Goal: Task Accomplishment & Management: Use online tool/utility

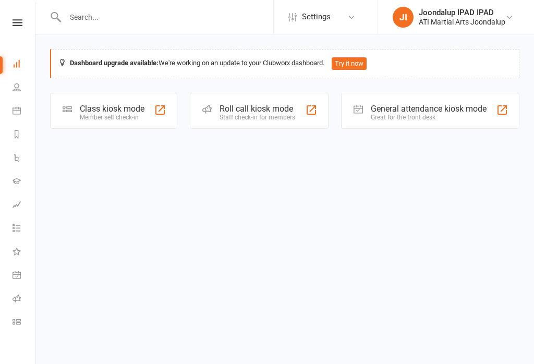
click at [430, 116] on div "Great for the front desk" at bounding box center [429, 117] width 116 height 7
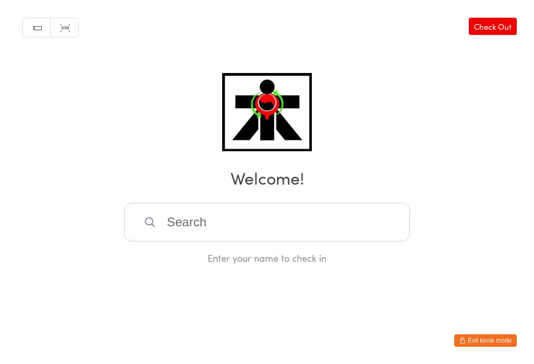
click at [231, 226] on input "search" at bounding box center [267, 222] width 286 height 39
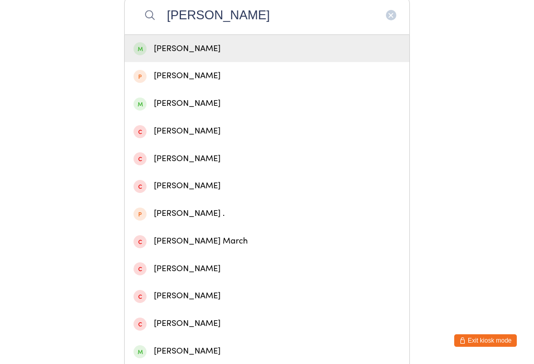
type input "[PERSON_NAME]"
click at [223, 110] on div "[PERSON_NAME]" at bounding box center [266, 103] width 267 height 14
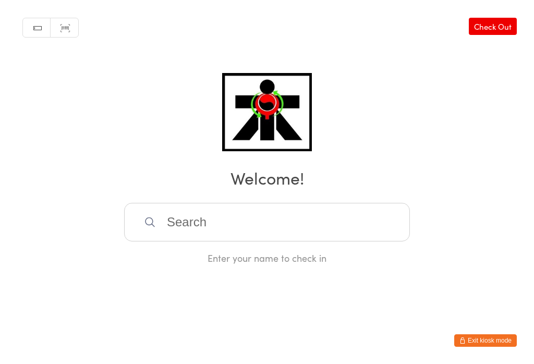
scroll to position [0, 0]
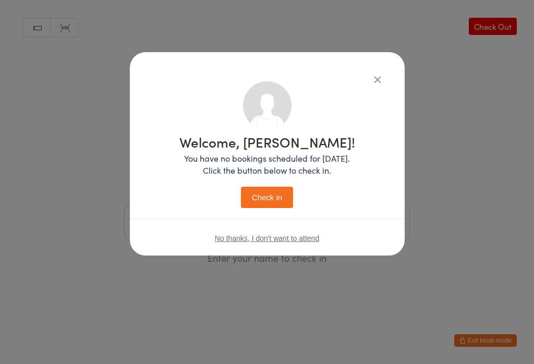
click at [260, 204] on button "Check in" at bounding box center [267, 197] width 52 height 21
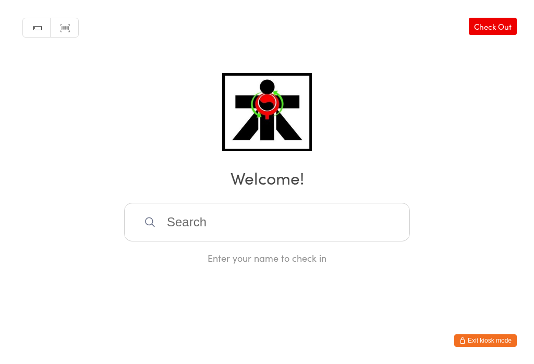
click at [225, 222] on input "search" at bounding box center [267, 222] width 286 height 39
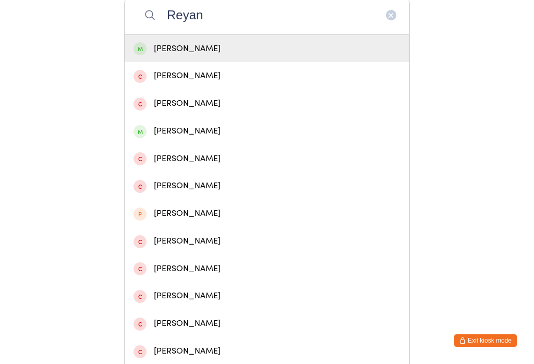
type input "Reyan"
click at [170, 45] on div "[PERSON_NAME]" at bounding box center [266, 49] width 267 height 14
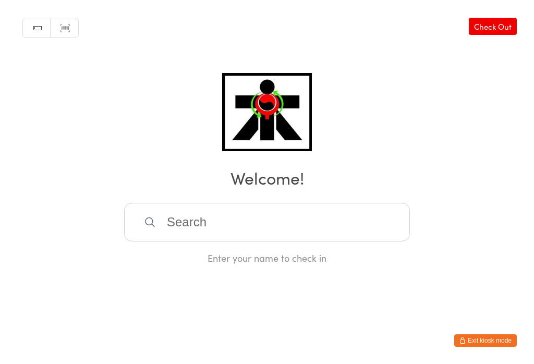
scroll to position [0, 0]
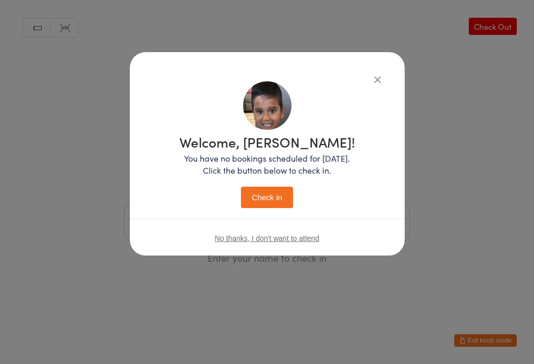
click at [260, 189] on button "Check in" at bounding box center [267, 197] width 52 height 21
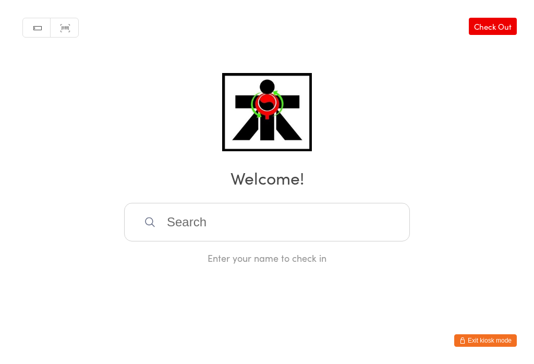
click at [176, 215] on input "search" at bounding box center [267, 222] width 286 height 39
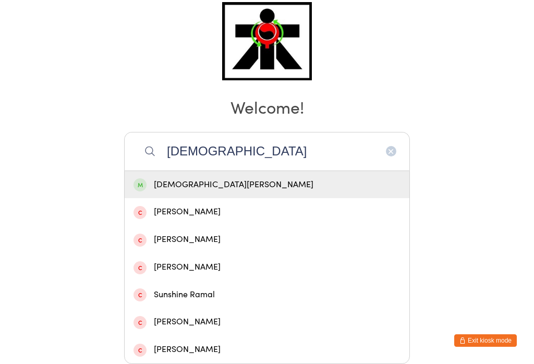
type input "[DEMOGRAPHIC_DATA]"
click at [238, 178] on div "[DEMOGRAPHIC_DATA][PERSON_NAME]" at bounding box center [266, 185] width 267 height 14
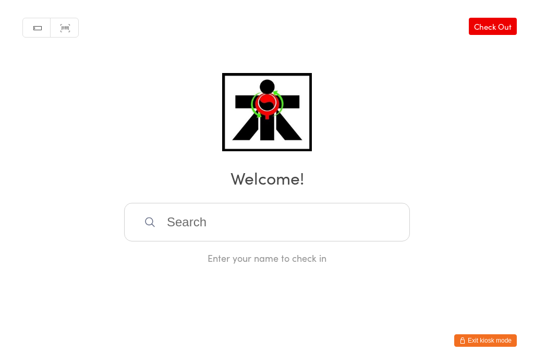
scroll to position [0, 0]
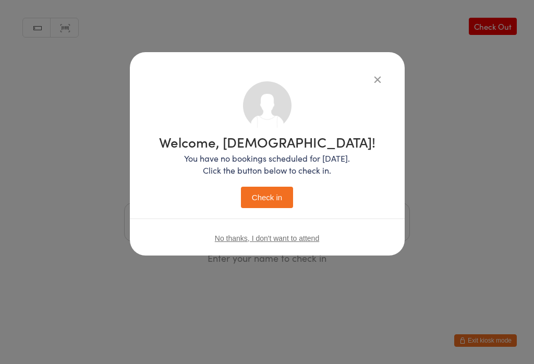
click at [250, 206] on button "Check in" at bounding box center [267, 197] width 52 height 21
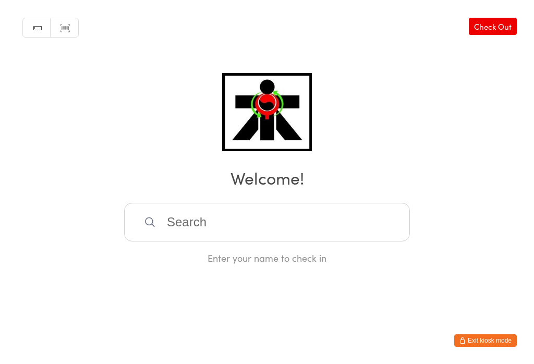
click at [235, 237] on input "search" at bounding box center [267, 222] width 286 height 39
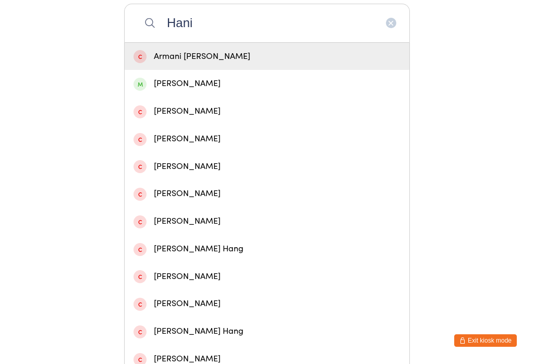
scroll to position [201, 0]
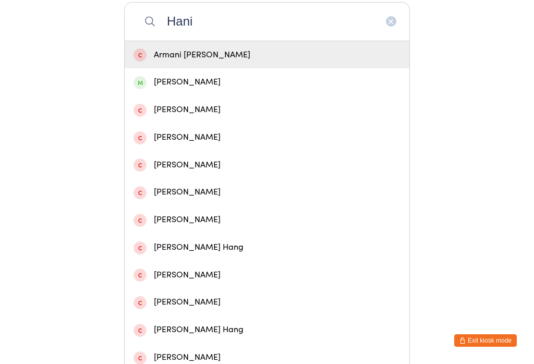
type input "Hani"
click at [179, 95] on div "[PERSON_NAME]" at bounding box center [267, 82] width 285 height 28
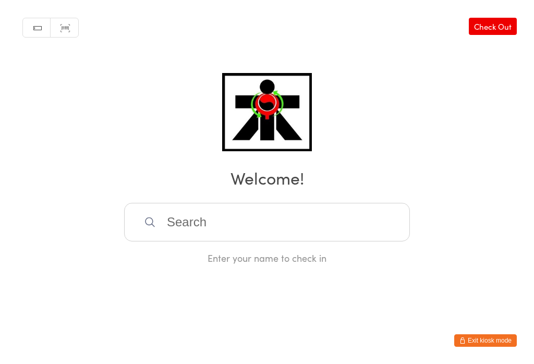
scroll to position [0, 0]
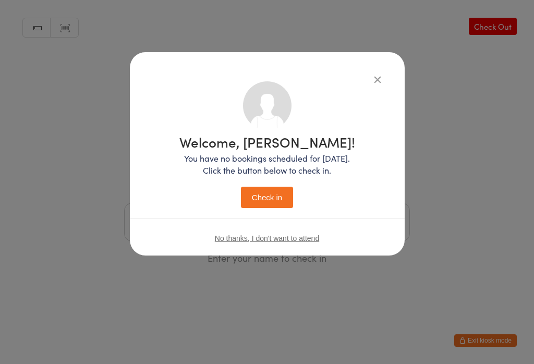
click at [262, 195] on button "Check in" at bounding box center [267, 197] width 52 height 21
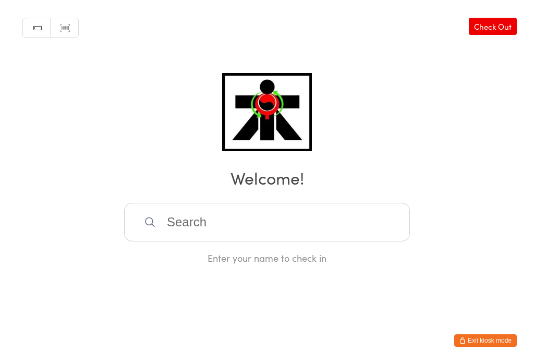
click at [213, 224] on input "search" at bounding box center [267, 222] width 286 height 39
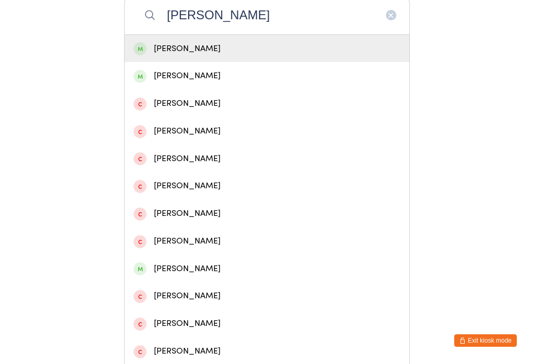
type input "[PERSON_NAME]"
click at [173, 89] on div "[PERSON_NAME]" at bounding box center [267, 76] width 285 height 28
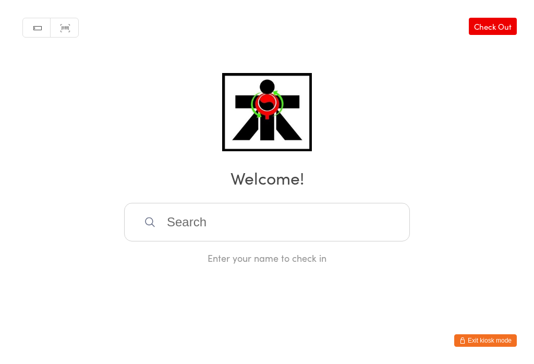
scroll to position [0, 0]
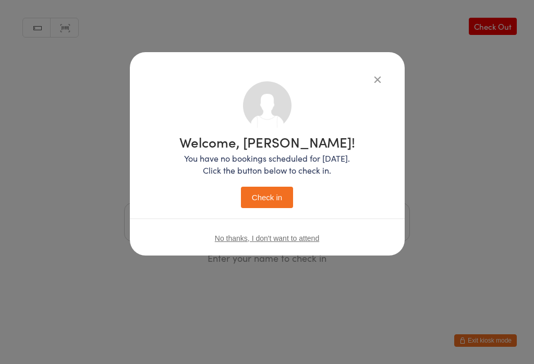
click at [263, 197] on button "Check in" at bounding box center [267, 197] width 52 height 21
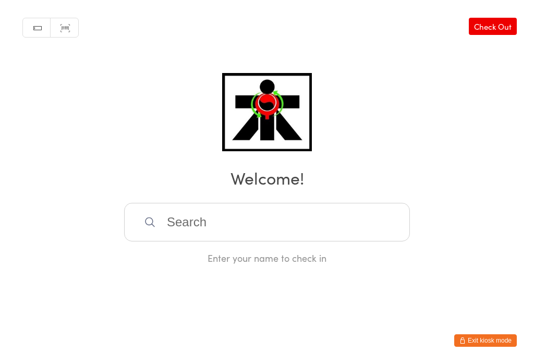
click at [226, 214] on input "search" at bounding box center [267, 222] width 286 height 39
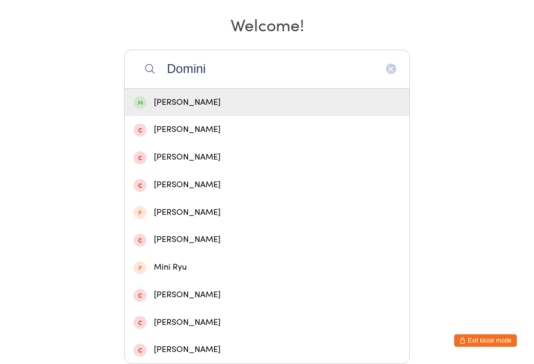
type input "Domini"
click at [255, 95] on div "[PERSON_NAME]" at bounding box center [266, 102] width 267 height 14
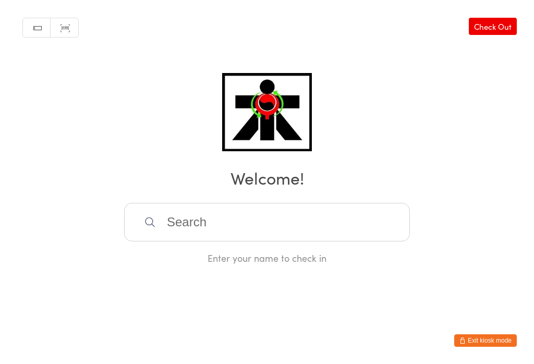
scroll to position [0, 0]
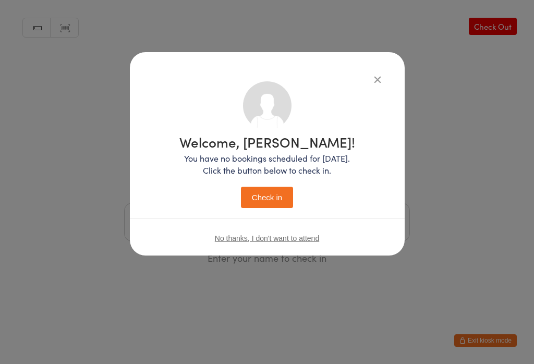
click at [283, 188] on button "Check in" at bounding box center [267, 197] width 52 height 21
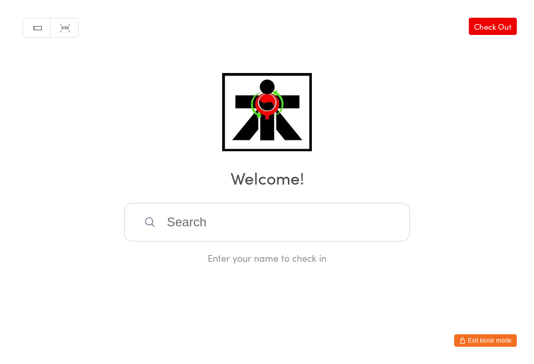
click at [197, 225] on input "search" at bounding box center [267, 222] width 286 height 39
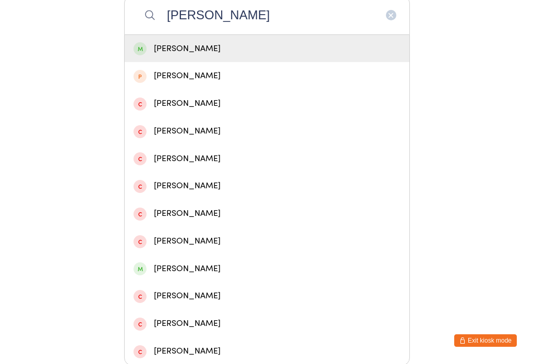
type input "[PERSON_NAME]"
click at [270, 47] on div "[PERSON_NAME]" at bounding box center [266, 49] width 267 height 14
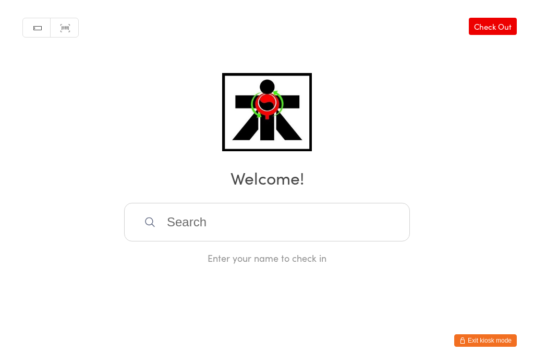
scroll to position [0, 0]
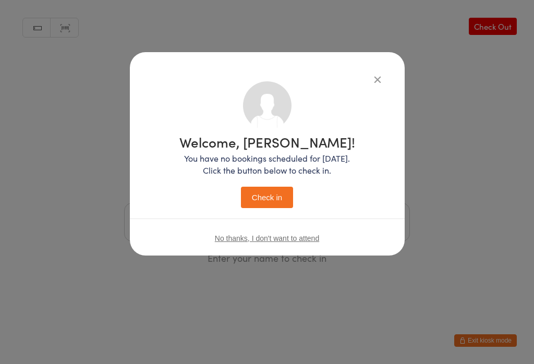
click at [282, 196] on button "Check in" at bounding box center [267, 197] width 52 height 21
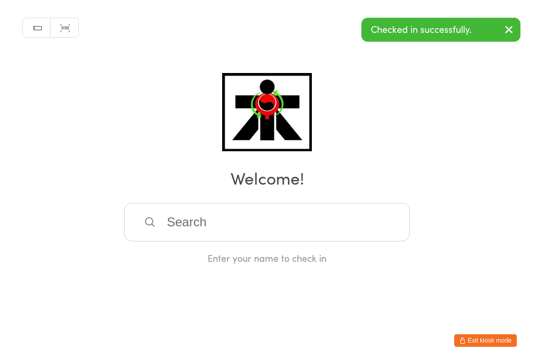
click at [203, 220] on input "search" at bounding box center [267, 222] width 286 height 39
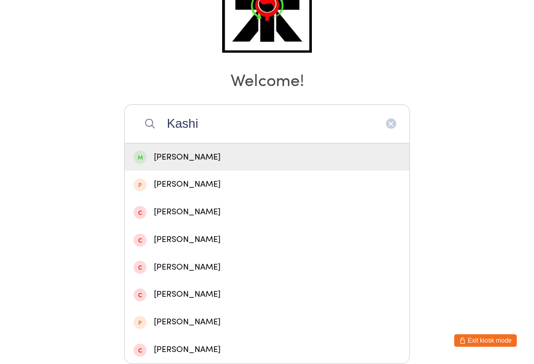
type input "Kashi"
click at [260, 150] on div "[PERSON_NAME]" at bounding box center [266, 157] width 267 height 14
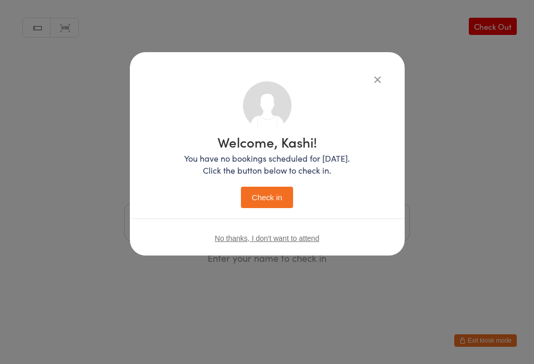
click at [268, 188] on button "Check in" at bounding box center [267, 197] width 52 height 21
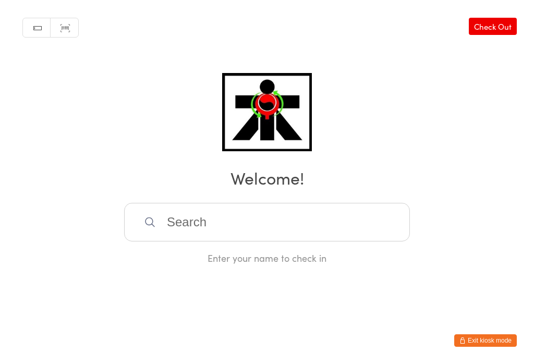
click at [300, 239] on input "search" at bounding box center [267, 222] width 286 height 39
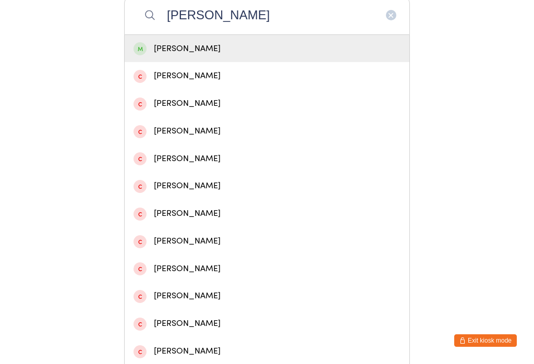
type input "[PERSON_NAME]"
click at [294, 56] on div "[PERSON_NAME]" at bounding box center [266, 49] width 267 height 14
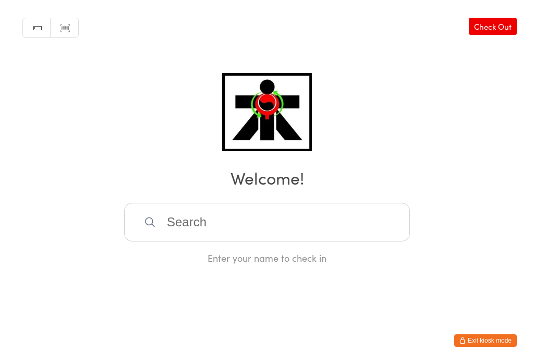
scroll to position [0, 0]
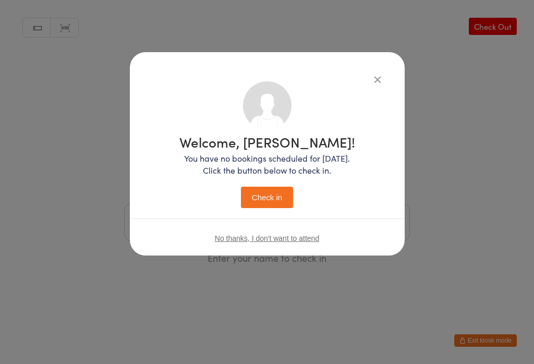
click at [278, 202] on button "Check in" at bounding box center [267, 197] width 52 height 21
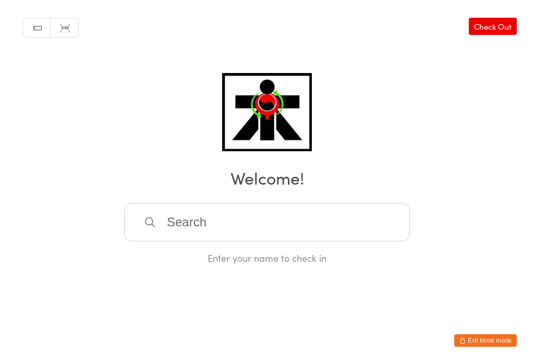
click at [248, 227] on input "search" at bounding box center [267, 222] width 286 height 39
type input "[PERSON_NAME]"
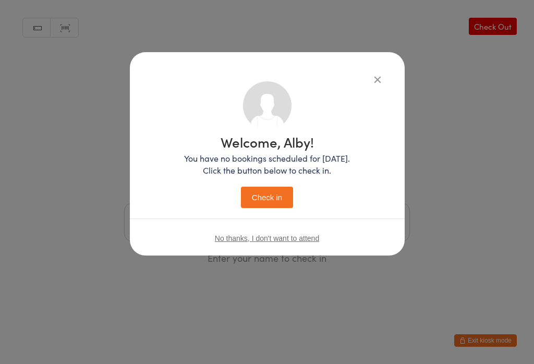
scroll to position [0, 0]
click at [268, 199] on button "Check in" at bounding box center [267, 197] width 52 height 21
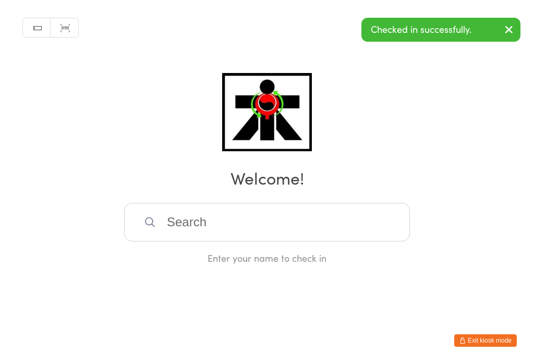
click at [172, 219] on input "search" at bounding box center [267, 222] width 286 height 39
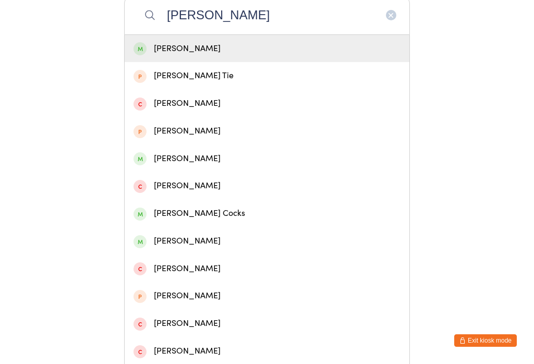
type input "[PERSON_NAME]"
click at [140, 50] on span at bounding box center [139, 48] width 13 height 13
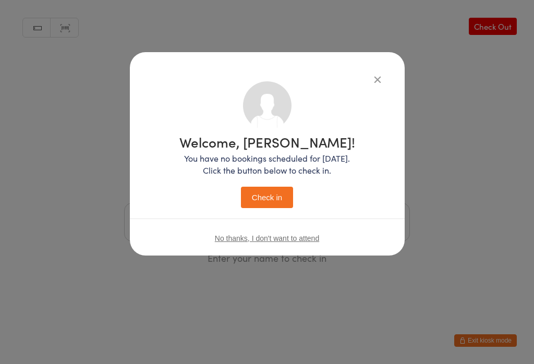
click at [267, 204] on button "Check in" at bounding box center [267, 197] width 52 height 21
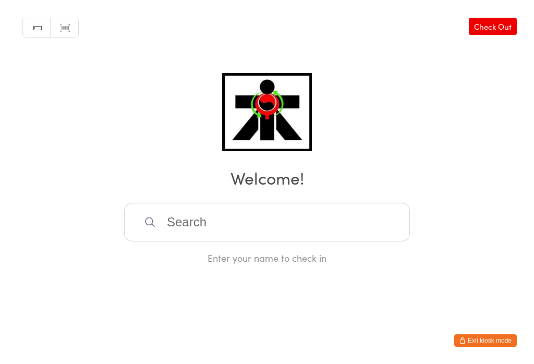
click at [248, 233] on input "search" at bounding box center [267, 222] width 286 height 39
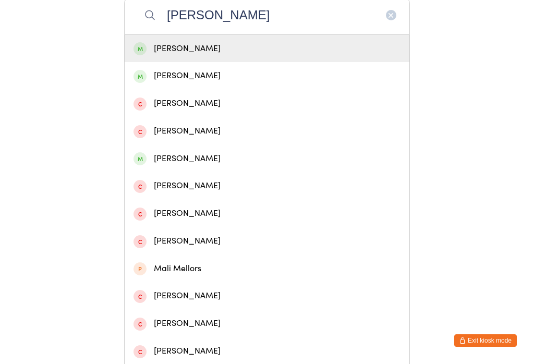
type input "[PERSON_NAME]"
click at [214, 51] on div "[PERSON_NAME]" at bounding box center [266, 49] width 267 height 14
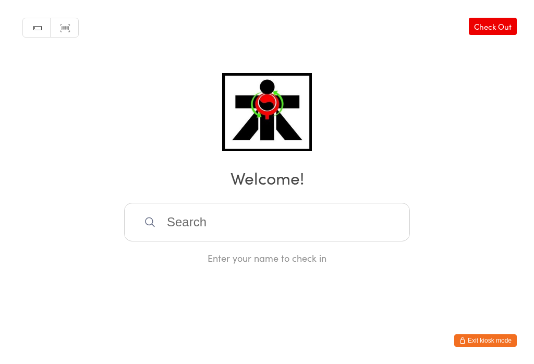
scroll to position [0, 0]
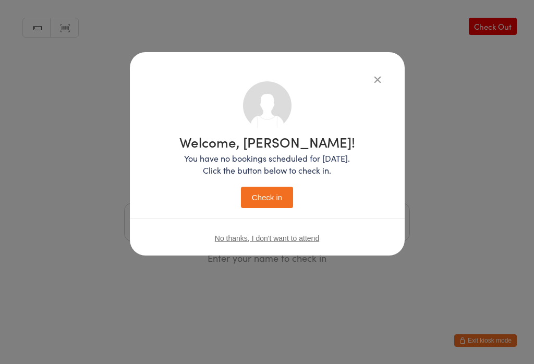
click at [280, 192] on button "Check in" at bounding box center [267, 197] width 52 height 21
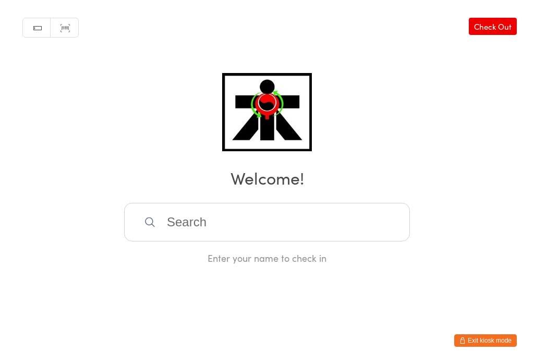
click at [238, 231] on input "search" at bounding box center [267, 222] width 286 height 39
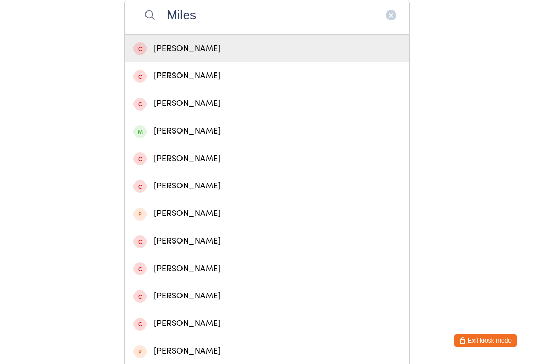
type input "Miles"
click at [224, 138] on div "[PERSON_NAME]" at bounding box center [266, 131] width 267 height 14
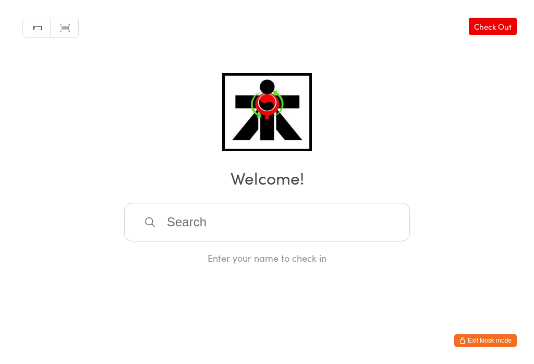
scroll to position [0, 0]
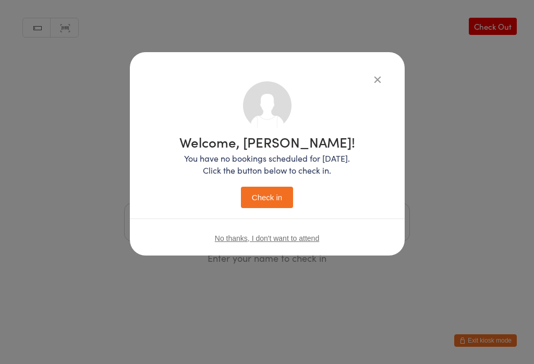
click at [268, 198] on button "Check in" at bounding box center [267, 197] width 52 height 21
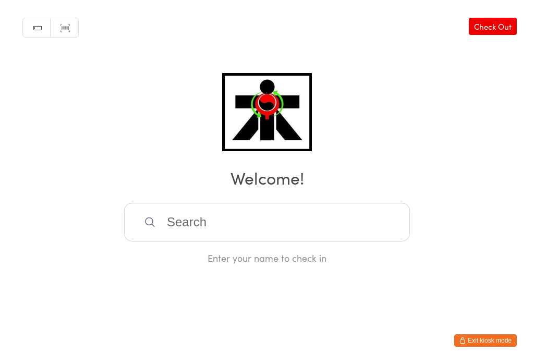
click at [159, 228] on input "search" at bounding box center [267, 222] width 286 height 39
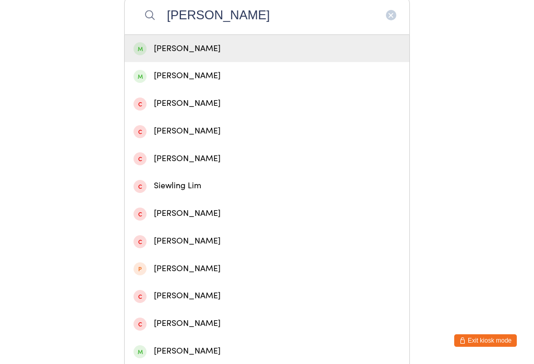
type input "[PERSON_NAME]"
click at [173, 51] on div "[PERSON_NAME]" at bounding box center [266, 49] width 267 height 14
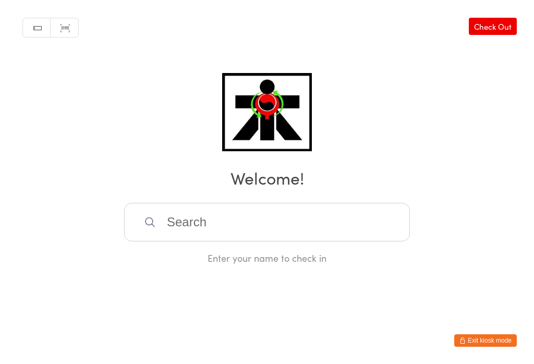
scroll to position [0, 0]
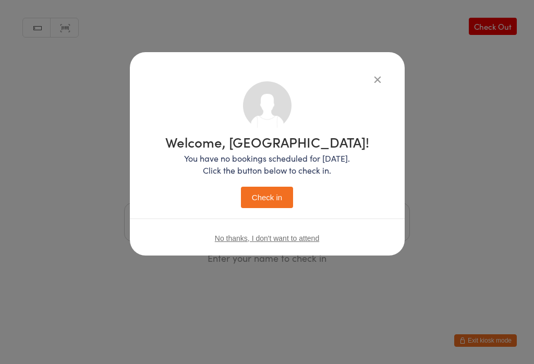
click at [258, 188] on button "Check in" at bounding box center [267, 197] width 52 height 21
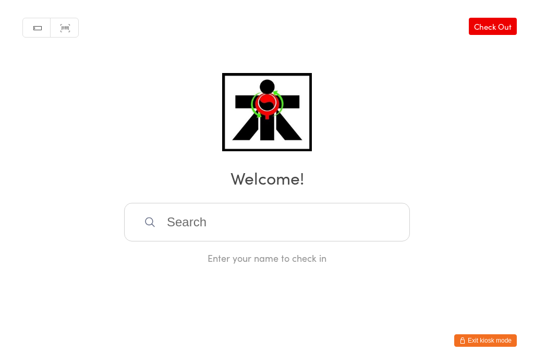
click at [243, 212] on input "search" at bounding box center [267, 222] width 286 height 39
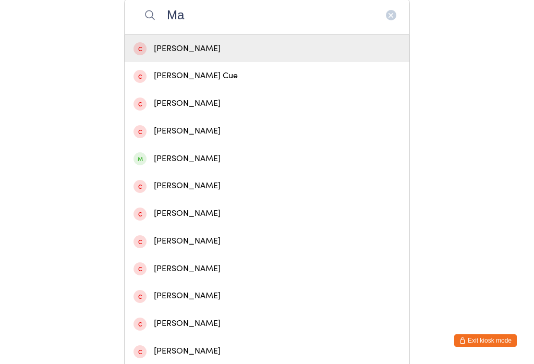
type input "M"
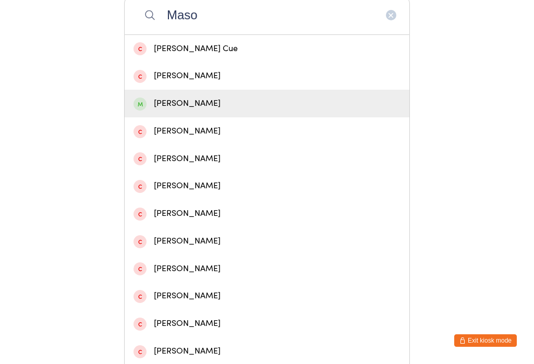
type input "Maso"
click at [203, 105] on div "[PERSON_NAME]" at bounding box center [266, 103] width 267 height 14
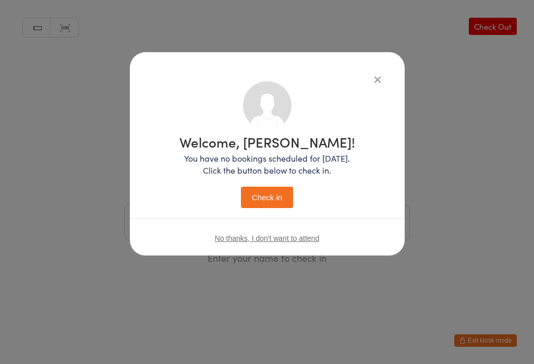
click at [283, 195] on button "Check in" at bounding box center [267, 197] width 52 height 21
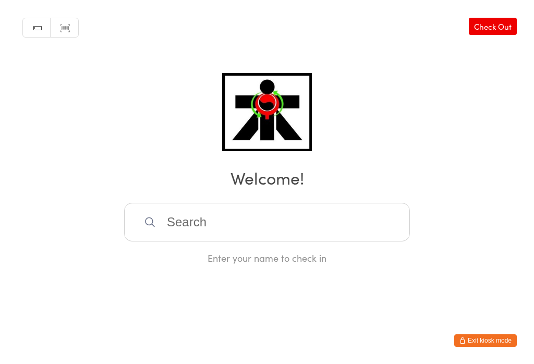
click at [287, 234] on input "search" at bounding box center [267, 222] width 286 height 39
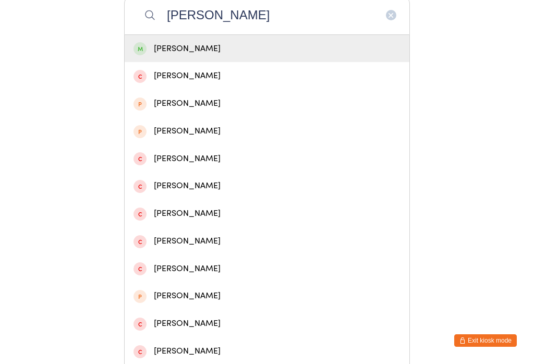
type input "[PERSON_NAME]"
click at [183, 49] on div "[PERSON_NAME]" at bounding box center [266, 49] width 267 height 14
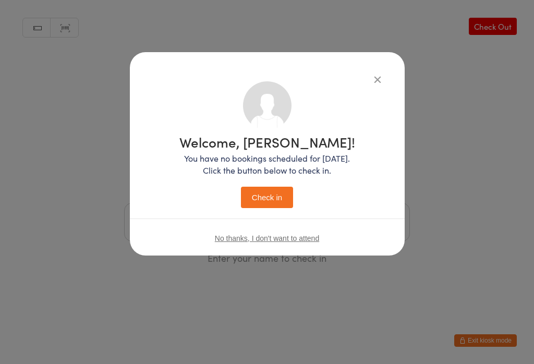
scroll to position [0, 0]
click at [270, 189] on button "Check in" at bounding box center [267, 197] width 52 height 21
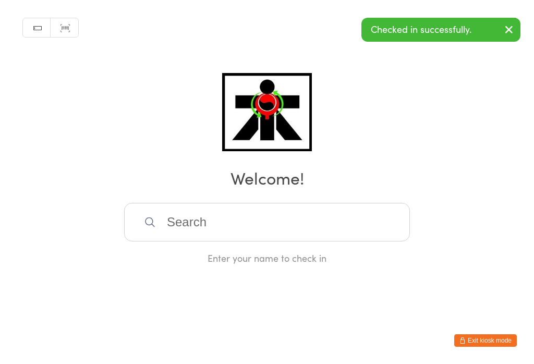
click at [191, 241] on input "search" at bounding box center [267, 222] width 286 height 39
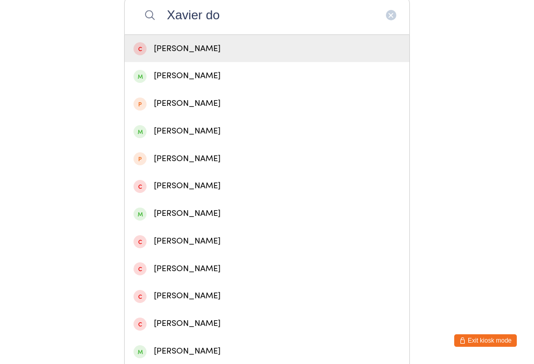
type input "Xavier do"
click at [149, 81] on div "[PERSON_NAME]" at bounding box center [266, 76] width 267 height 14
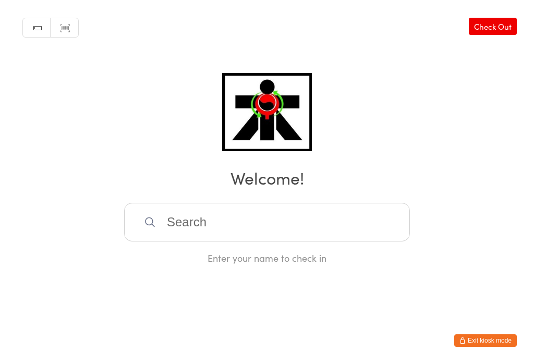
scroll to position [0, 0]
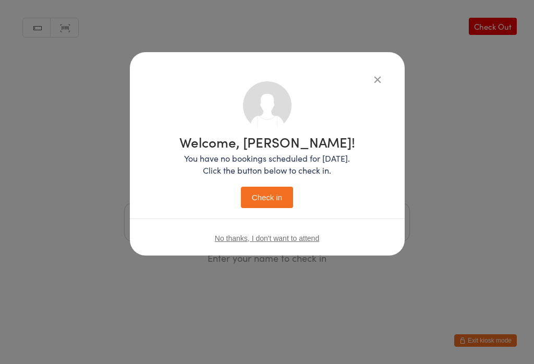
click at [281, 195] on button "Check in" at bounding box center [267, 197] width 52 height 21
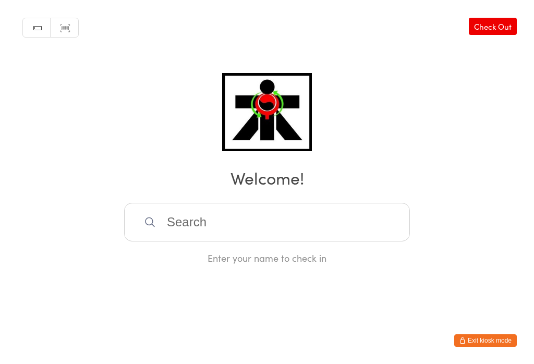
click at [265, 220] on input "search" at bounding box center [267, 222] width 286 height 39
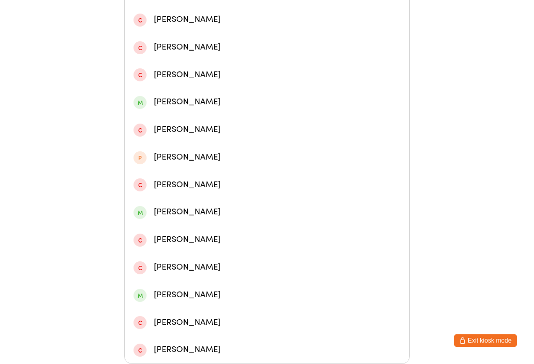
scroll to position [314, 0]
type input "Hamish"
click at [187, 95] on div "[PERSON_NAME]" at bounding box center [266, 102] width 267 height 14
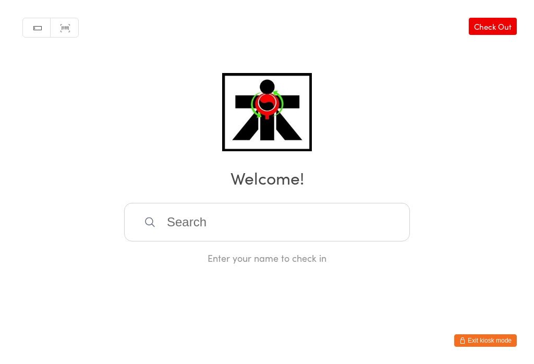
scroll to position [0, 0]
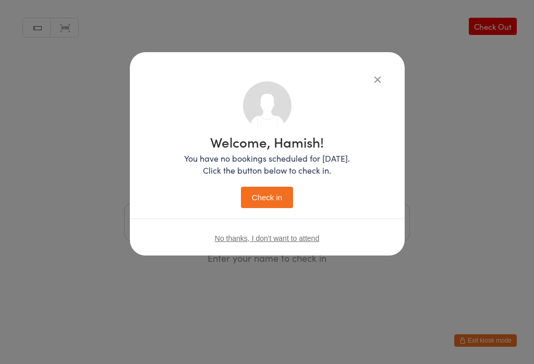
click at [269, 200] on button "Check in" at bounding box center [267, 197] width 52 height 21
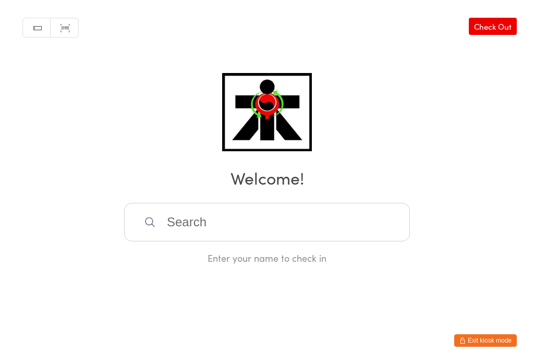
click at [322, 233] on input "search" at bounding box center [267, 222] width 286 height 39
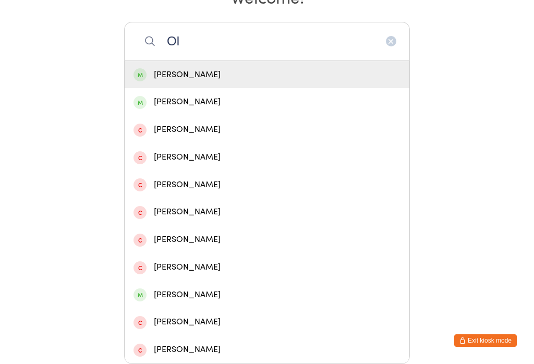
type input "O"
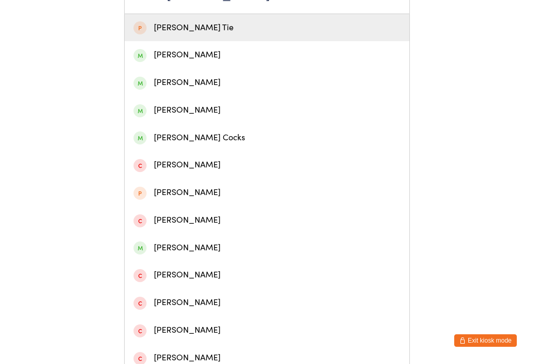
scroll to position [227, 0]
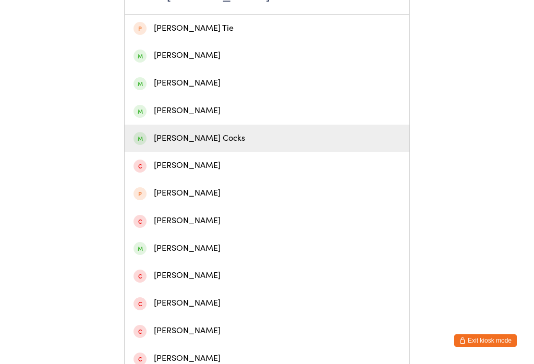
type input "[PERSON_NAME]"
click at [193, 145] on div "[PERSON_NAME] Cocks" at bounding box center [266, 138] width 267 height 14
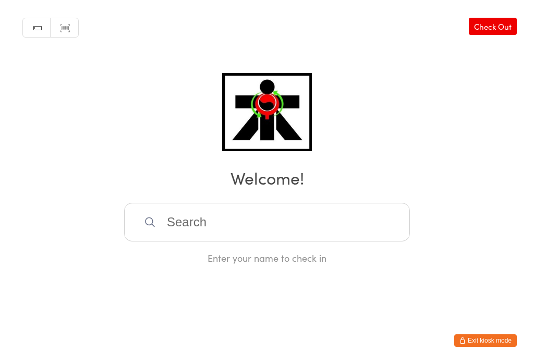
scroll to position [0, 0]
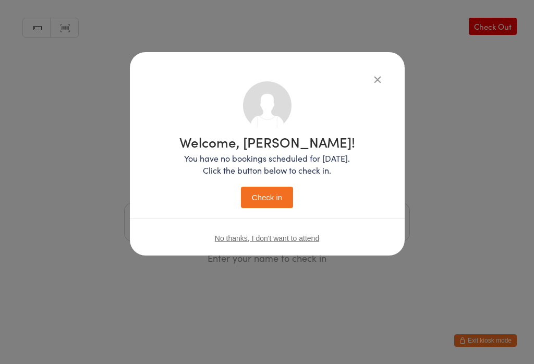
click at [264, 193] on button "Check in" at bounding box center [267, 197] width 52 height 21
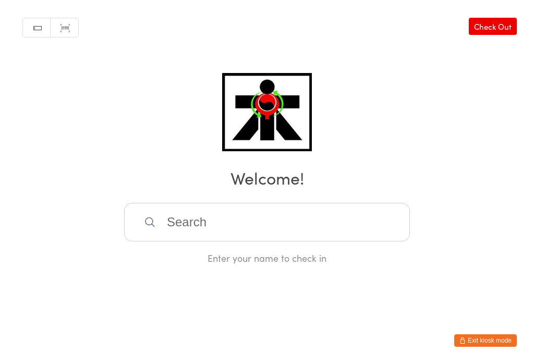
click at [265, 233] on input "search" at bounding box center [267, 222] width 286 height 39
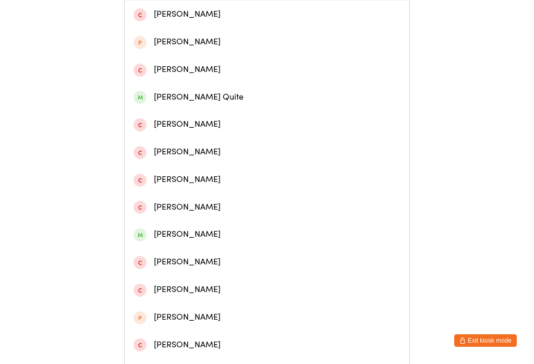
scroll to position [280, 0]
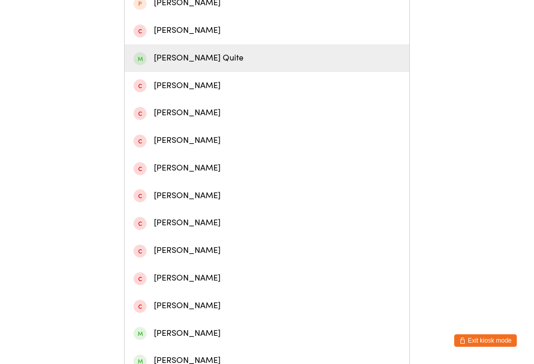
type input "[PERSON_NAME]"
click at [199, 63] on div "[PERSON_NAME] Quite" at bounding box center [266, 58] width 267 height 14
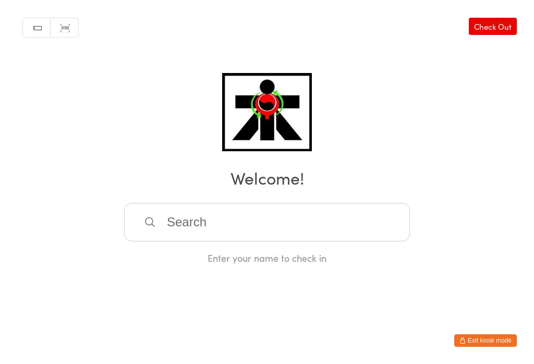
scroll to position [0, 0]
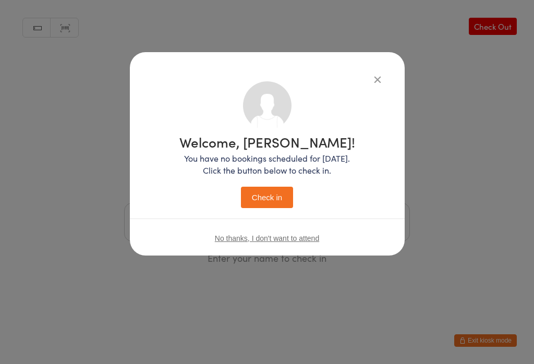
click at [272, 200] on button "Check in" at bounding box center [267, 197] width 52 height 21
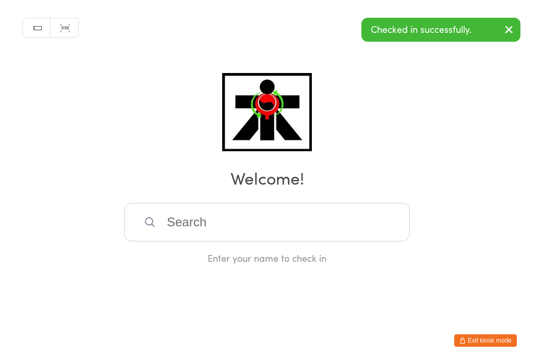
click at [180, 223] on input "search" at bounding box center [267, 222] width 286 height 39
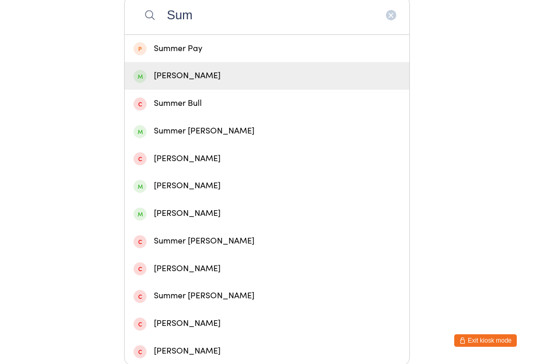
type input "Sum"
click at [188, 79] on div "[PERSON_NAME]" at bounding box center [266, 76] width 267 height 14
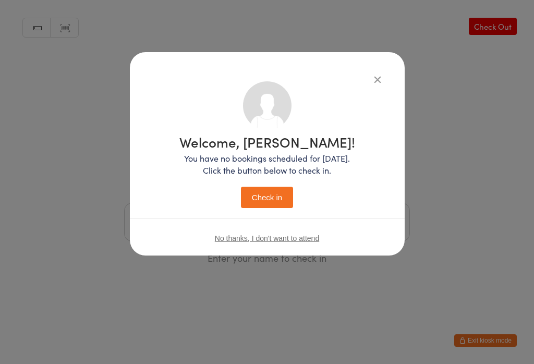
click at [278, 194] on button "Check in" at bounding box center [267, 197] width 52 height 21
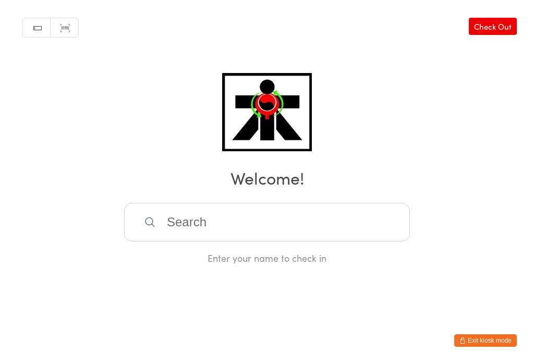
click at [288, 228] on input "search" at bounding box center [267, 222] width 286 height 39
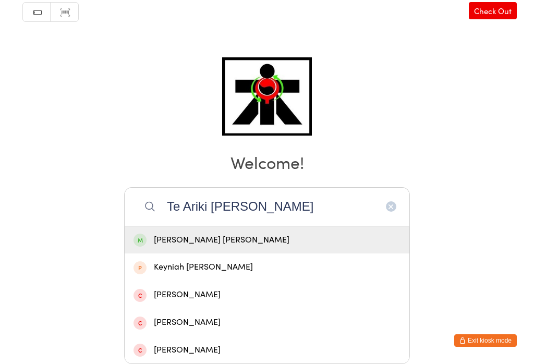
type input "Te Ariki [PERSON_NAME]"
click at [244, 233] on div "[PERSON_NAME] [PERSON_NAME]" at bounding box center [266, 240] width 267 height 14
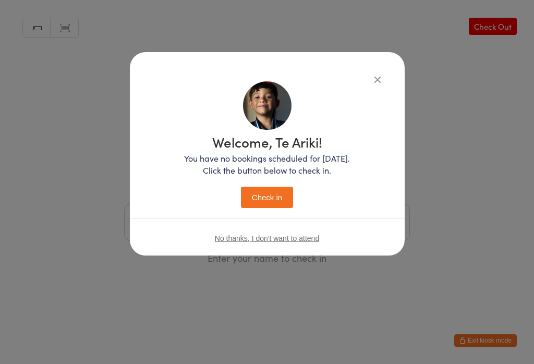
click at [279, 189] on button "Check in" at bounding box center [267, 197] width 52 height 21
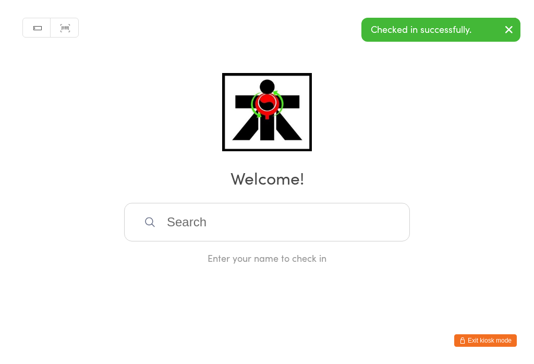
click at [183, 216] on input "search" at bounding box center [267, 222] width 286 height 39
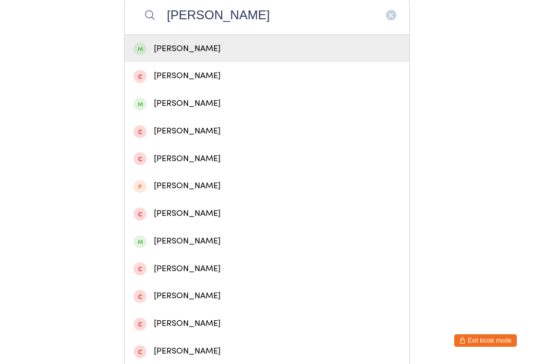
type input "[PERSON_NAME]"
click at [226, 56] on div "[PERSON_NAME]" at bounding box center [266, 49] width 267 height 14
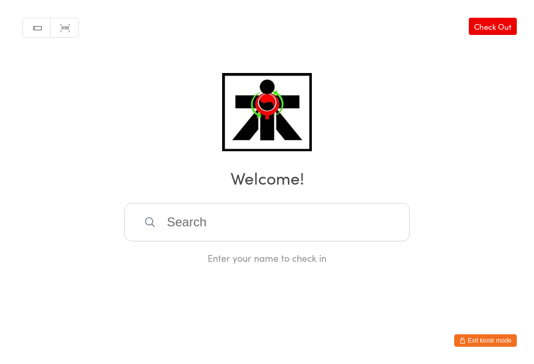
scroll to position [0, 0]
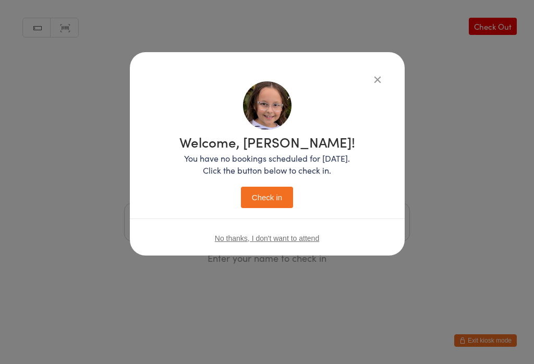
click at [269, 205] on button "Check in" at bounding box center [267, 197] width 52 height 21
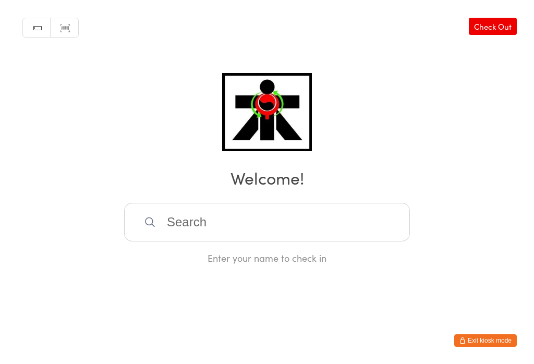
click at [282, 226] on input "search" at bounding box center [267, 222] width 286 height 39
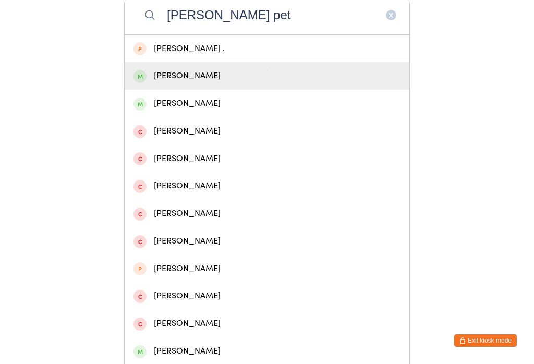
type input "[PERSON_NAME] pet"
click at [180, 82] on div "[PERSON_NAME]" at bounding box center [266, 76] width 267 height 14
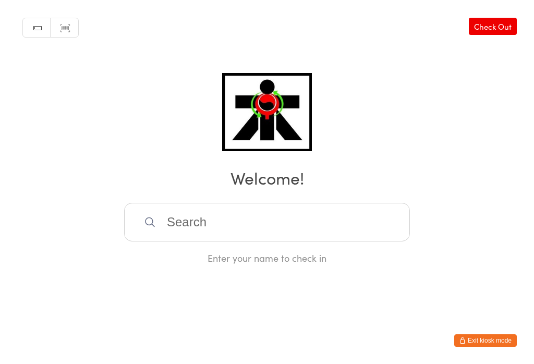
scroll to position [0, 0]
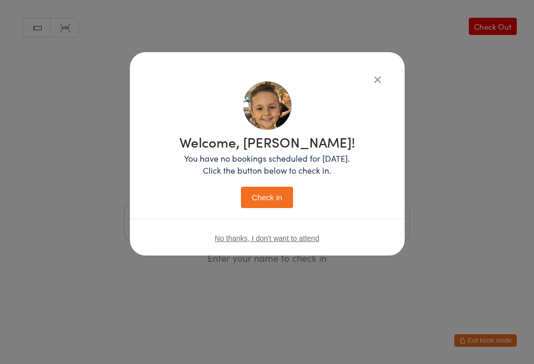
click at [267, 191] on button "Check in" at bounding box center [267, 197] width 52 height 21
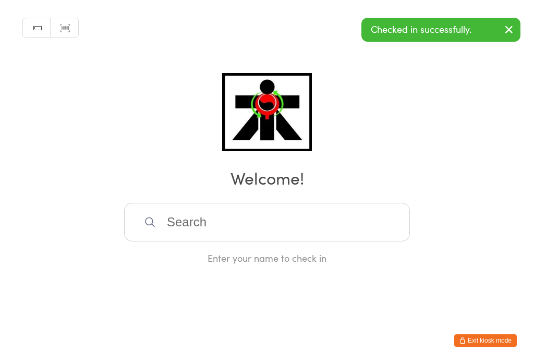
click at [260, 230] on input "search" at bounding box center [267, 222] width 286 height 39
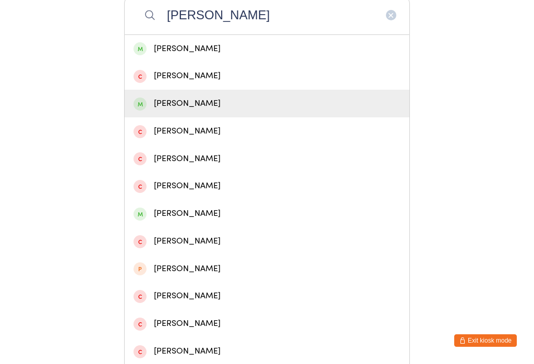
type input "[PERSON_NAME]"
click at [238, 108] on div "[PERSON_NAME]" at bounding box center [266, 103] width 267 height 14
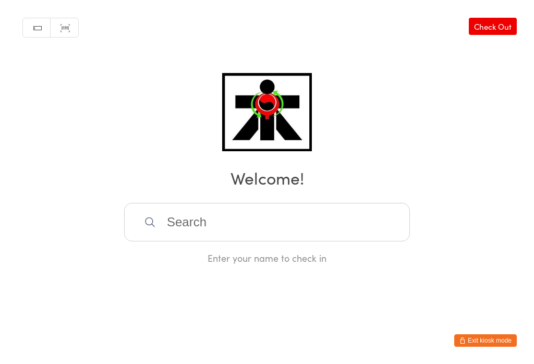
scroll to position [0, 0]
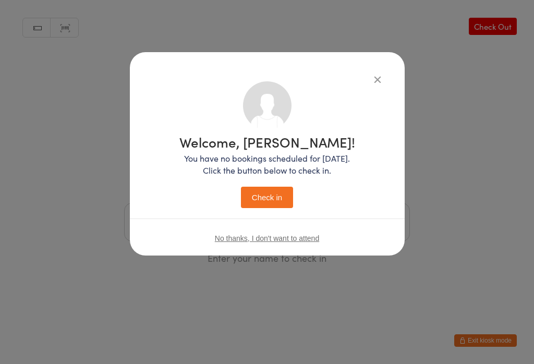
click at [293, 194] on button "Check in" at bounding box center [267, 197] width 52 height 21
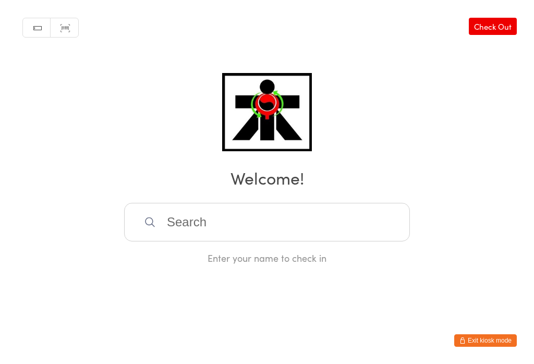
click at [239, 231] on input "search" at bounding box center [267, 222] width 286 height 39
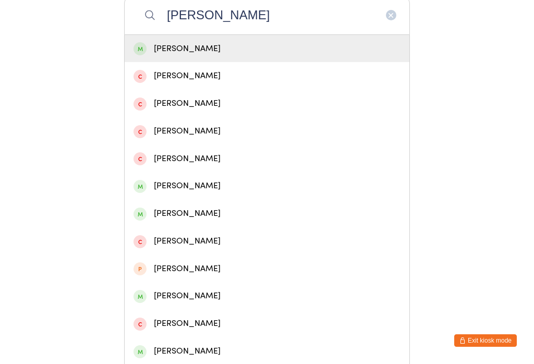
type input "[PERSON_NAME]"
click at [205, 53] on div "[PERSON_NAME]" at bounding box center [266, 49] width 267 height 14
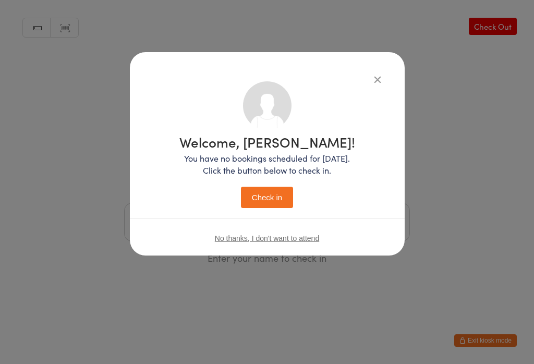
scroll to position [0, 0]
click at [278, 198] on button "Check in" at bounding box center [267, 197] width 52 height 21
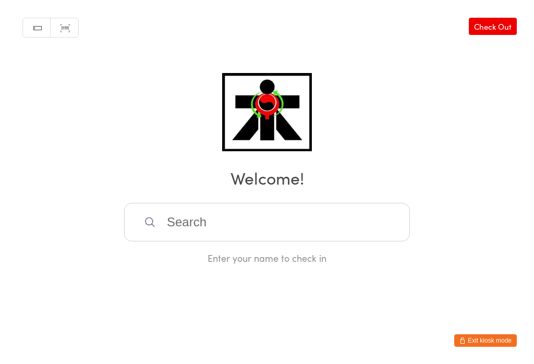
click at [237, 222] on input "search" at bounding box center [267, 222] width 286 height 39
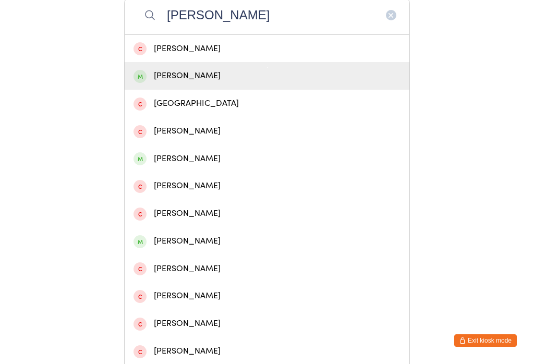
type input "[PERSON_NAME]"
click at [183, 80] on div "[PERSON_NAME]" at bounding box center [266, 76] width 267 height 14
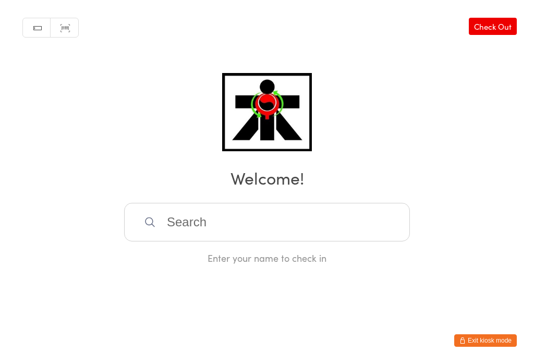
scroll to position [0, 0]
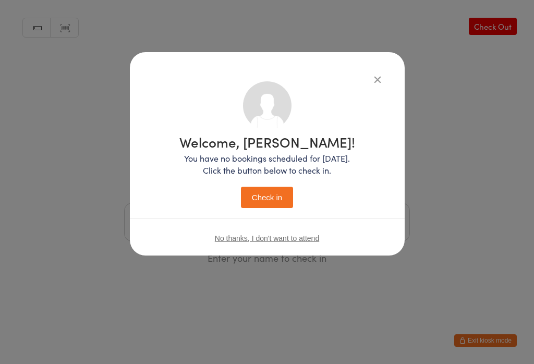
click at [263, 197] on button "Check in" at bounding box center [267, 197] width 52 height 21
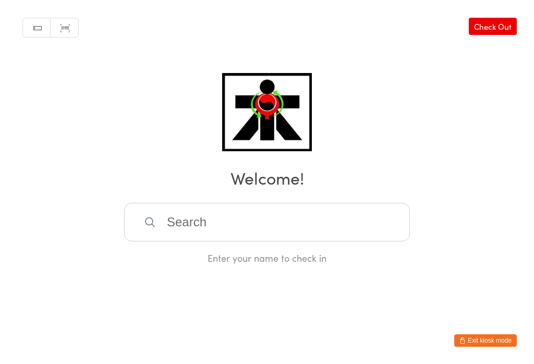
click at [278, 230] on input "search" at bounding box center [267, 222] width 286 height 39
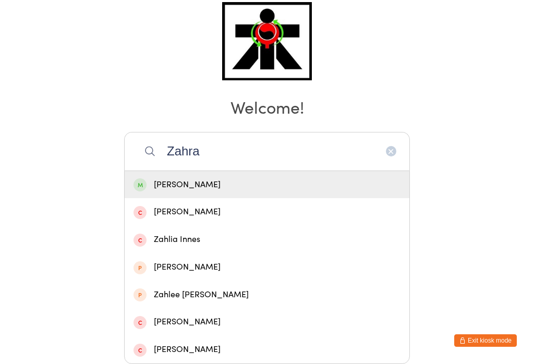
type input "Zahra"
click at [212, 178] on div "[PERSON_NAME]" at bounding box center [266, 185] width 267 height 14
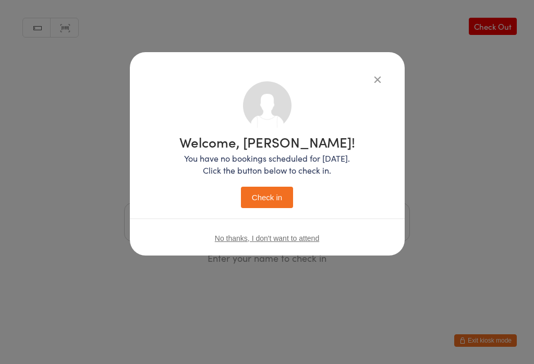
scroll to position [0, 0]
click at [276, 205] on button "Check in" at bounding box center [267, 197] width 52 height 21
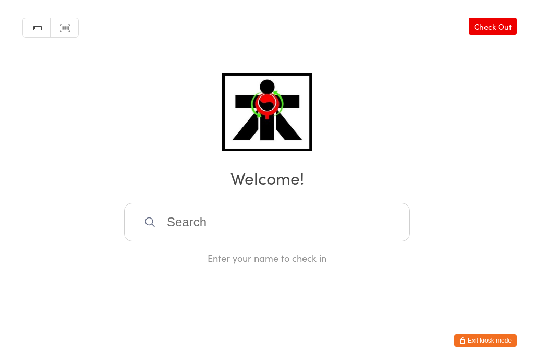
click at [261, 222] on input "search" at bounding box center [267, 222] width 286 height 39
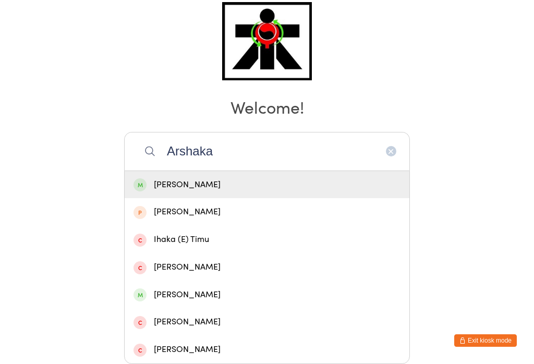
type input "Arshaka"
click at [213, 171] on div "[PERSON_NAME]" at bounding box center [267, 185] width 285 height 28
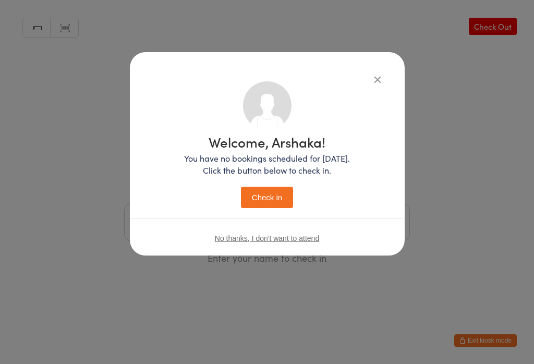
click at [272, 197] on button "Check in" at bounding box center [267, 197] width 52 height 21
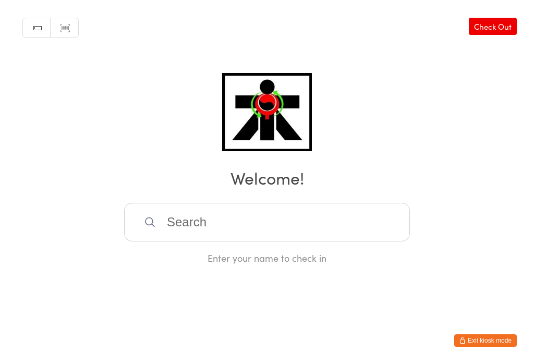
click at [159, 237] on input "search" at bounding box center [267, 222] width 286 height 39
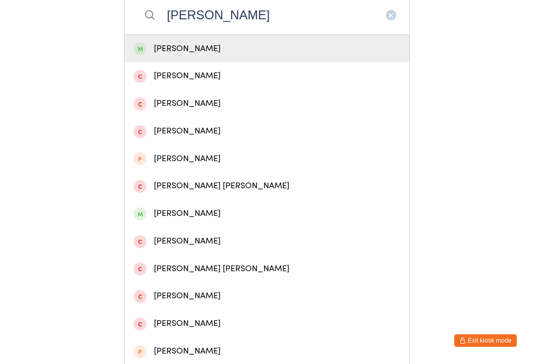
type input "[PERSON_NAME]"
click at [179, 62] on div "[PERSON_NAME]" at bounding box center [267, 49] width 285 height 28
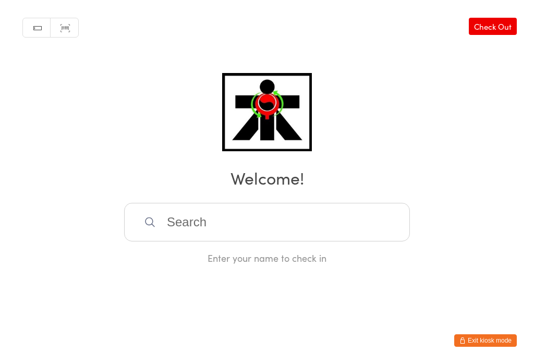
scroll to position [0, 0]
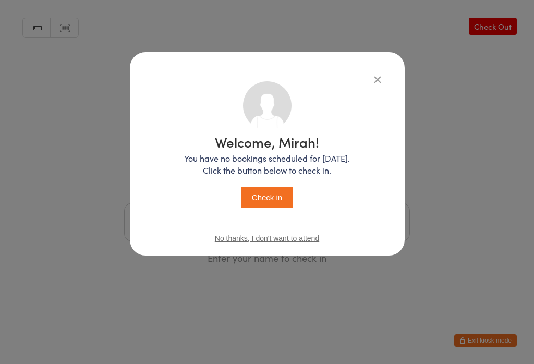
click at [269, 207] on button "Check in" at bounding box center [267, 197] width 52 height 21
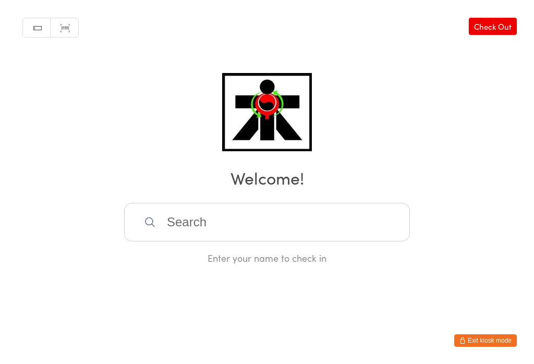
click at [183, 213] on input "search" at bounding box center [267, 222] width 286 height 39
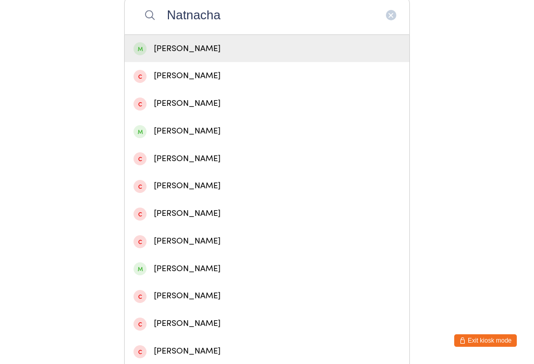
type input "Natnacha"
click at [188, 56] on div "[PERSON_NAME]" at bounding box center [266, 49] width 267 height 14
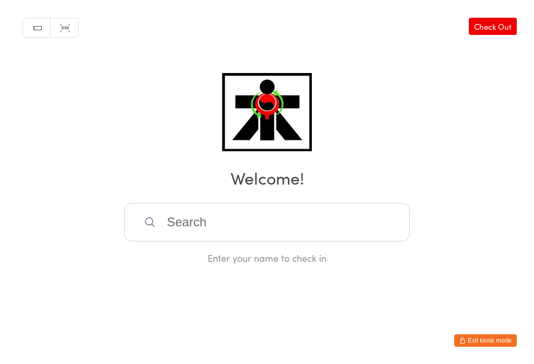
scroll to position [0, 0]
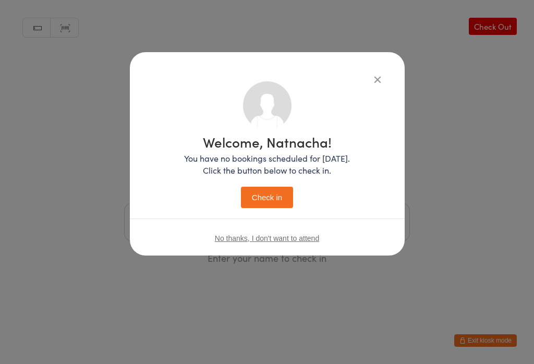
click at [262, 205] on button "Check in" at bounding box center [267, 197] width 52 height 21
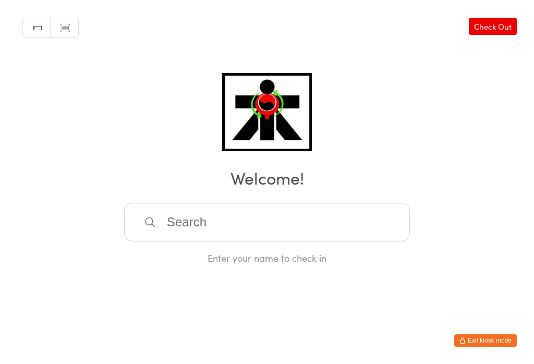
click at [196, 232] on input "search" at bounding box center [267, 222] width 286 height 39
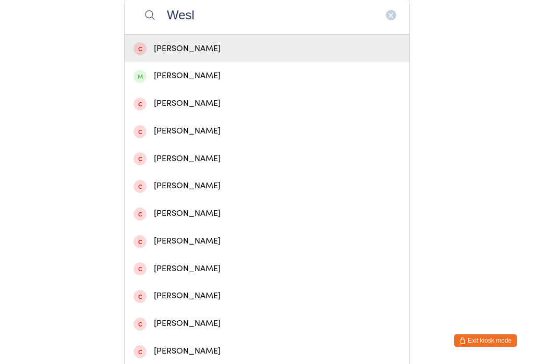
type input "Wesl"
click at [239, 83] on div "[PERSON_NAME]" at bounding box center [266, 76] width 267 height 14
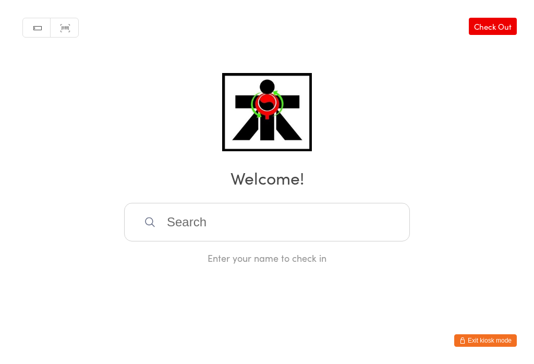
scroll to position [0, 0]
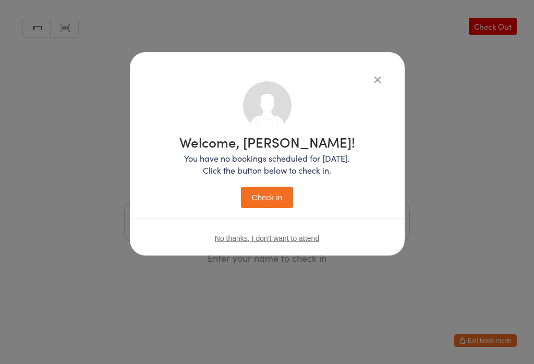
click at [271, 191] on button "Check in" at bounding box center [267, 197] width 52 height 21
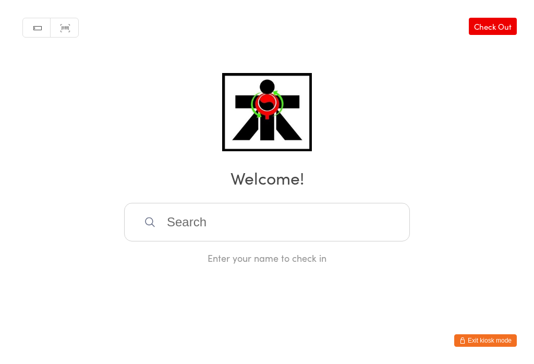
click at [288, 232] on input "search" at bounding box center [267, 222] width 286 height 39
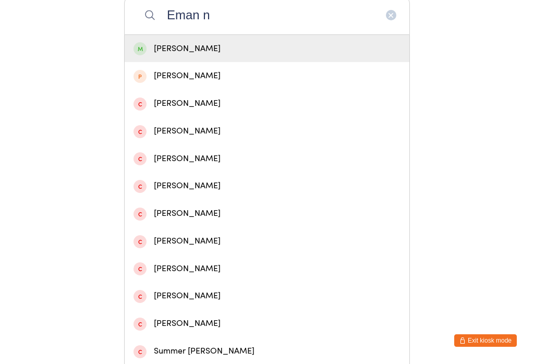
type input "Eman n"
click at [211, 50] on div "[PERSON_NAME]" at bounding box center [266, 49] width 267 height 14
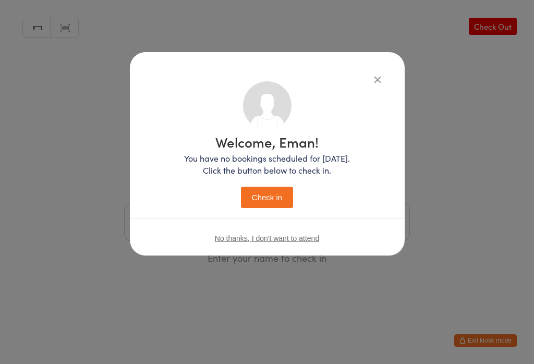
scroll to position [0, 0]
click at [243, 208] on button "Check in" at bounding box center [267, 197] width 52 height 21
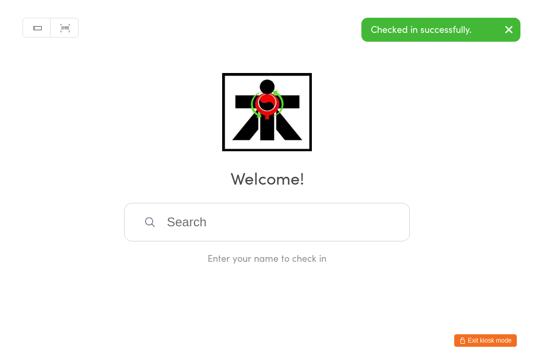
click at [192, 223] on input "search" at bounding box center [267, 222] width 286 height 39
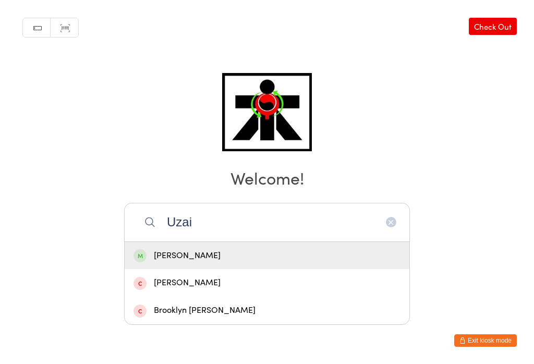
type input "Uzai"
click at [188, 249] on div "[PERSON_NAME]" at bounding box center [266, 256] width 267 height 14
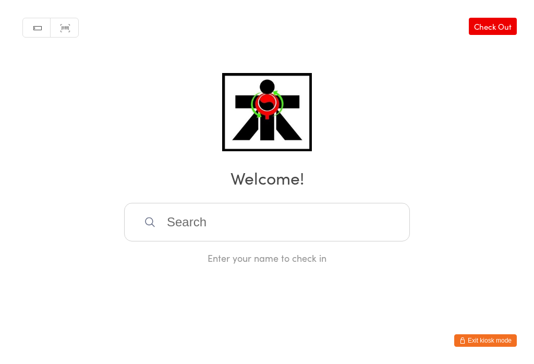
scroll to position [0, 0]
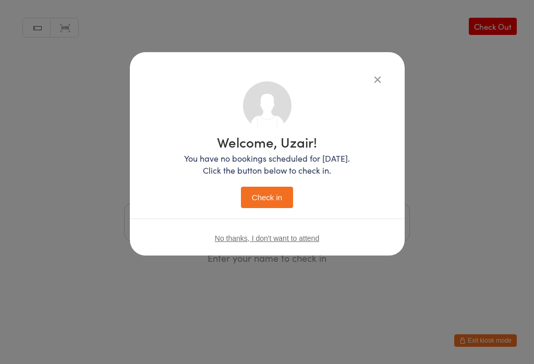
click at [271, 189] on button "Check in" at bounding box center [267, 197] width 52 height 21
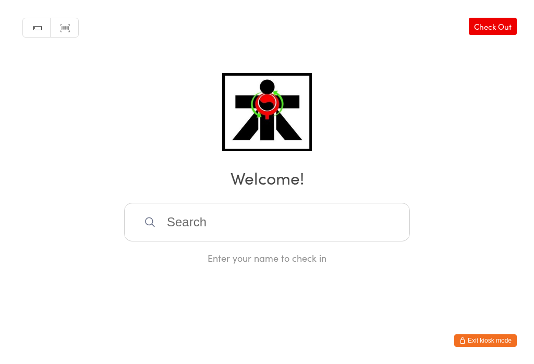
click at [245, 229] on input "search" at bounding box center [267, 222] width 286 height 39
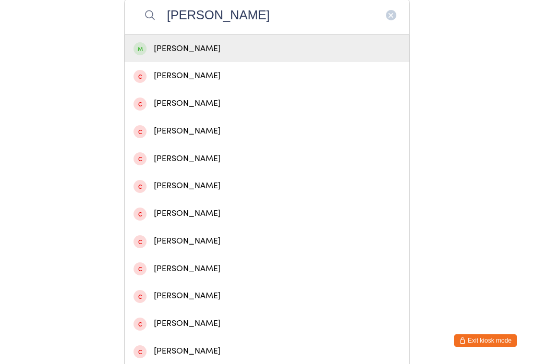
type input "[PERSON_NAME]"
click at [182, 56] on div "[PERSON_NAME]" at bounding box center [266, 49] width 267 height 14
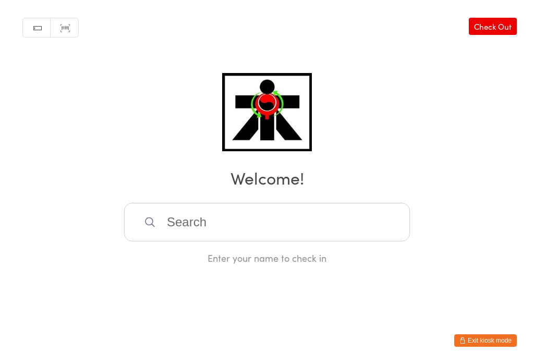
scroll to position [0, 0]
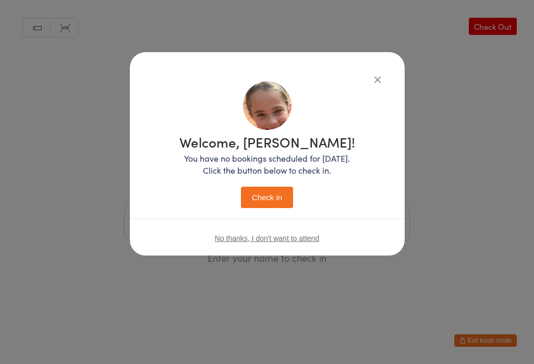
click at [258, 208] on button "Check in" at bounding box center [267, 197] width 52 height 21
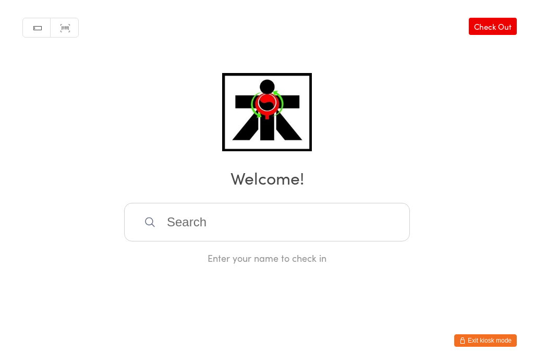
click at [201, 240] on input "search" at bounding box center [267, 222] width 286 height 39
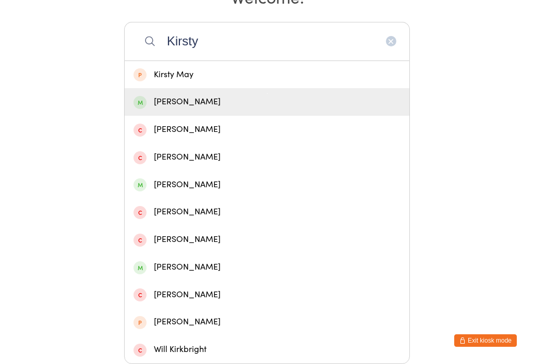
type input "Kirsty"
click at [212, 95] on div "[PERSON_NAME]" at bounding box center [266, 102] width 267 height 14
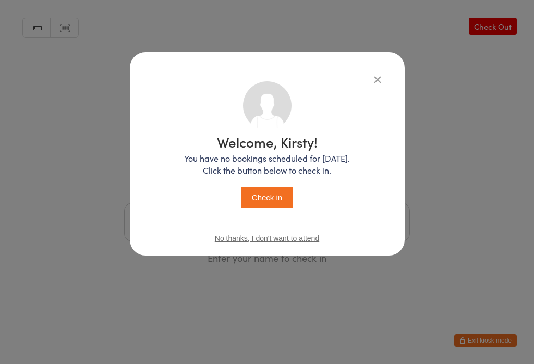
scroll to position [0, 0]
click at [279, 198] on button "Check in" at bounding box center [267, 197] width 52 height 21
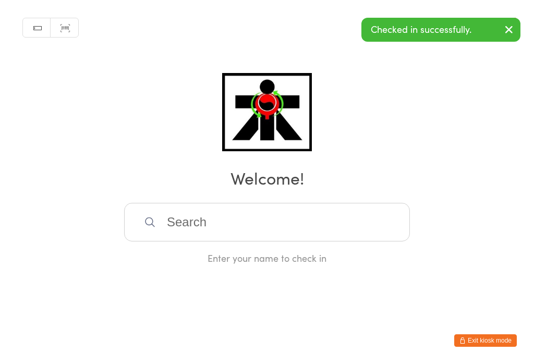
click at [143, 229] on input "search" at bounding box center [267, 222] width 286 height 39
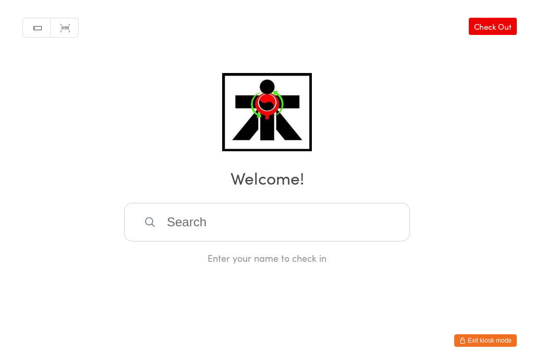
scroll to position [207, 0]
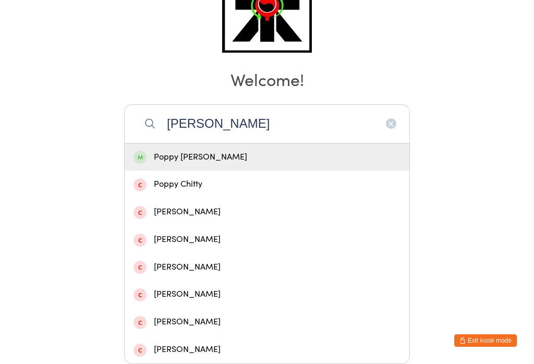
type input "[PERSON_NAME]"
click at [176, 150] on div "Poppy [PERSON_NAME]" at bounding box center [266, 157] width 267 height 14
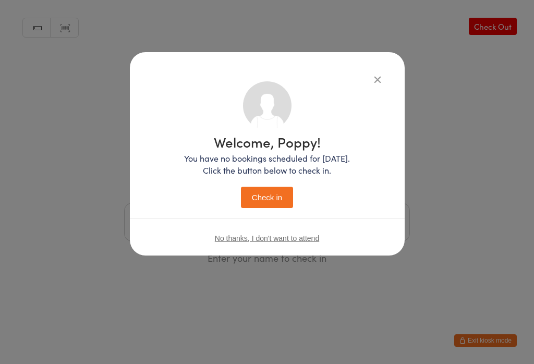
scroll to position [0, 0]
click at [263, 202] on button "Check in" at bounding box center [267, 197] width 52 height 21
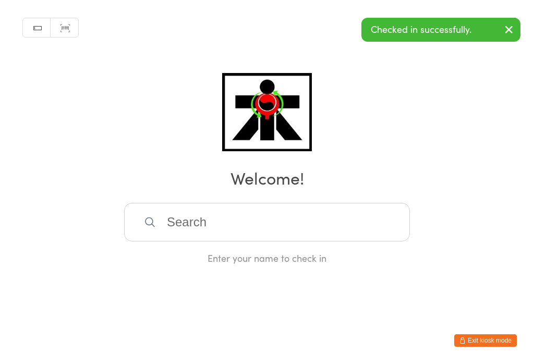
click at [338, 226] on input "search" at bounding box center [267, 222] width 286 height 39
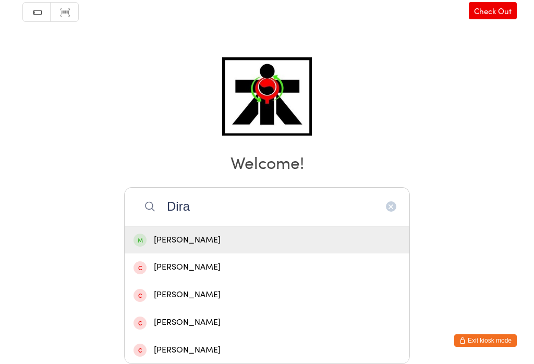
type input "Dira"
click at [213, 233] on div "[PERSON_NAME]" at bounding box center [266, 240] width 267 height 14
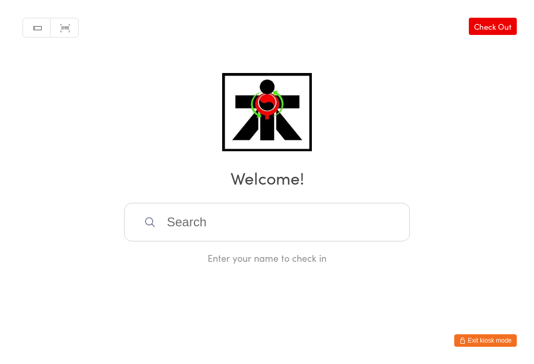
scroll to position [0, 0]
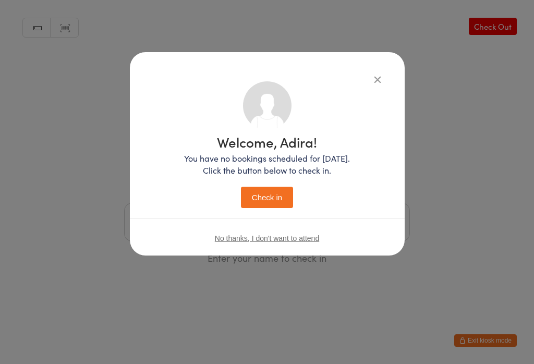
click at [264, 202] on button "Check in" at bounding box center [267, 197] width 52 height 21
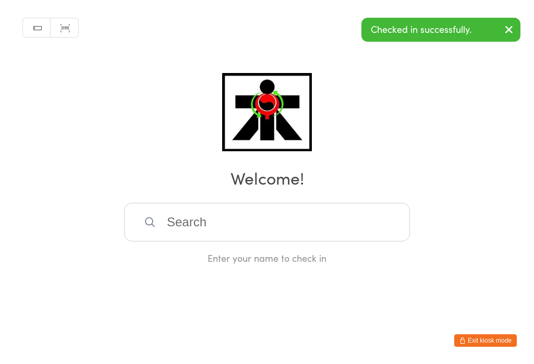
click at [255, 224] on input "search" at bounding box center [267, 222] width 286 height 39
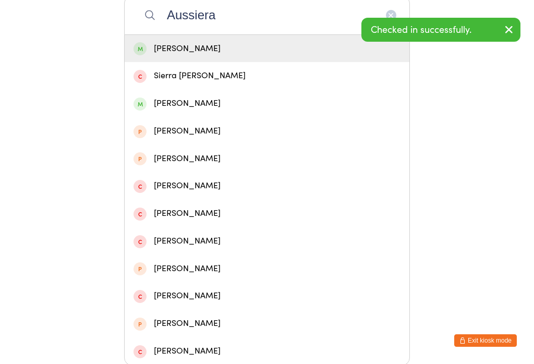
type input "Aussiera"
click at [216, 53] on div "[PERSON_NAME]" at bounding box center [266, 49] width 267 height 14
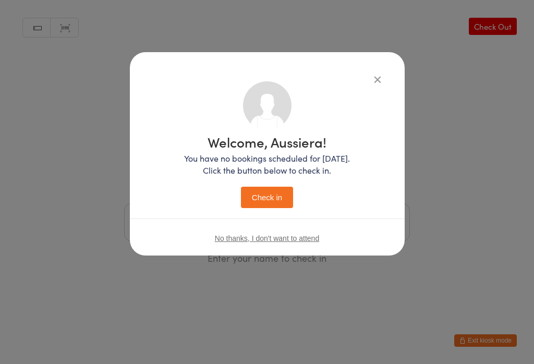
click at [267, 196] on button "Check in" at bounding box center [267, 197] width 52 height 21
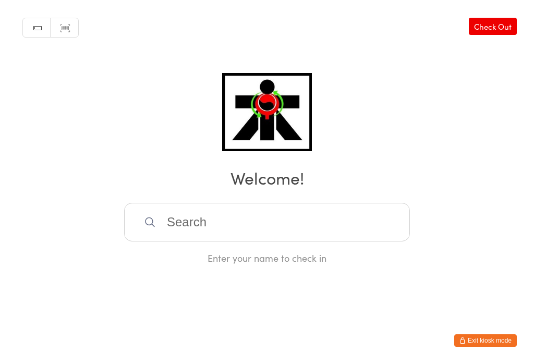
click at [199, 228] on input "search" at bounding box center [267, 222] width 286 height 39
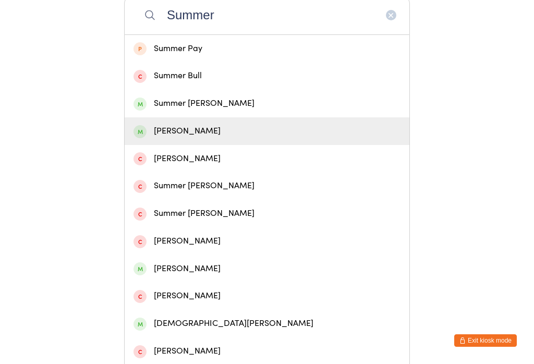
type input "Summer"
click at [192, 123] on div "[PERSON_NAME]" at bounding box center [267, 131] width 285 height 28
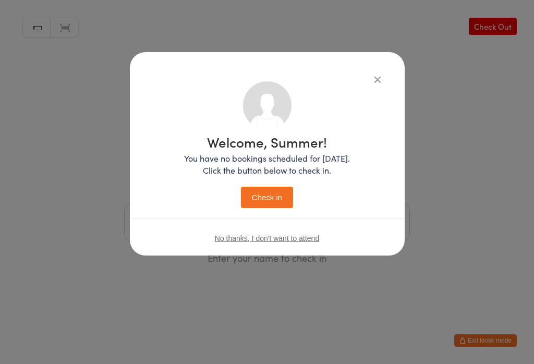
click at [372, 74] on icon "button" at bounding box center [377, 78] width 11 height 11
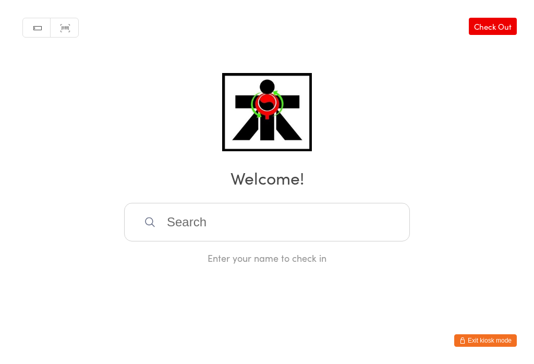
click at [274, 224] on input "search" at bounding box center [267, 222] width 286 height 39
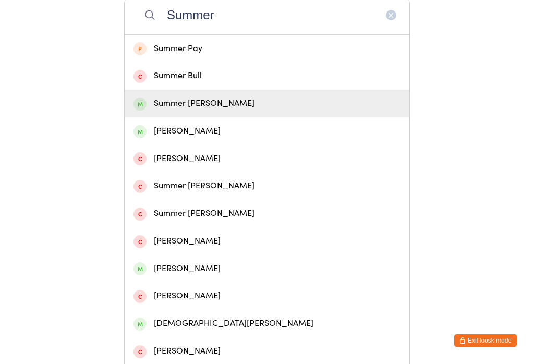
type input "Summer"
click at [188, 110] on div "Summer [PERSON_NAME]" at bounding box center [266, 103] width 267 height 14
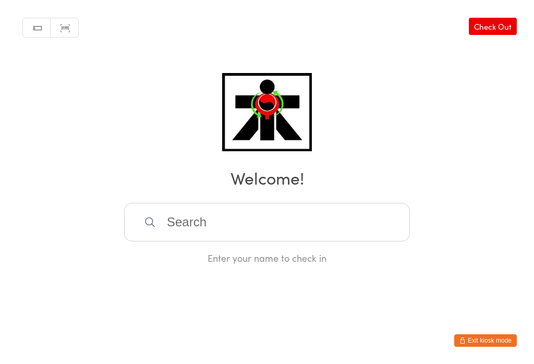
scroll to position [0, 0]
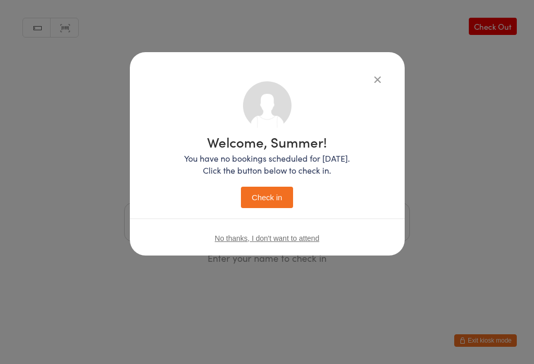
click at [270, 195] on button "Check in" at bounding box center [267, 197] width 52 height 21
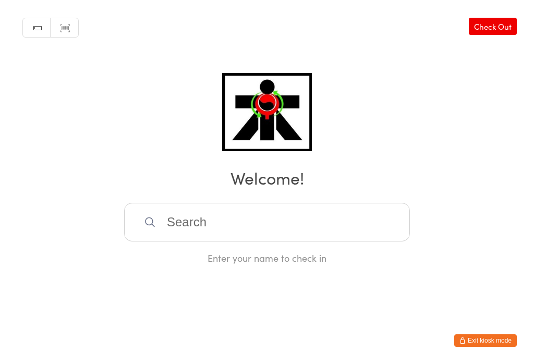
click at [184, 219] on input "search" at bounding box center [267, 222] width 286 height 39
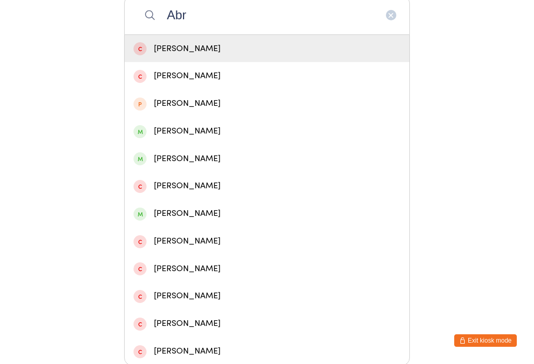
type input "Abr"
click at [168, 145] on div "[PERSON_NAME]" at bounding box center [267, 131] width 285 height 28
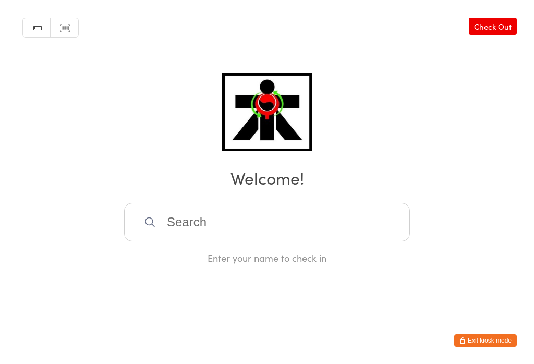
scroll to position [0, 0]
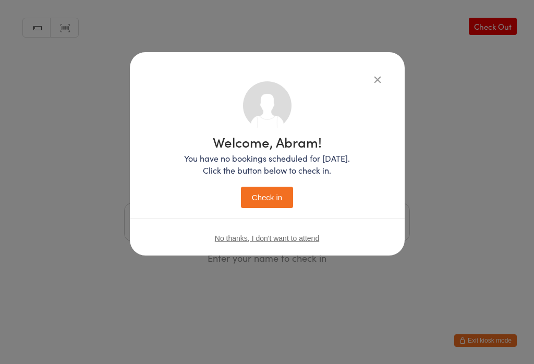
click at [268, 206] on button "Check in" at bounding box center [267, 197] width 52 height 21
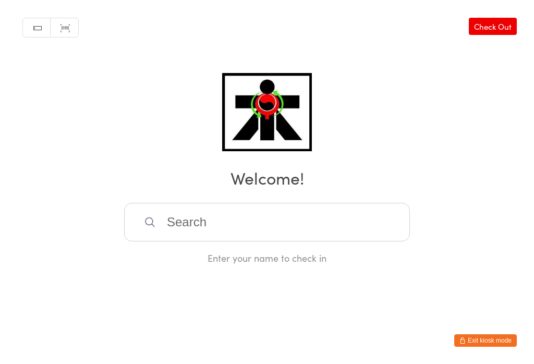
click at [272, 233] on input "search" at bounding box center [267, 222] width 286 height 39
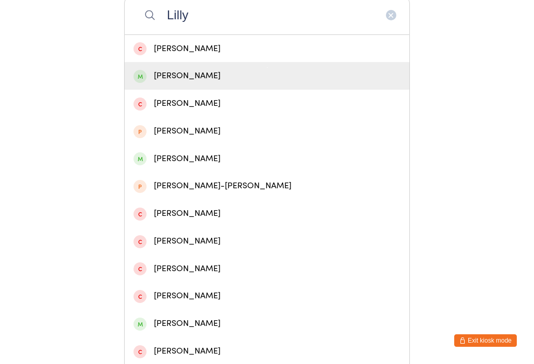
type input "Lilly"
click at [195, 83] on div "[PERSON_NAME]" at bounding box center [266, 76] width 267 height 14
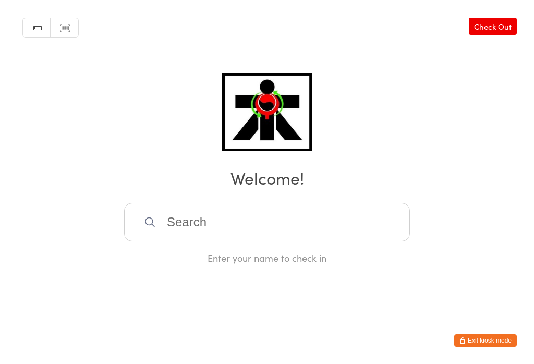
scroll to position [0, 0]
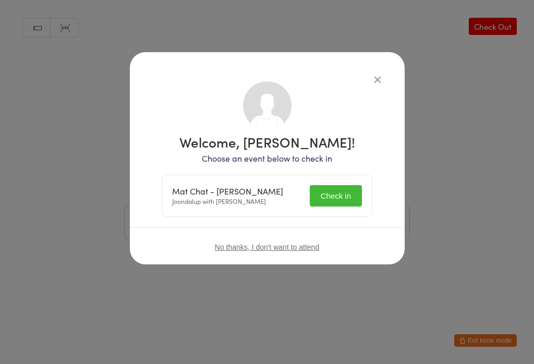
click at [333, 199] on button "Check in" at bounding box center [336, 195] width 52 height 21
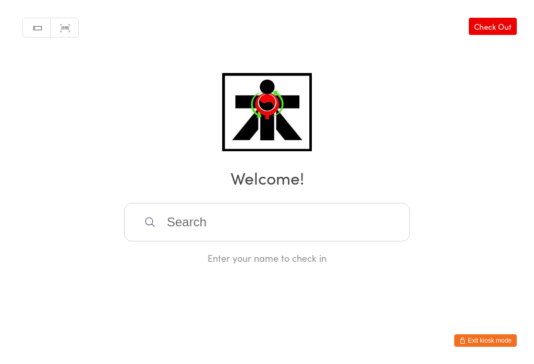
click at [361, 225] on input "search" at bounding box center [267, 222] width 286 height 39
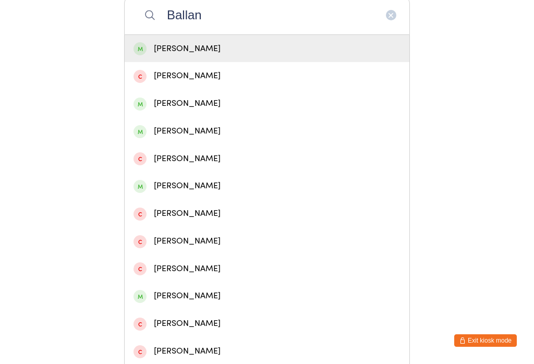
type input "Ballan"
click at [300, 56] on div "[PERSON_NAME]" at bounding box center [266, 49] width 267 height 14
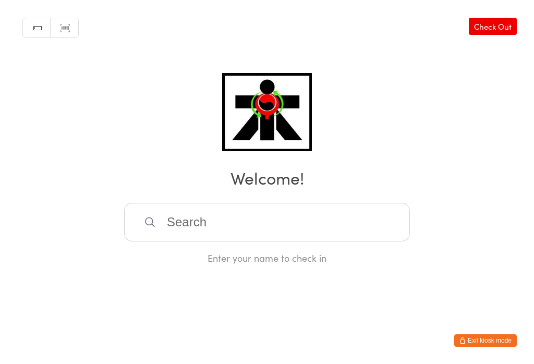
scroll to position [0, 0]
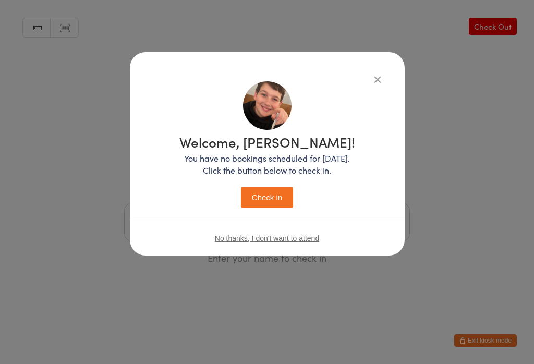
click at [265, 200] on button "Check in" at bounding box center [267, 197] width 52 height 21
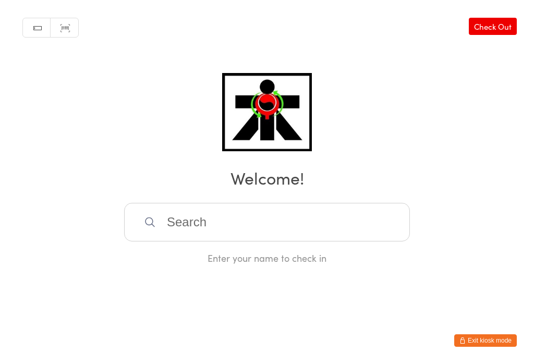
click at [207, 217] on input "search" at bounding box center [267, 222] width 286 height 39
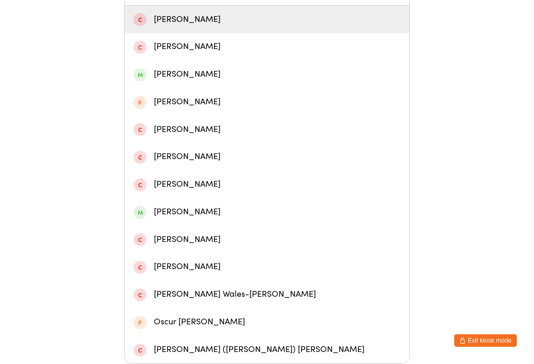
scroll to position [380, 0]
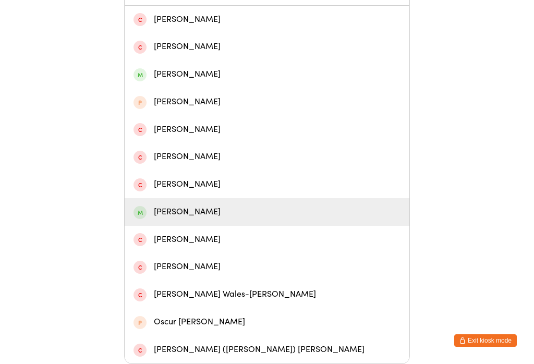
type input "Oscar"
click at [183, 205] on div "[PERSON_NAME]" at bounding box center [266, 212] width 267 height 14
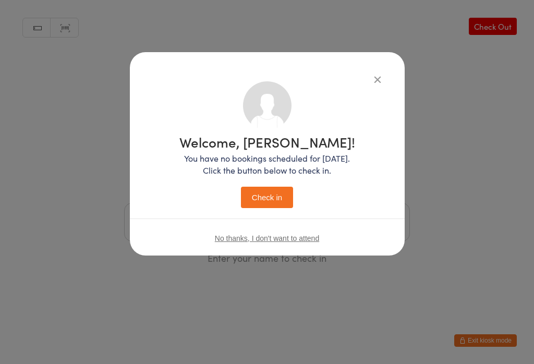
click at [263, 193] on button "Check in" at bounding box center [267, 197] width 52 height 21
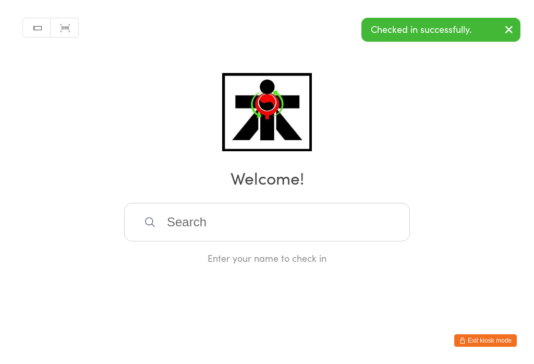
click at [225, 225] on input "search" at bounding box center [267, 222] width 286 height 39
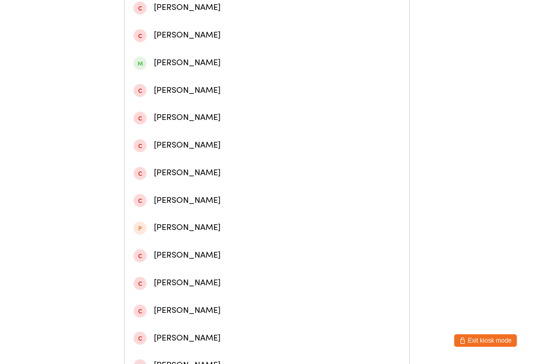
scroll to position [273, 0]
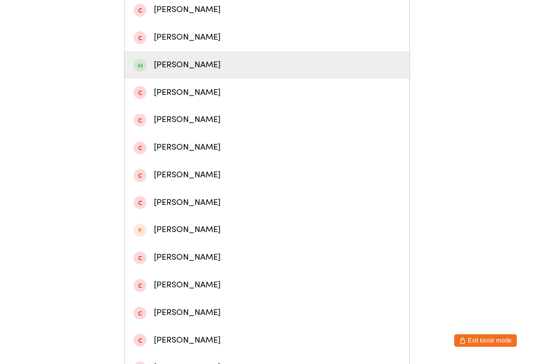
type input "[PERSON_NAME]"
click at [186, 69] on div "[PERSON_NAME]" at bounding box center [266, 65] width 267 height 14
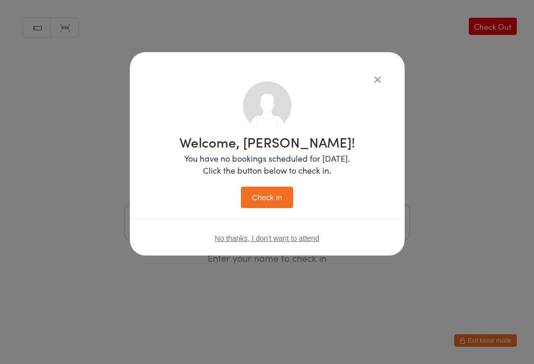
click at [267, 193] on button "Check in" at bounding box center [267, 197] width 52 height 21
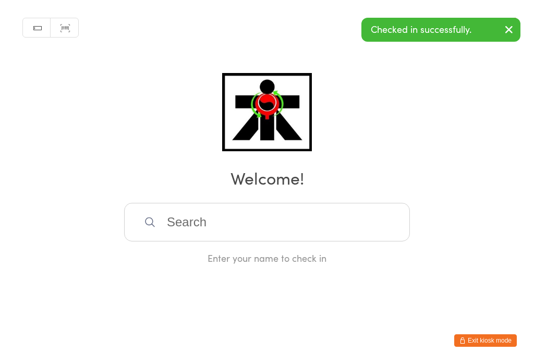
click at [290, 220] on input "search" at bounding box center [267, 222] width 286 height 39
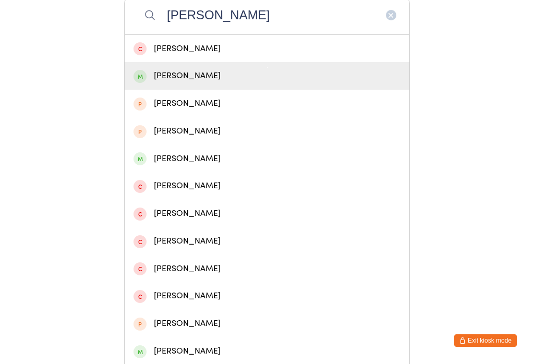
type input "[PERSON_NAME]"
click at [195, 78] on div "[PERSON_NAME]" at bounding box center [266, 76] width 267 height 14
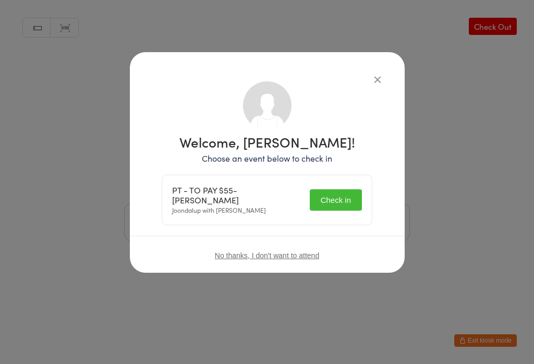
click at [332, 203] on button "Check in" at bounding box center [336, 199] width 52 height 21
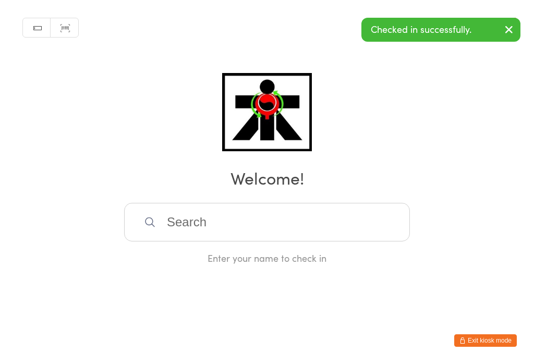
click at [219, 238] on input "search" at bounding box center [267, 222] width 286 height 39
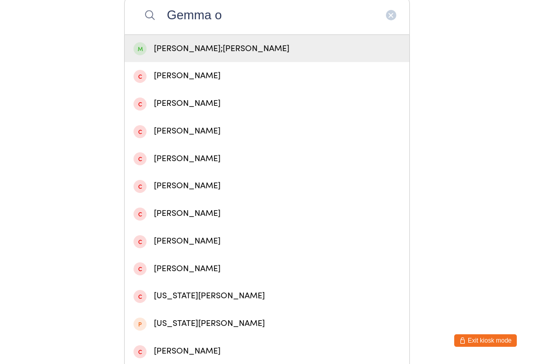
type input "Gemma o"
click at [209, 54] on div "[PERSON_NAME];[PERSON_NAME]" at bounding box center [266, 49] width 267 height 14
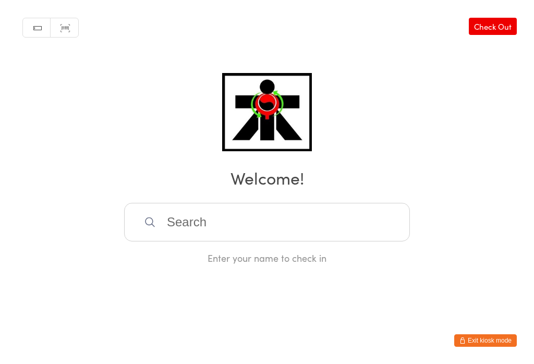
scroll to position [0, 0]
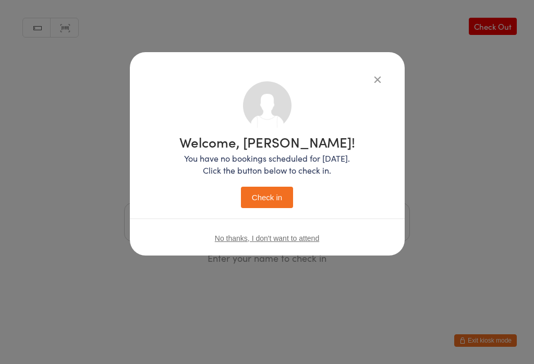
click at [276, 200] on button "Check in" at bounding box center [267, 197] width 52 height 21
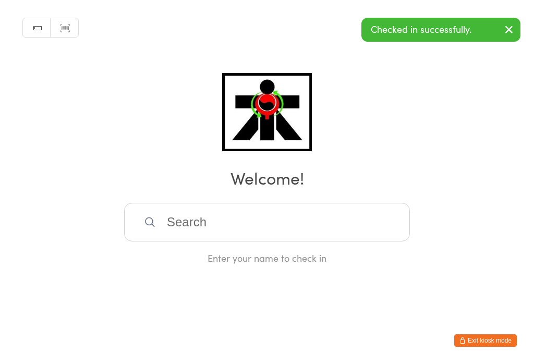
click at [380, 219] on input "search" at bounding box center [267, 222] width 286 height 39
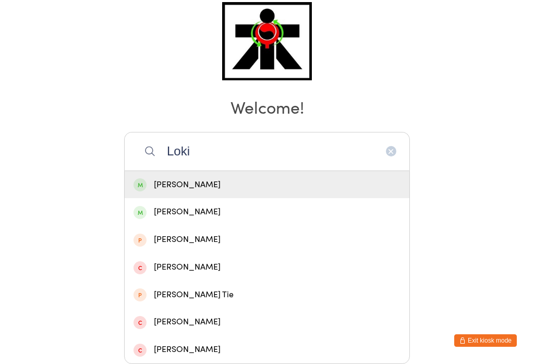
type input "Loki"
click at [269, 178] on div "[PERSON_NAME]" at bounding box center [266, 185] width 267 height 14
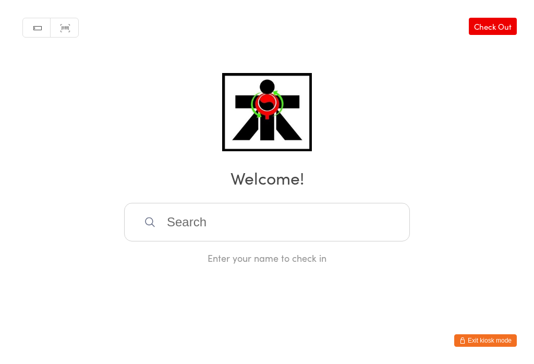
scroll to position [0, 0]
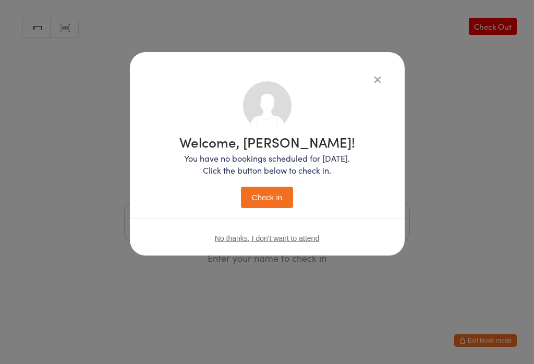
click at [269, 186] on div "Welcome, [PERSON_NAME]! You have no bookings scheduled for [DATE]. Click the bu…" at bounding box center [267, 171] width 176 height 73
click at [274, 201] on button "Check in" at bounding box center [267, 197] width 52 height 21
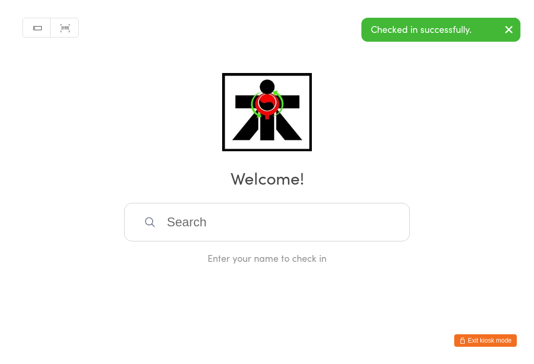
click at [319, 241] on input "search" at bounding box center [267, 222] width 286 height 39
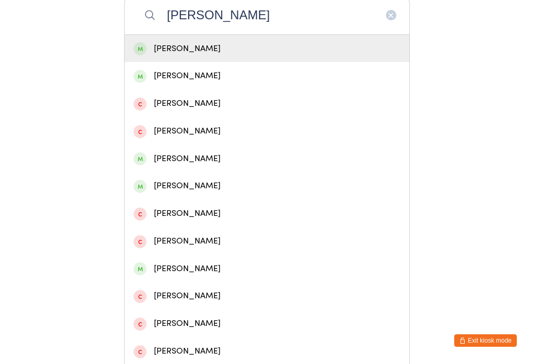
type input "[PERSON_NAME]"
click at [302, 52] on div "[PERSON_NAME]" at bounding box center [266, 49] width 267 height 14
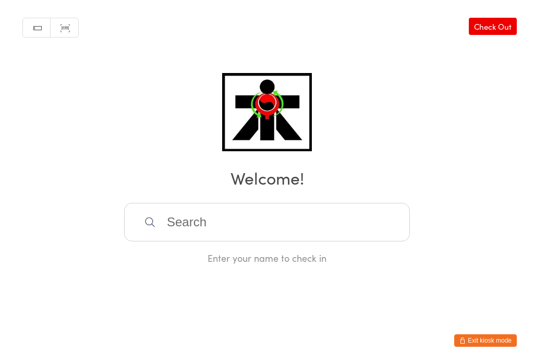
scroll to position [0, 0]
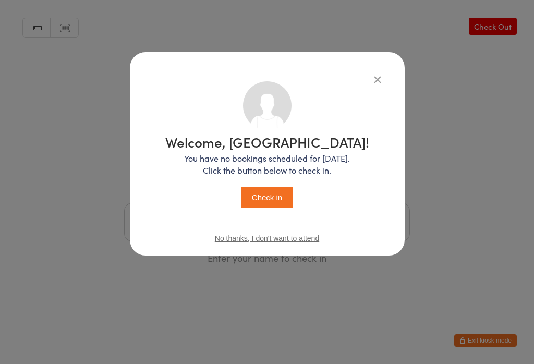
click at [260, 208] on button "Check in" at bounding box center [267, 197] width 52 height 21
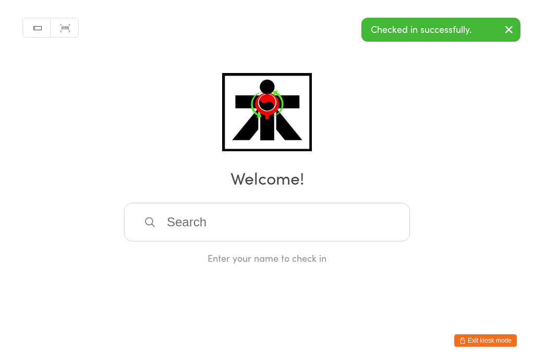
click at [179, 234] on input "search" at bounding box center [267, 222] width 286 height 39
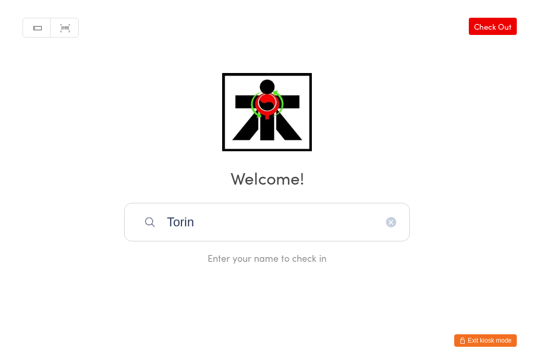
type input "Torin"
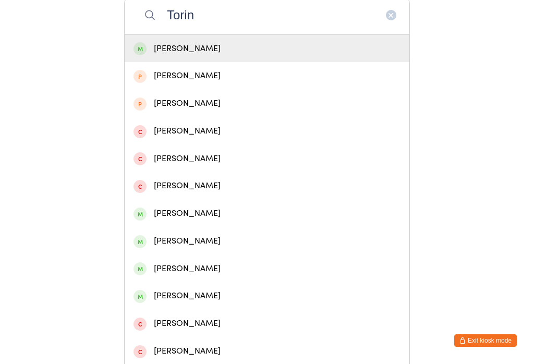
click at [146, 52] on div "[PERSON_NAME]" at bounding box center [266, 49] width 267 height 14
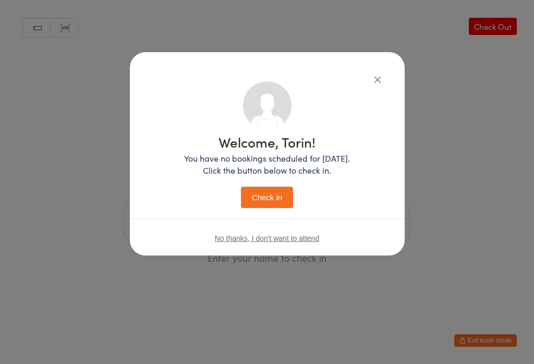
click at [256, 202] on button "Check in" at bounding box center [267, 197] width 52 height 21
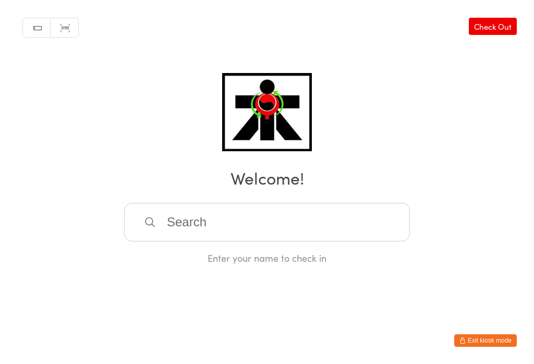
click at [213, 216] on input "search" at bounding box center [267, 222] width 286 height 39
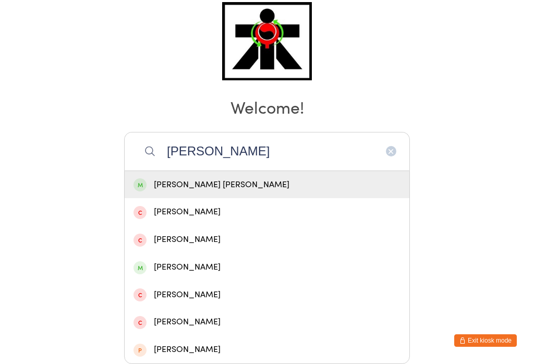
type input "[PERSON_NAME]"
click at [138, 178] on span at bounding box center [139, 184] width 13 height 13
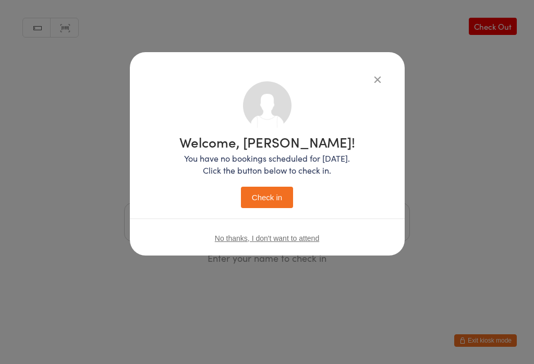
click at [257, 195] on button "Check in" at bounding box center [267, 197] width 52 height 21
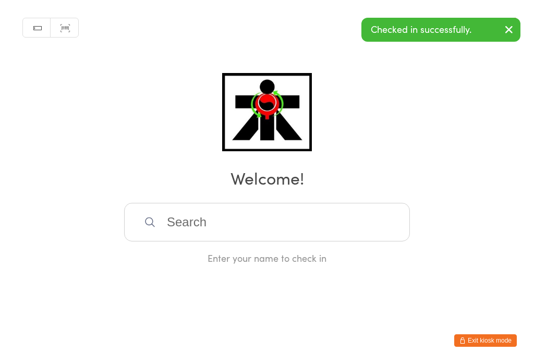
click at [184, 240] on input "search" at bounding box center [267, 222] width 286 height 39
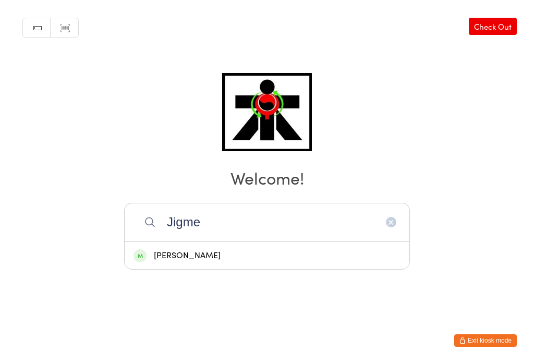
type input "Jigme"
click at [172, 249] on div "[PERSON_NAME]" at bounding box center [266, 256] width 267 height 14
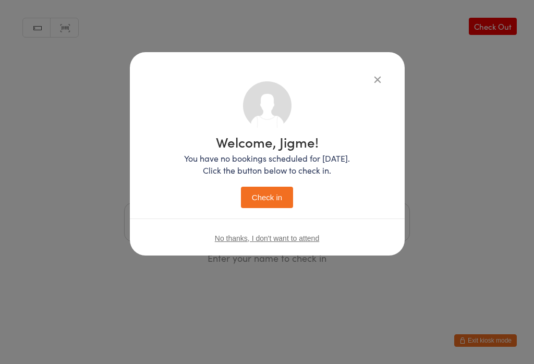
scroll to position [0, 0]
click at [268, 208] on button "Check in" at bounding box center [267, 197] width 52 height 21
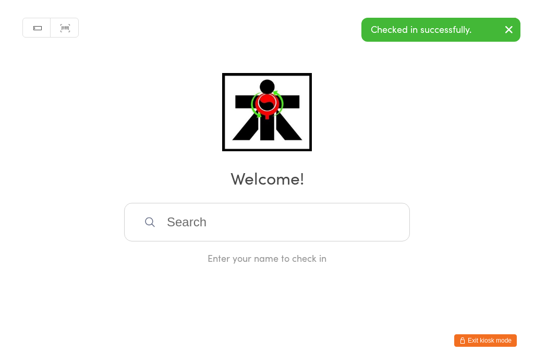
click at [170, 233] on input "search" at bounding box center [267, 222] width 286 height 39
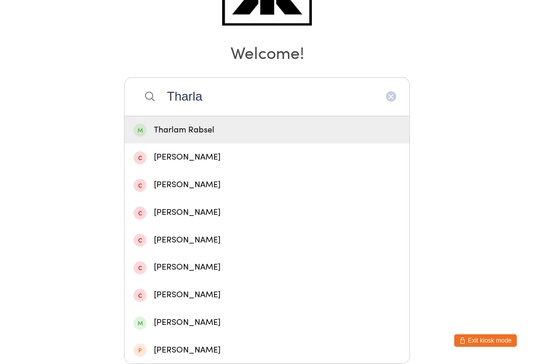
type input "Tharla"
click at [243, 123] on div "Tharlam Rabsel" at bounding box center [266, 130] width 267 height 14
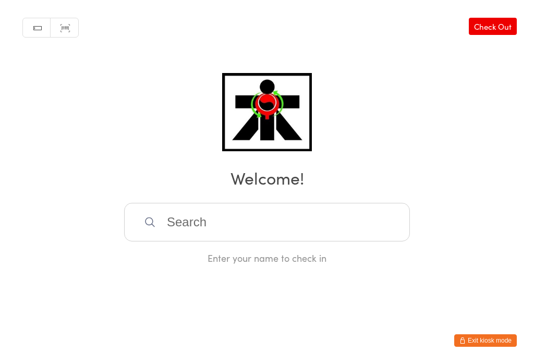
scroll to position [0, 0]
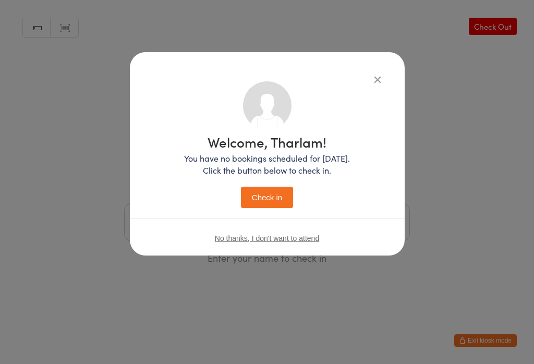
click at [260, 208] on button "Check in" at bounding box center [267, 197] width 52 height 21
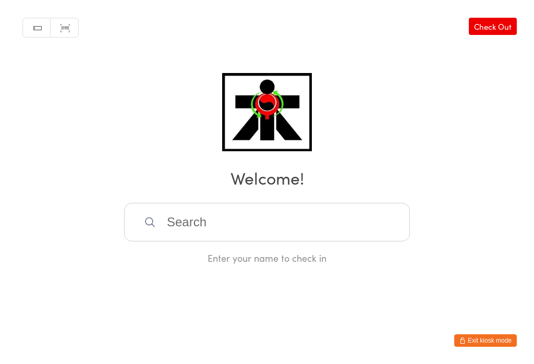
click at [166, 225] on input "search" at bounding box center [267, 222] width 286 height 39
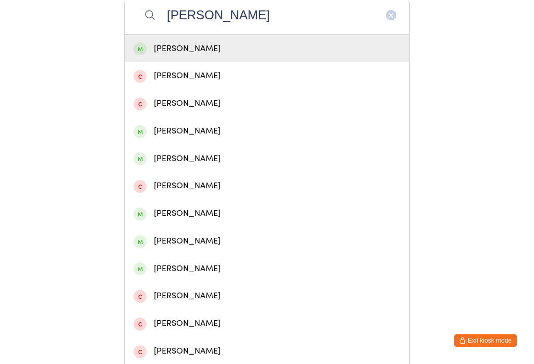
type input "[PERSON_NAME]"
click at [241, 53] on div "[PERSON_NAME]" at bounding box center [266, 49] width 267 height 14
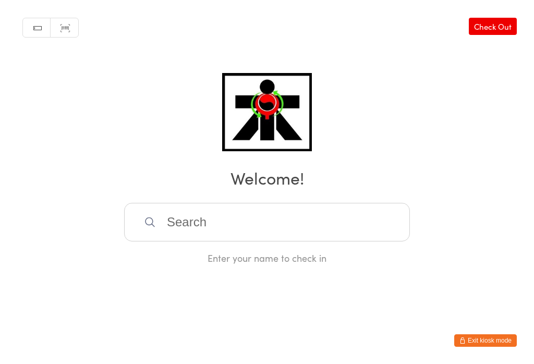
scroll to position [0, 0]
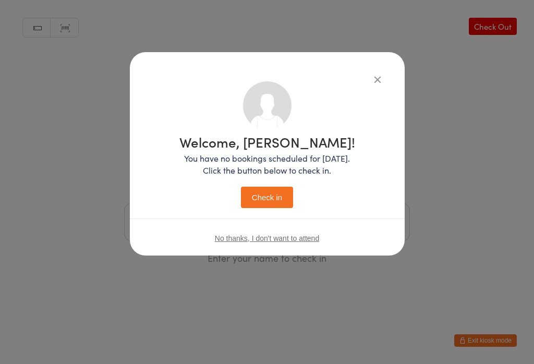
click at [272, 203] on button "Check in" at bounding box center [267, 197] width 52 height 21
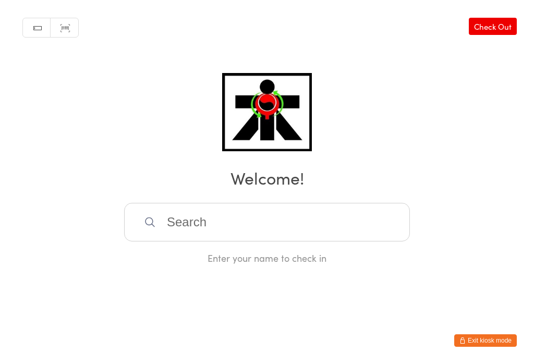
click at [288, 232] on input "search" at bounding box center [267, 222] width 286 height 39
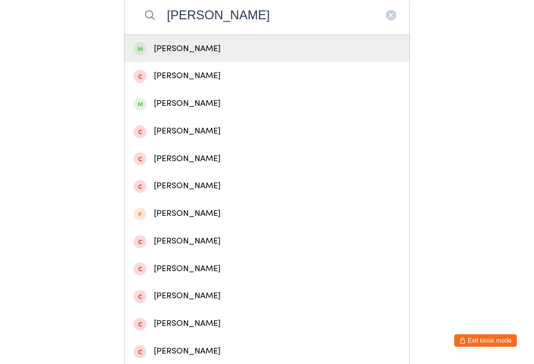
type input "[PERSON_NAME]"
click at [226, 54] on div "[PERSON_NAME]" at bounding box center [266, 49] width 267 height 14
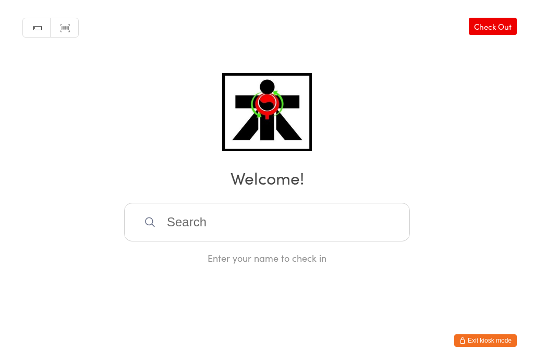
scroll to position [0, 0]
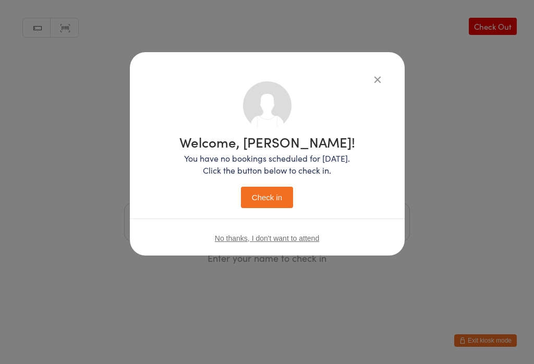
click at [274, 206] on button "Check in" at bounding box center [267, 197] width 52 height 21
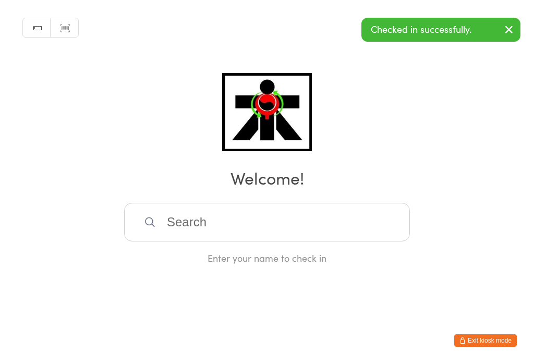
click at [213, 231] on input "search" at bounding box center [267, 222] width 286 height 39
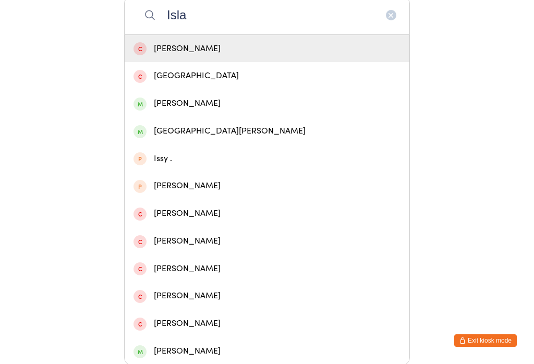
type input "Isla"
click at [173, 110] on div "[PERSON_NAME]" at bounding box center [266, 103] width 267 height 14
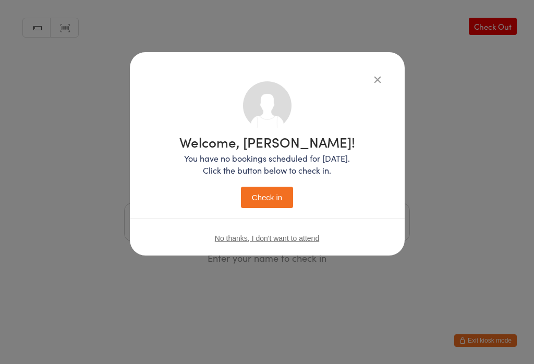
scroll to position [0, 0]
click at [278, 202] on button "Check in" at bounding box center [267, 197] width 52 height 21
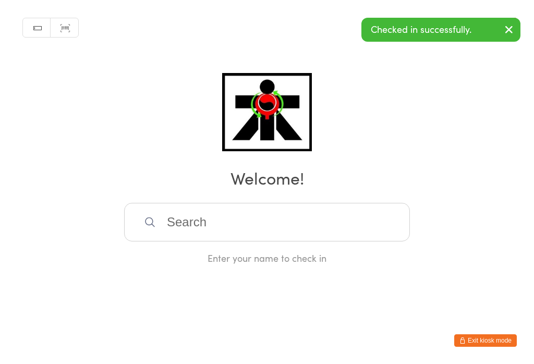
click at [178, 221] on input "search" at bounding box center [267, 222] width 286 height 39
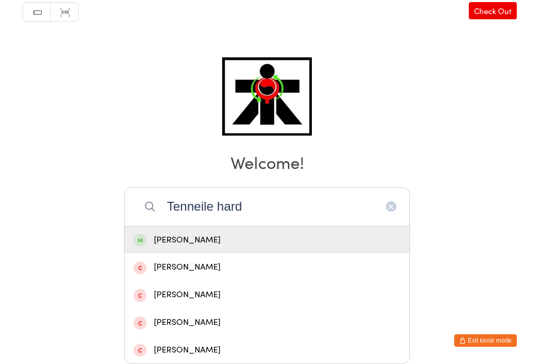
type input "Tenneile hard"
click at [218, 233] on div "[PERSON_NAME]" at bounding box center [266, 240] width 267 height 14
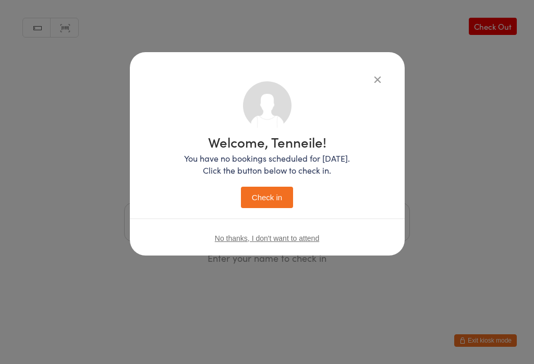
click at [254, 200] on button "Check in" at bounding box center [267, 197] width 52 height 21
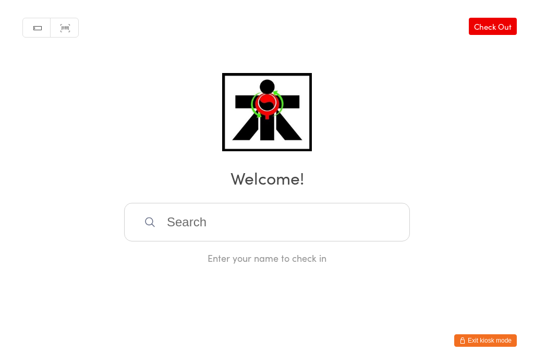
click at [238, 216] on input "search" at bounding box center [267, 222] width 286 height 39
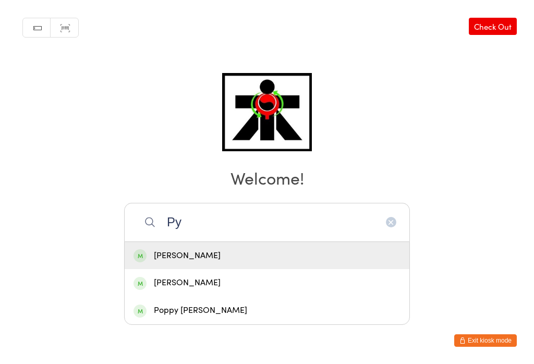
type input "Py"
click at [149, 276] on div "[PERSON_NAME]" at bounding box center [266, 283] width 267 height 14
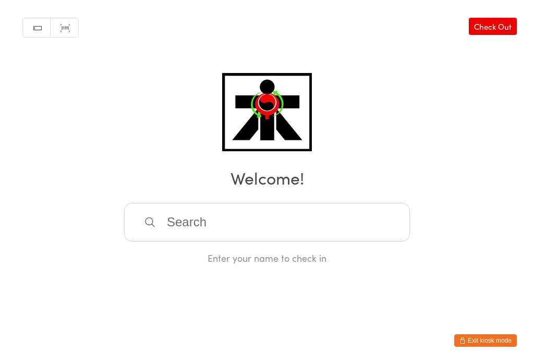
scroll to position [0, 0]
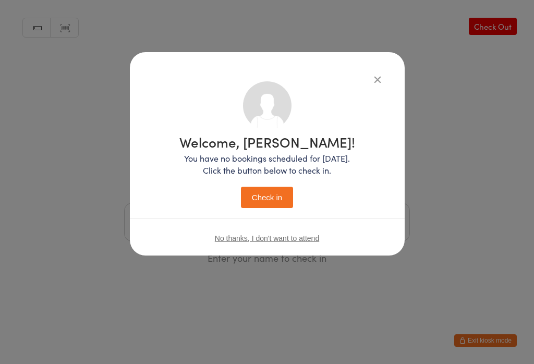
click at [260, 196] on button "Check in" at bounding box center [267, 197] width 52 height 21
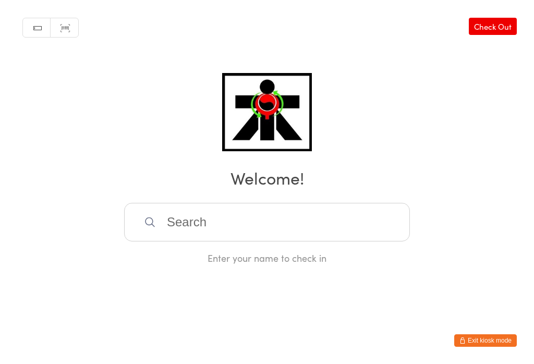
click at [226, 228] on input "search" at bounding box center [267, 222] width 286 height 39
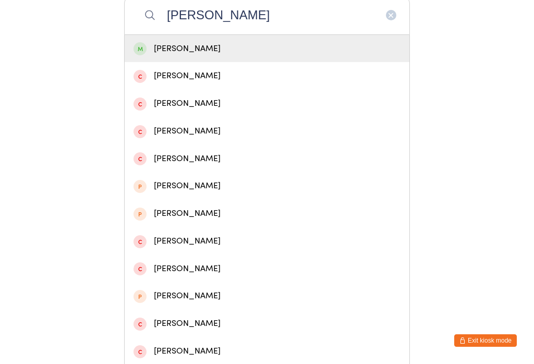
type input "[PERSON_NAME]"
click at [250, 53] on div "[PERSON_NAME]" at bounding box center [266, 49] width 267 height 14
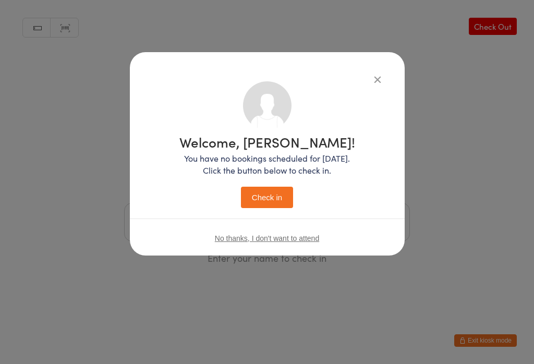
click at [270, 202] on button "Check in" at bounding box center [267, 197] width 52 height 21
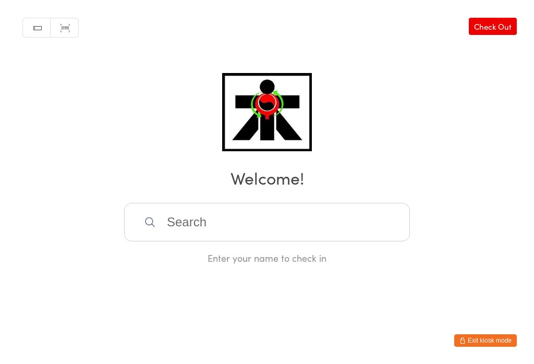
click at [199, 221] on input "search" at bounding box center [267, 222] width 286 height 39
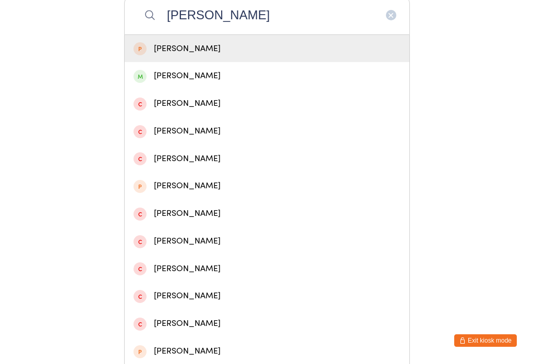
type input "[PERSON_NAME]"
click at [169, 83] on div "[PERSON_NAME]" at bounding box center [266, 76] width 267 height 14
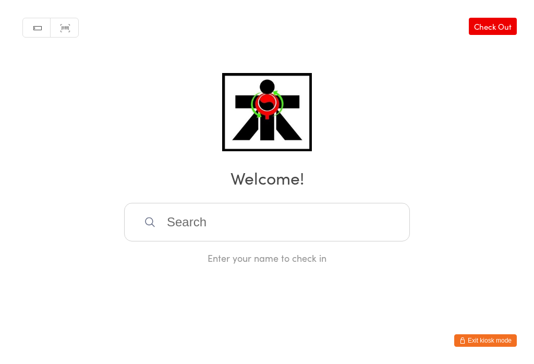
scroll to position [0, 0]
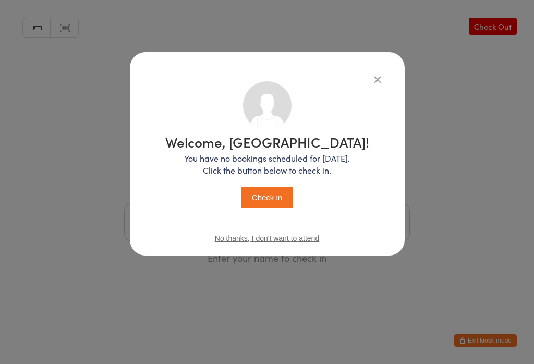
click at [261, 195] on button "Check in" at bounding box center [267, 197] width 52 height 21
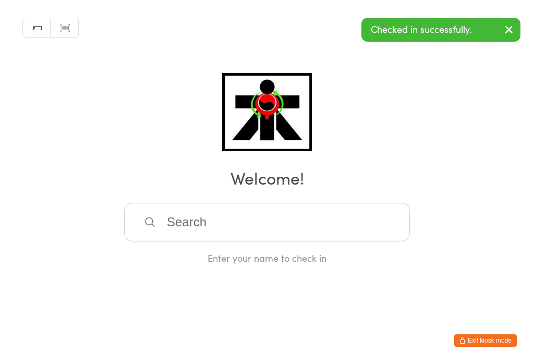
click at [187, 240] on input "search" at bounding box center [267, 222] width 286 height 39
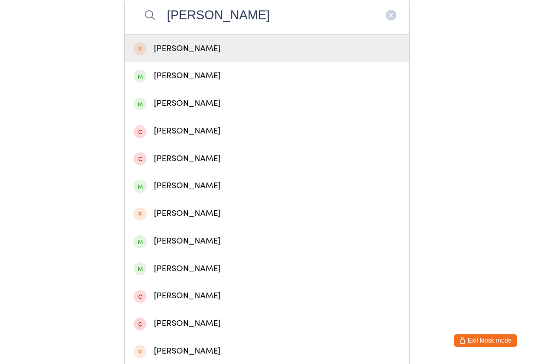
type input "[PERSON_NAME]"
click at [143, 110] on span at bounding box center [139, 103] width 13 height 13
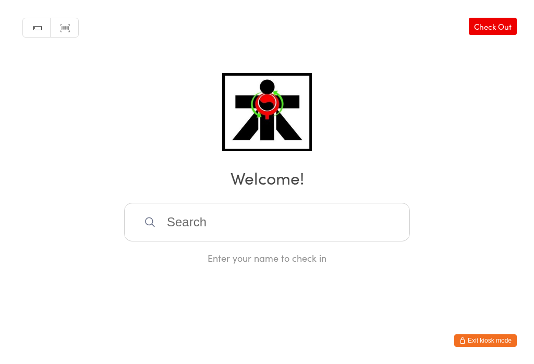
scroll to position [0, 0]
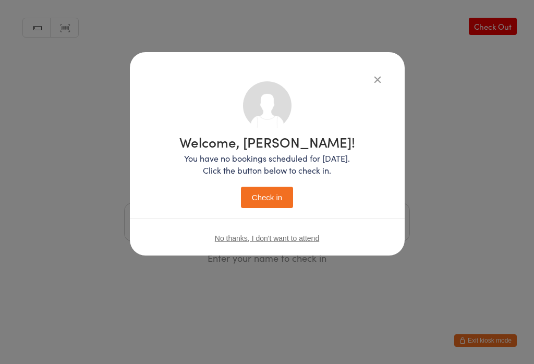
click at [259, 196] on button "Check in" at bounding box center [267, 197] width 52 height 21
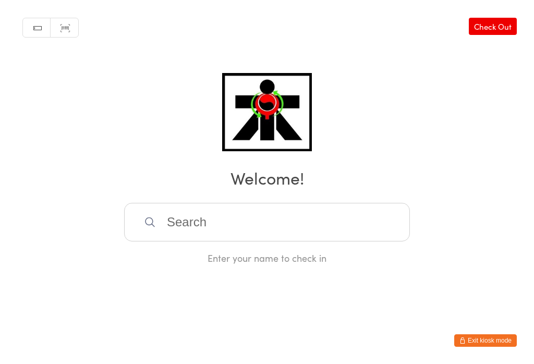
click at [167, 239] on input "search" at bounding box center [267, 222] width 286 height 39
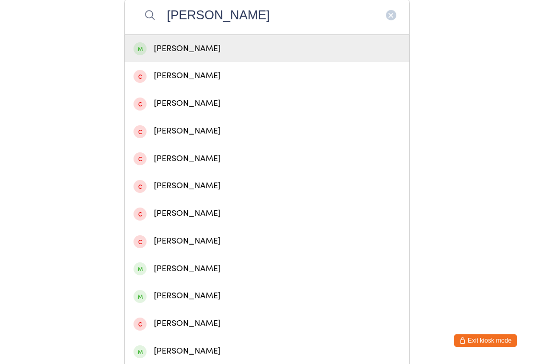
type input "[PERSON_NAME]"
click at [168, 52] on div "[PERSON_NAME]" at bounding box center [266, 49] width 267 height 14
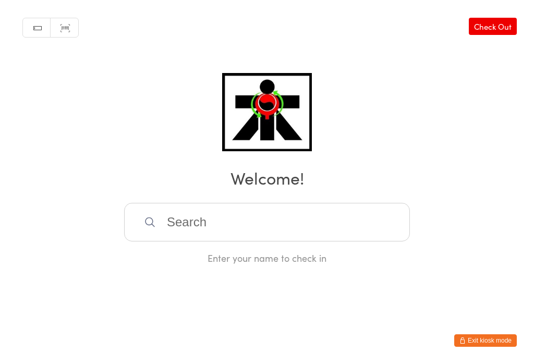
scroll to position [0, 0]
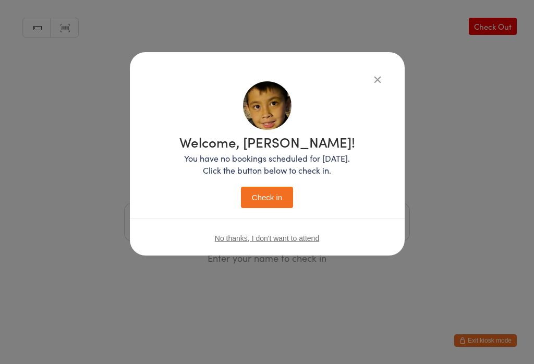
click at [283, 194] on button "Check in" at bounding box center [267, 197] width 52 height 21
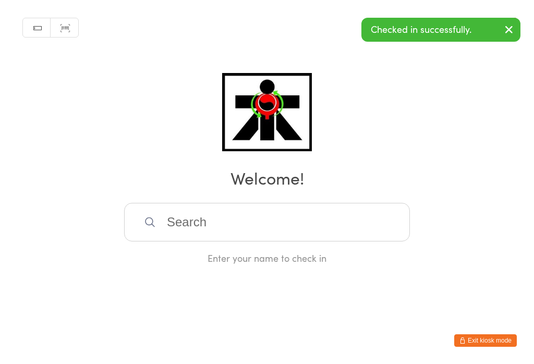
click at [307, 228] on input "search" at bounding box center [267, 222] width 286 height 39
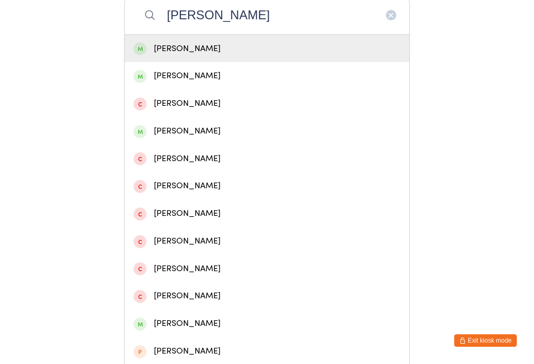
type input "[PERSON_NAME]"
click at [302, 56] on div "[PERSON_NAME]" at bounding box center [266, 49] width 267 height 14
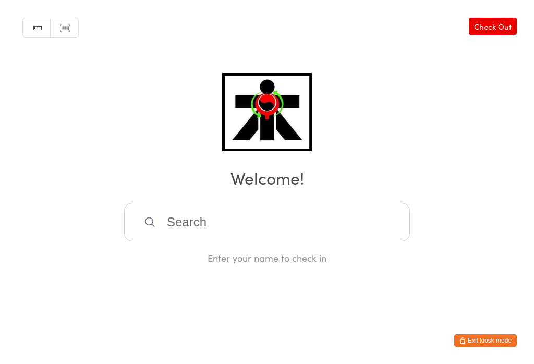
scroll to position [0, 0]
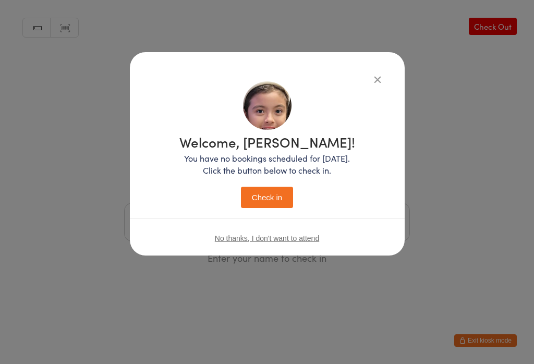
click at [270, 195] on button "Check in" at bounding box center [267, 197] width 52 height 21
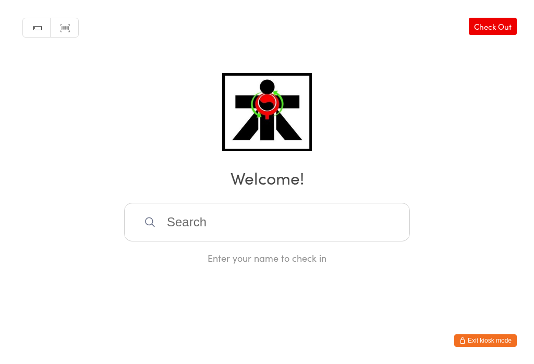
click at [155, 241] on input "search" at bounding box center [267, 222] width 286 height 39
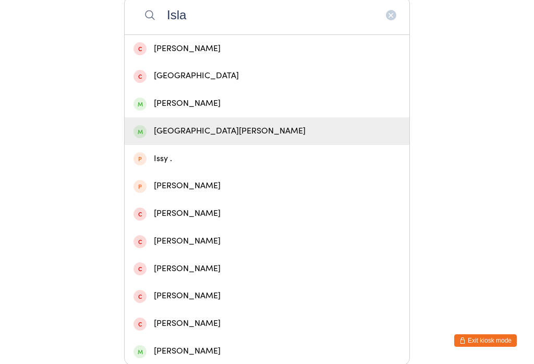
type input "Isla"
click at [141, 135] on span at bounding box center [139, 131] width 13 height 13
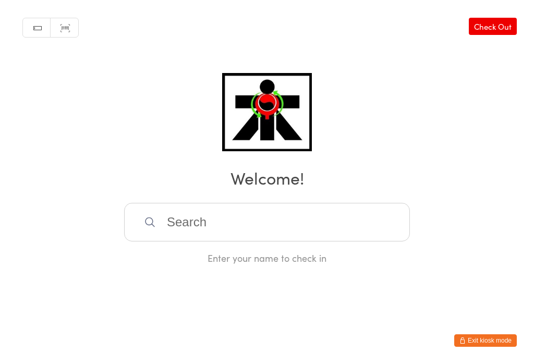
scroll to position [0, 0]
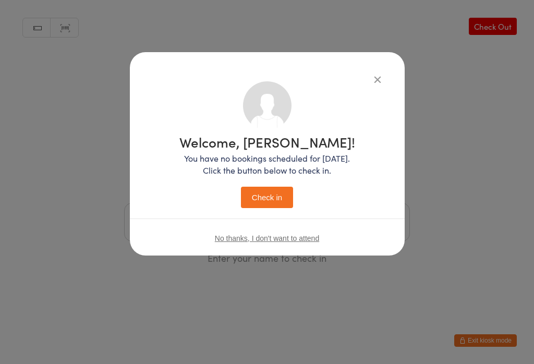
click at [273, 203] on button "Check in" at bounding box center [267, 197] width 52 height 21
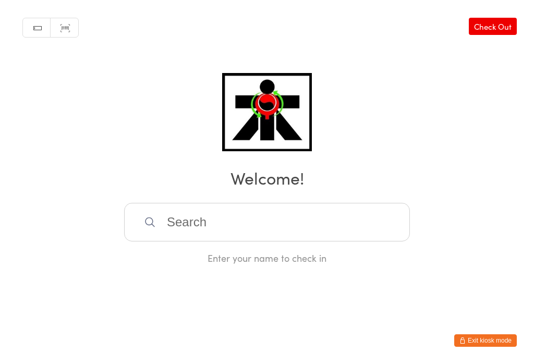
click at [225, 236] on input "search" at bounding box center [267, 222] width 286 height 39
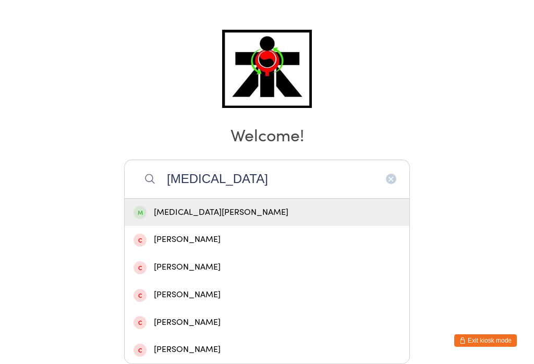
type input "[MEDICAL_DATA]"
click at [200, 199] on div "[MEDICAL_DATA][PERSON_NAME]" at bounding box center [267, 213] width 285 height 28
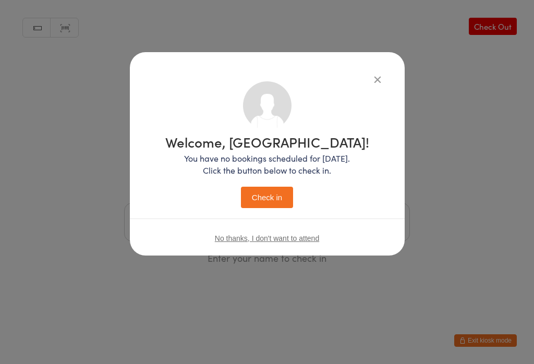
scroll to position [0, 0]
click at [270, 193] on button "Check in" at bounding box center [267, 197] width 52 height 21
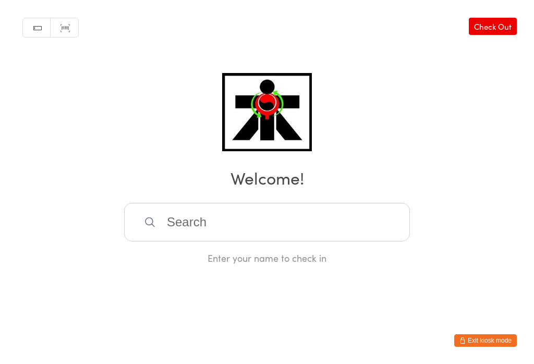
click at [232, 232] on input "search" at bounding box center [267, 222] width 286 height 39
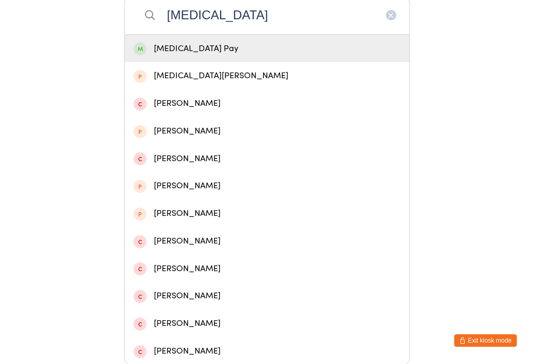
type input "[MEDICAL_DATA]"
click at [296, 48] on div "[MEDICAL_DATA] Pay" at bounding box center [266, 49] width 267 height 14
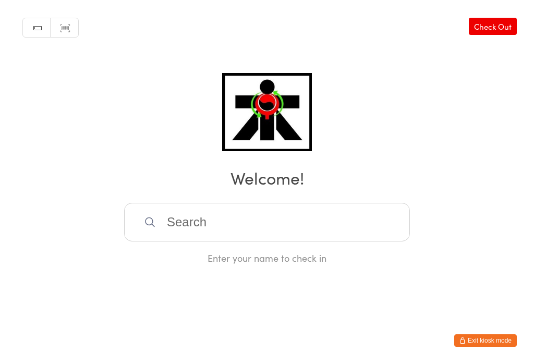
scroll to position [0, 0]
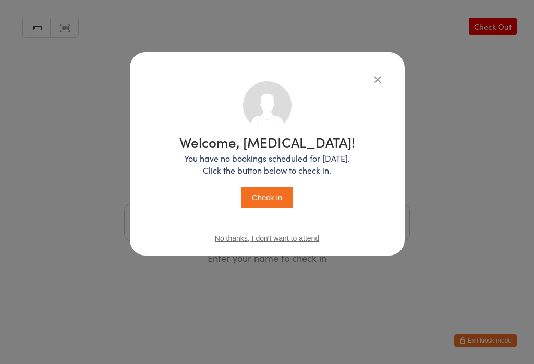
click at [276, 192] on button "Check in" at bounding box center [267, 197] width 52 height 21
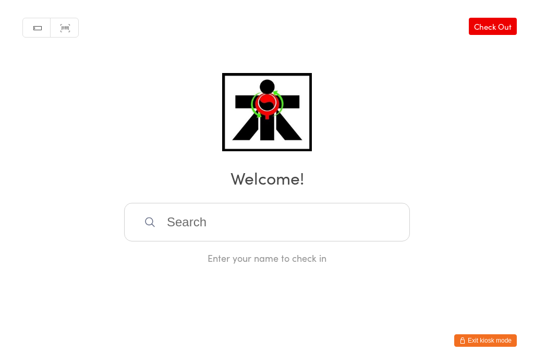
click at [205, 237] on input "search" at bounding box center [267, 222] width 286 height 39
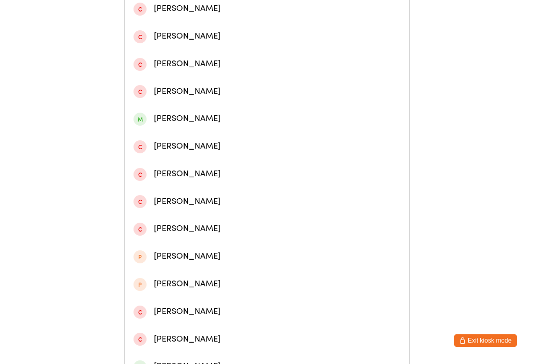
scroll to position [276, 0]
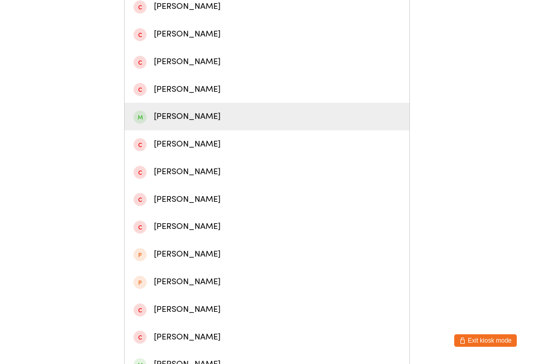
type input "[PERSON_NAME]"
click at [199, 122] on div "[PERSON_NAME]" at bounding box center [266, 116] width 267 height 14
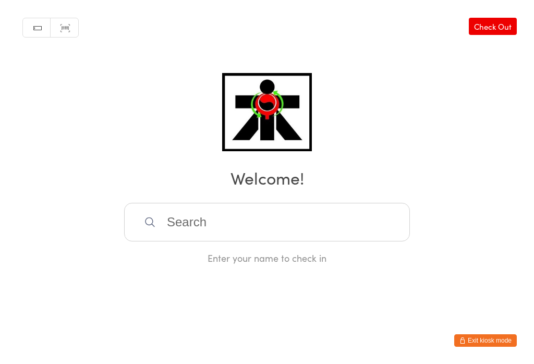
scroll to position [0, 0]
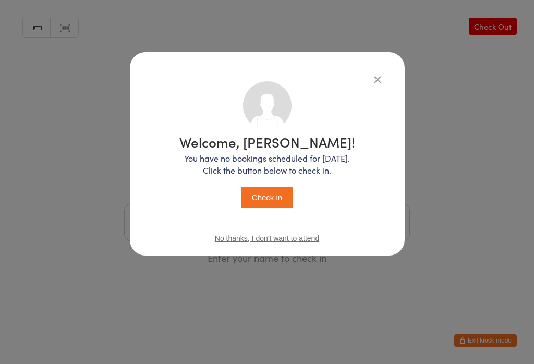
click at [268, 198] on button "Check in" at bounding box center [267, 197] width 52 height 21
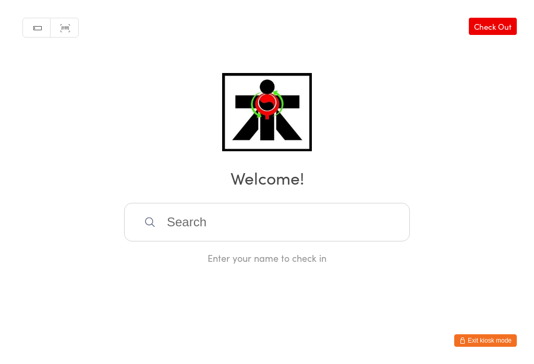
click at [339, 227] on input "search" at bounding box center [267, 222] width 286 height 39
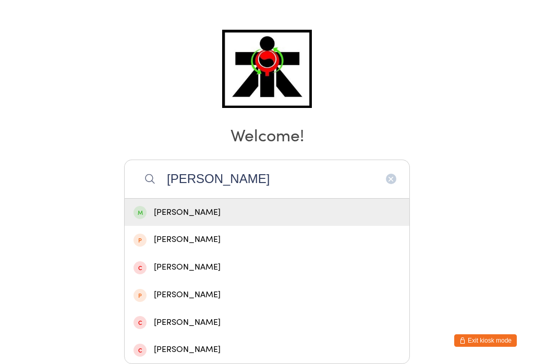
type input "[PERSON_NAME]"
click at [157, 199] on div "[PERSON_NAME]" at bounding box center [267, 213] width 285 height 28
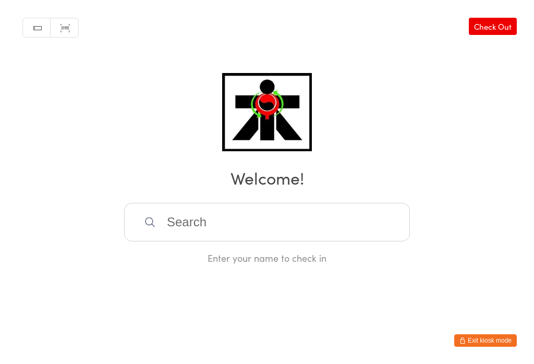
scroll to position [0, 0]
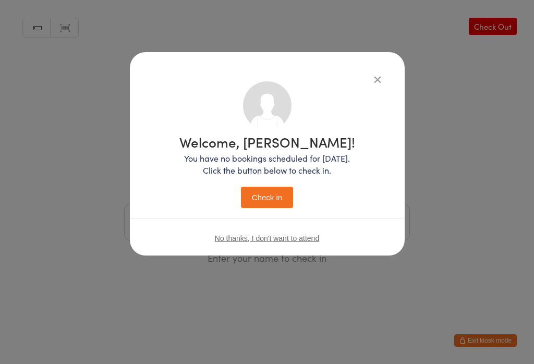
click at [254, 191] on button "Check in" at bounding box center [267, 197] width 52 height 21
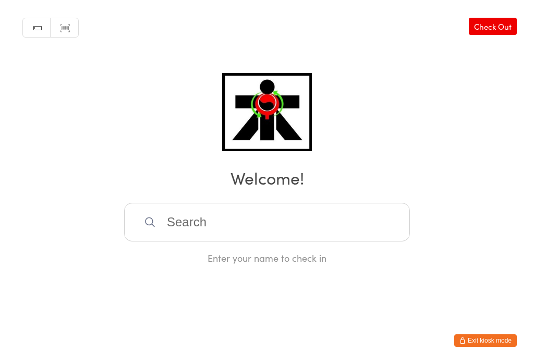
click at [296, 224] on input "search" at bounding box center [267, 222] width 286 height 39
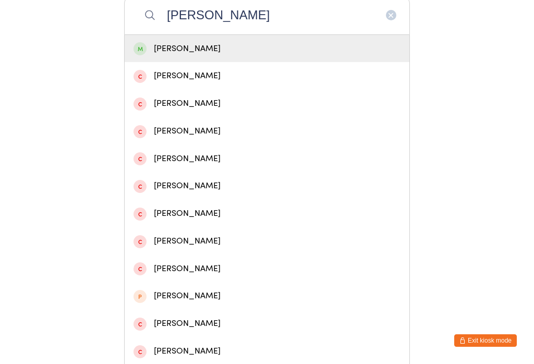
type input "[PERSON_NAME]"
click at [245, 56] on div "[PERSON_NAME]" at bounding box center [266, 49] width 267 height 14
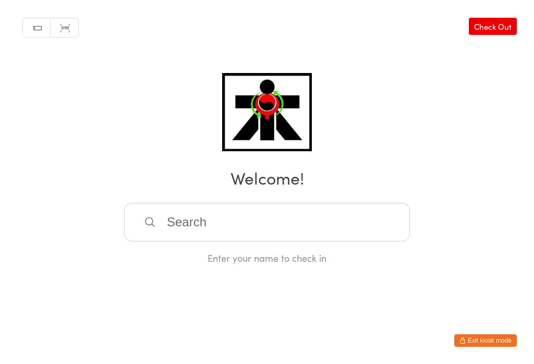
scroll to position [0, 0]
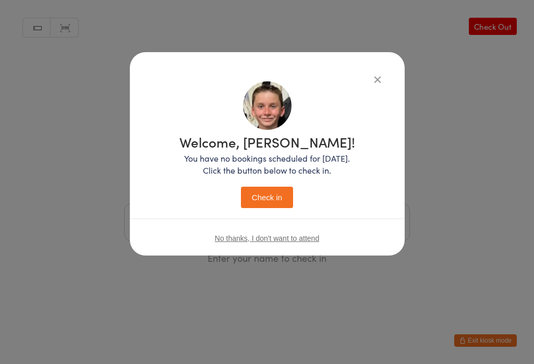
click at [273, 203] on button "Check in" at bounding box center [267, 197] width 52 height 21
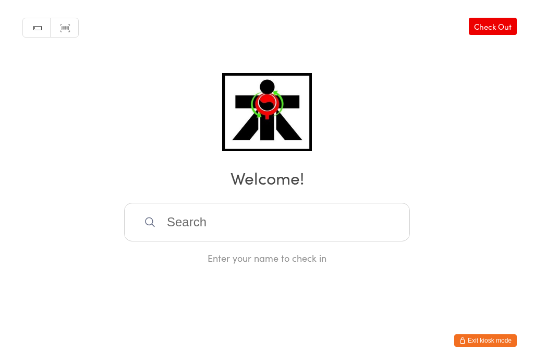
click at [308, 221] on input "search" at bounding box center [267, 222] width 286 height 39
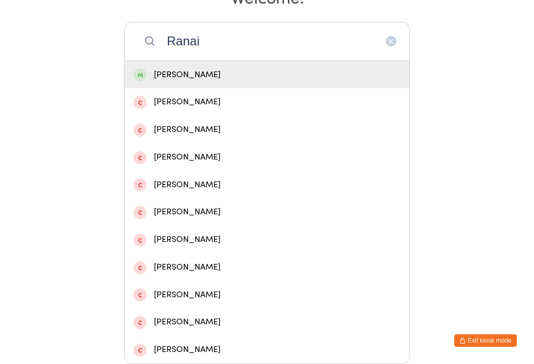
type input "Ranai"
click at [303, 64] on div "[PERSON_NAME]" at bounding box center [267, 75] width 285 height 28
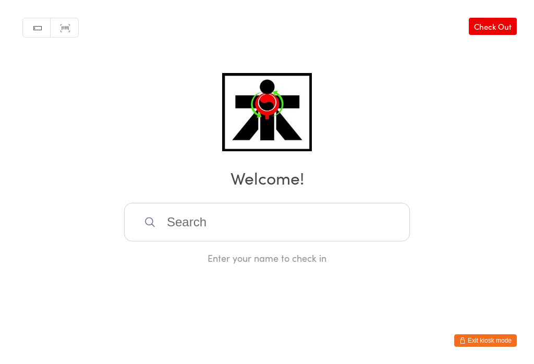
scroll to position [0, 0]
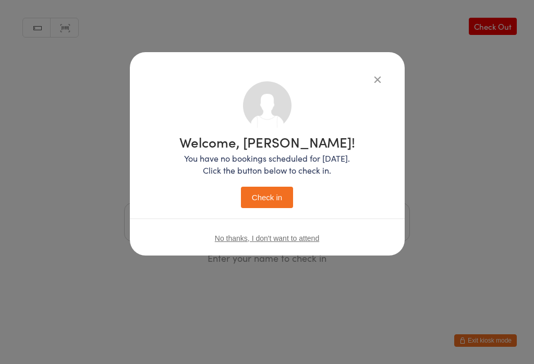
click at [268, 203] on button "Check in" at bounding box center [267, 197] width 52 height 21
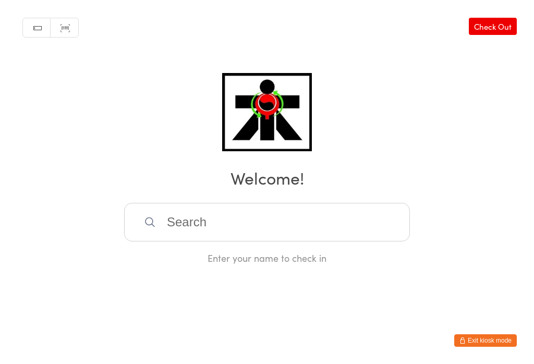
click at [171, 229] on input "search" at bounding box center [267, 222] width 286 height 39
type input "1"
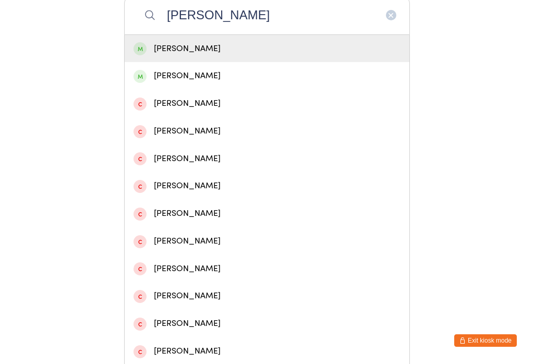
type input "[PERSON_NAME]"
click at [143, 61] on div "[PERSON_NAME]" at bounding box center [267, 49] width 285 height 28
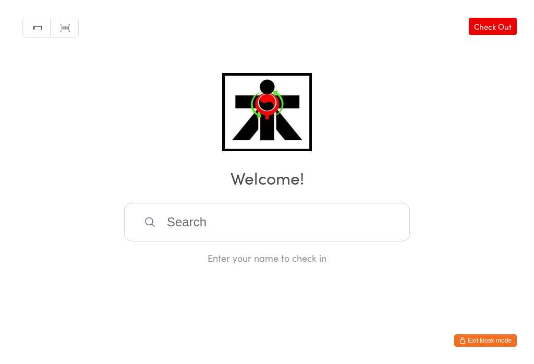
scroll to position [0, 0]
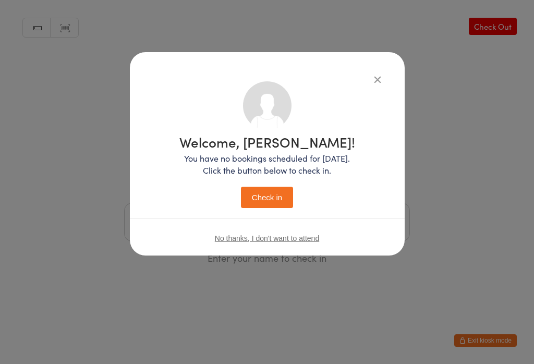
click at [261, 202] on button "Check in" at bounding box center [267, 197] width 52 height 21
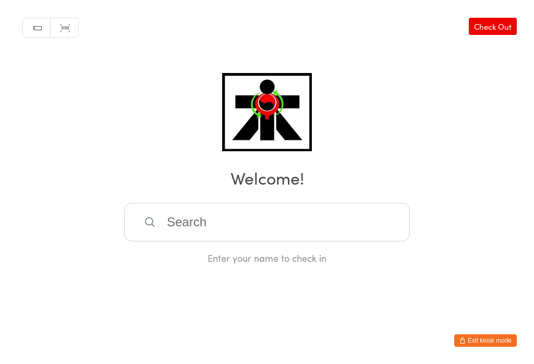
click at [498, 22] on link "Check Out" at bounding box center [493, 26] width 48 height 17
click at [312, 228] on input "search" at bounding box center [267, 222] width 286 height 39
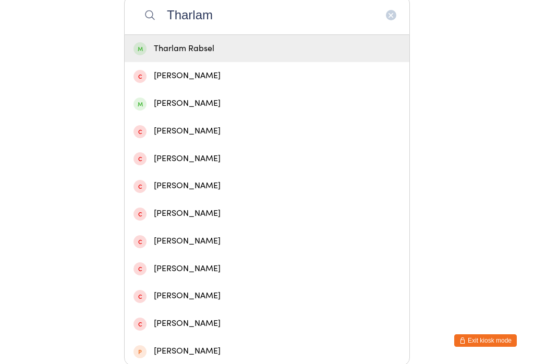
type input "Tharlam"
click at [268, 45] on div "Tharlam Rabsel" at bounding box center [266, 49] width 267 height 14
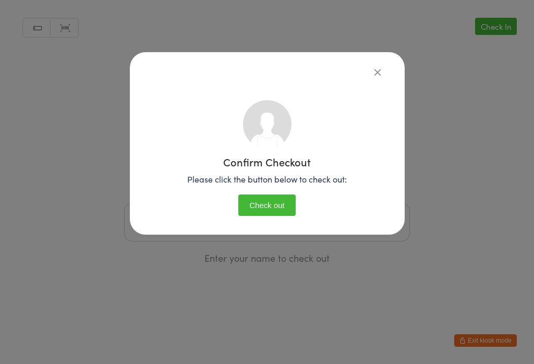
click at [277, 216] on button "Check out" at bounding box center [266, 204] width 57 height 21
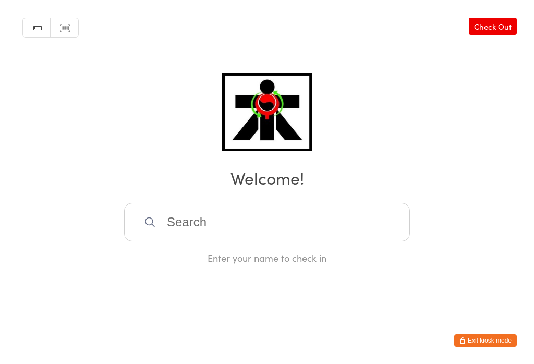
click at [203, 241] on input "search" at bounding box center [267, 222] width 286 height 39
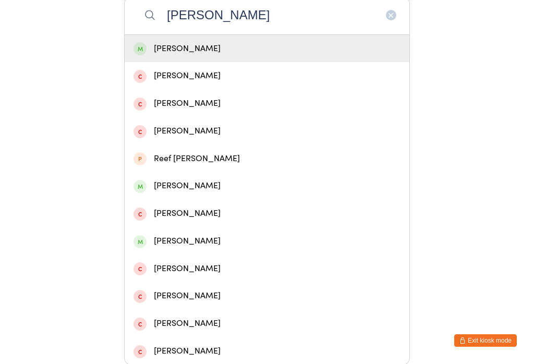
type input "[PERSON_NAME]"
click at [172, 55] on div "[PERSON_NAME]" at bounding box center [266, 49] width 267 height 14
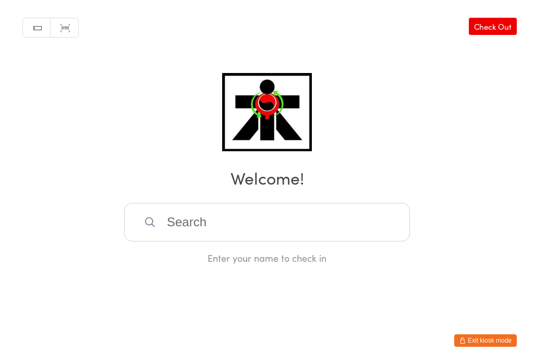
scroll to position [0, 0]
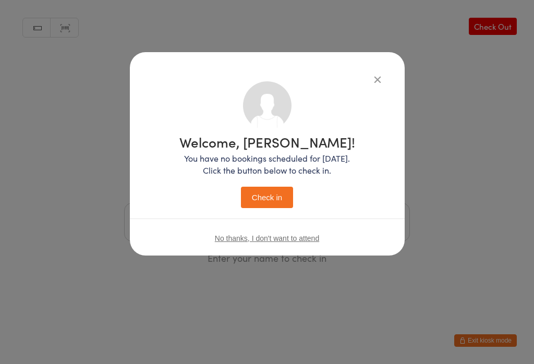
click at [262, 199] on button "Check in" at bounding box center [267, 197] width 52 height 21
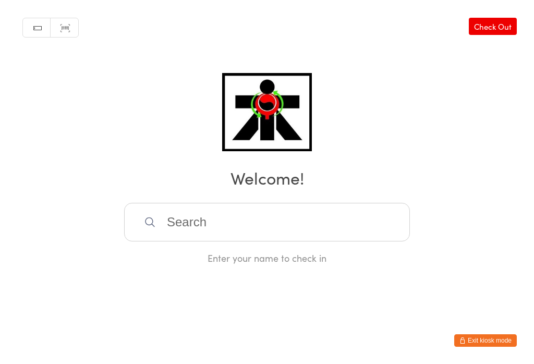
click at [308, 224] on input "search" at bounding box center [267, 222] width 286 height 39
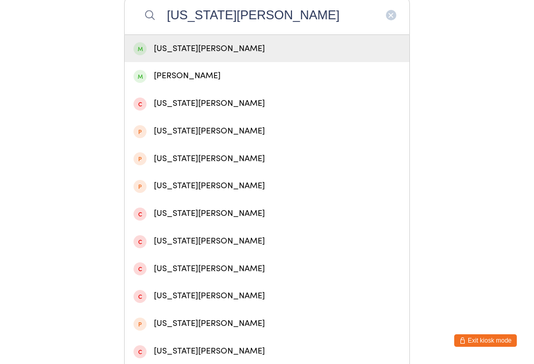
type input "[US_STATE][PERSON_NAME]"
click at [202, 51] on div "[US_STATE][PERSON_NAME]" at bounding box center [266, 49] width 267 height 14
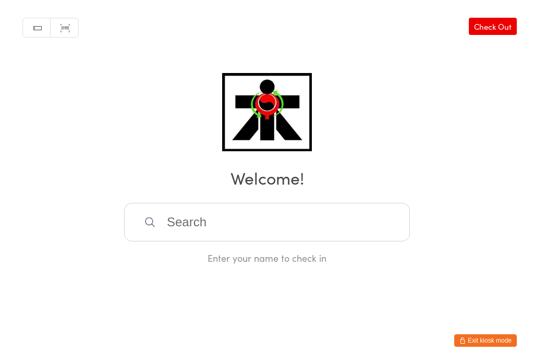
scroll to position [0, 0]
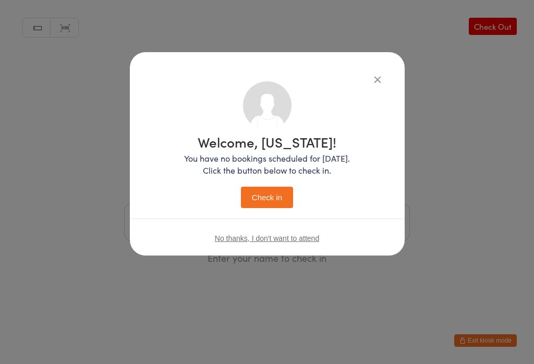
click at [261, 208] on button "Check in" at bounding box center [267, 197] width 52 height 21
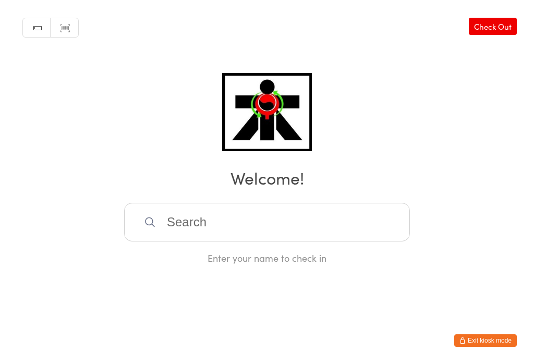
click at [261, 229] on input "search" at bounding box center [267, 222] width 286 height 39
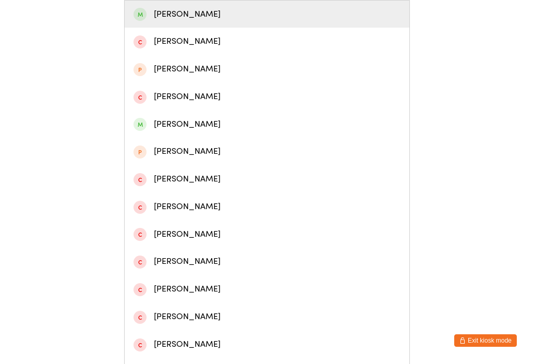
scroll to position [240, 0]
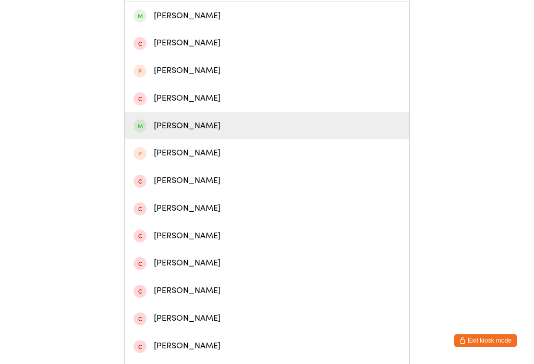
type input "[PERSON_NAME]"
click at [149, 129] on div "[PERSON_NAME]" at bounding box center [266, 126] width 267 height 14
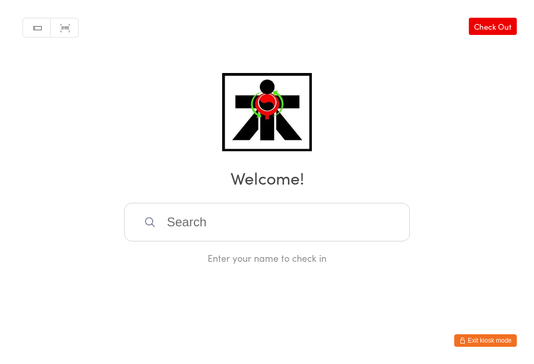
scroll to position [0, 0]
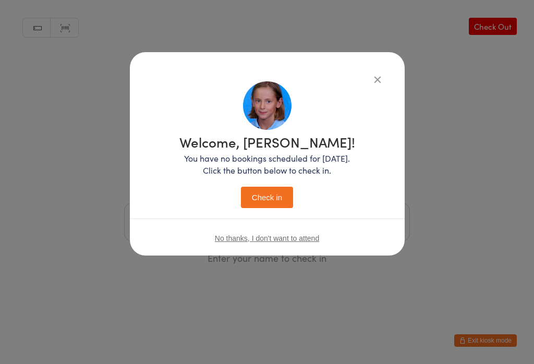
click at [257, 206] on button "Check in" at bounding box center [267, 197] width 52 height 21
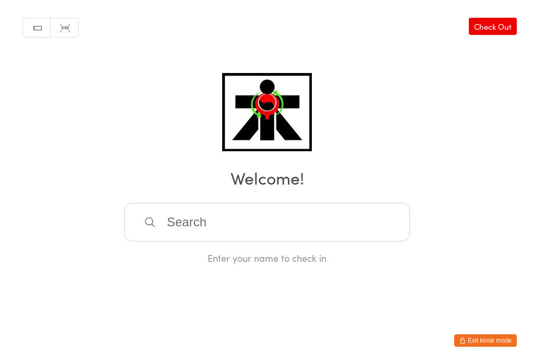
click at [179, 229] on input "search" at bounding box center [267, 222] width 286 height 39
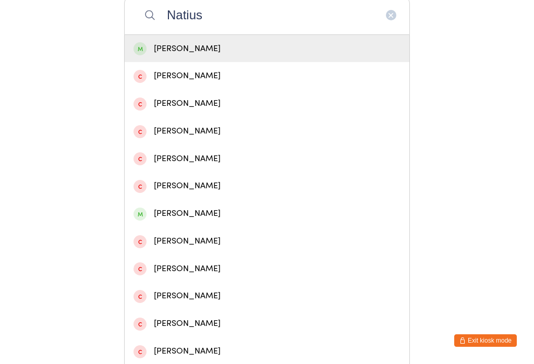
type input "Natius"
click at [151, 60] on div "[PERSON_NAME]" at bounding box center [267, 49] width 285 height 28
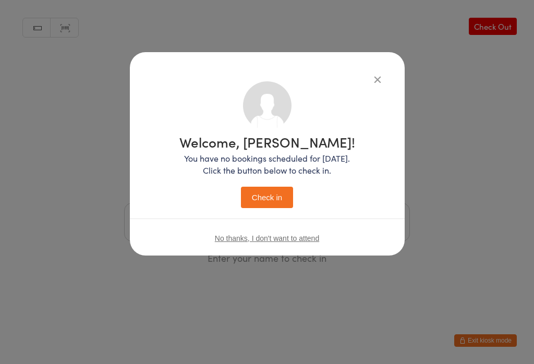
scroll to position [0, 0]
click at [258, 198] on button "Check in" at bounding box center [267, 197] width 52 height 21
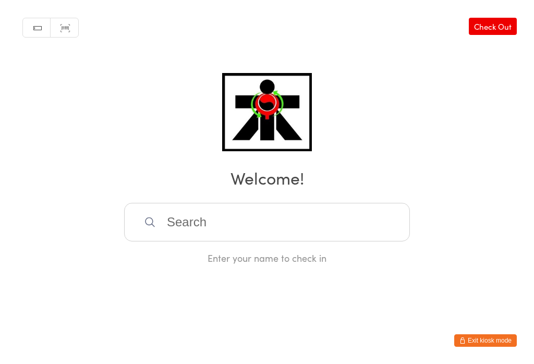
click at [175, 229] on input "search" at bounding box center [267, 222] width 286 height 39
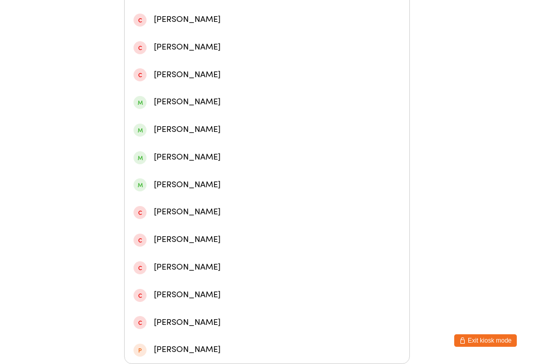
scroll to position [316, 0]
type input "[PERSON_NAME]"
click at [173, 150] on div "[PERSON_NAME]" at bounding box center [266, 157] width 267 height 14
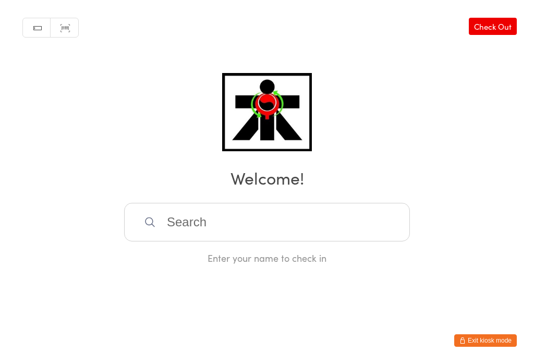
scroll to position [0, 0]
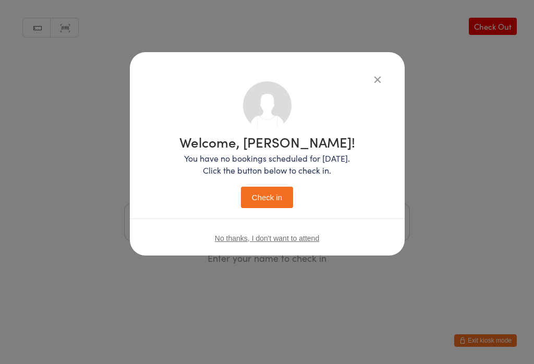
click at [275, 188] on button "Check in" at bounding box center [267, 197] width 52 height 21
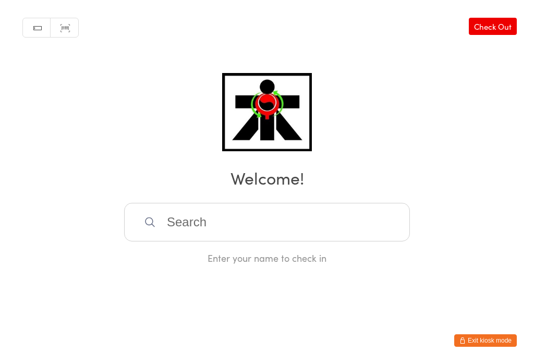
click at [205, 241] on input "search" at bounding box center [267, 222] width 286 height 39
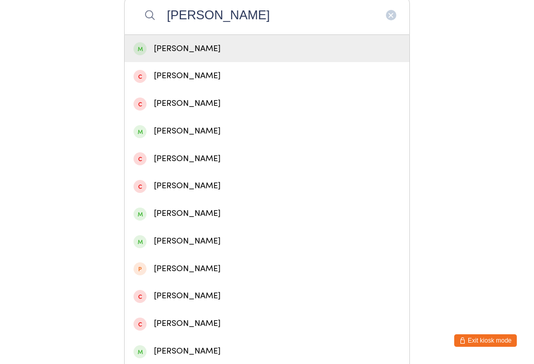
type input "[PERSON_NAME]"
click at [168, 50] on div "[PERSON_NAME]" at bounding box center [266, 49] width 267 height 14
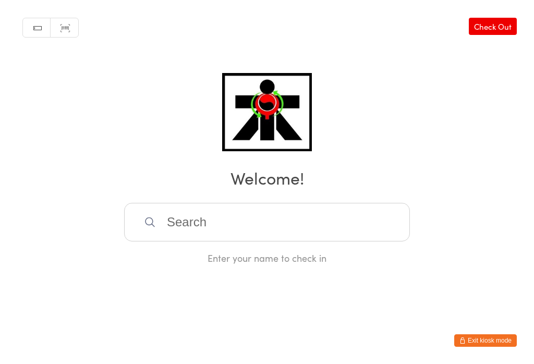
scroll to position [0, 0]
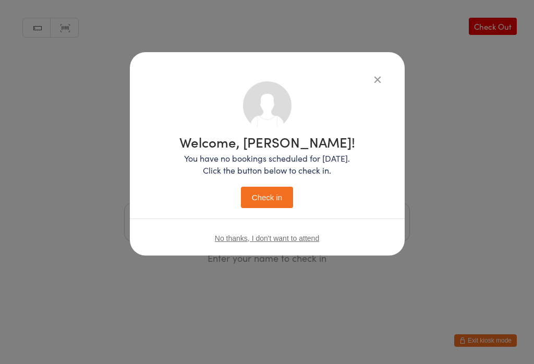
click at [256, 205] on button "Check in" at bounding box center [267, 197] width 52 height 21
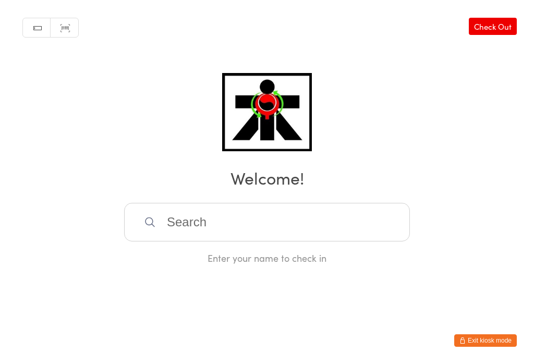
click at [190, 220] on input "search" at bounding box center [267, 222] width 286 height 39
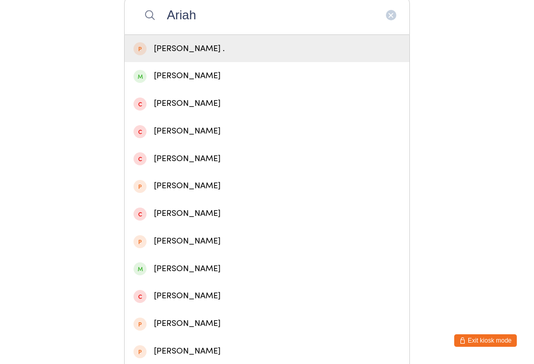
type input "Ariah"
click at [196, 83] on div "[PERSON_NAME]" at bounding box center [266, 76] width 267 height 14
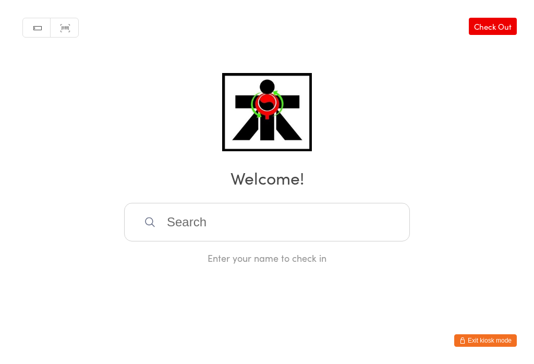
scroll to position [0, 0]
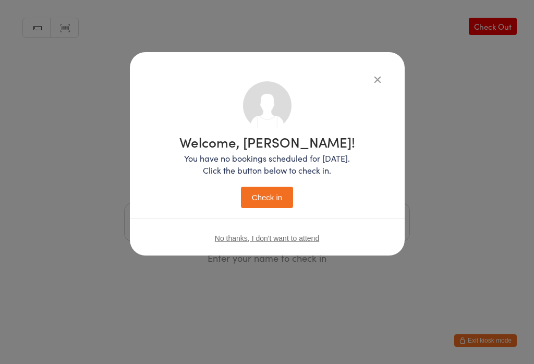
click at [270, 200] on button "Check in" at bounding box center [267, 197] width 52 height 21
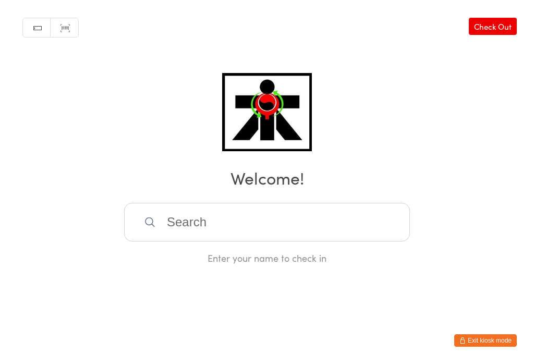
click at [224, 241] on input "search" at bounding box center [267, 222] width 286 height 39
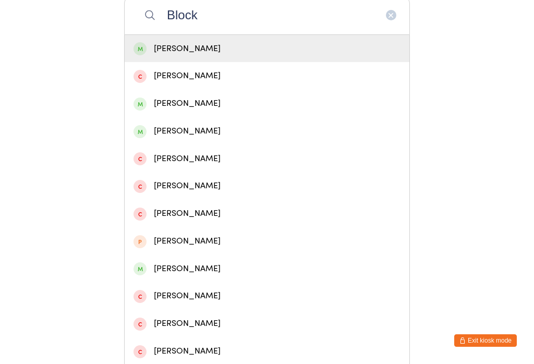
type input "Block"
click at [237, 52] on div "[PERSON_NAME]" at bounding box center [266, 49] width 267 height 14
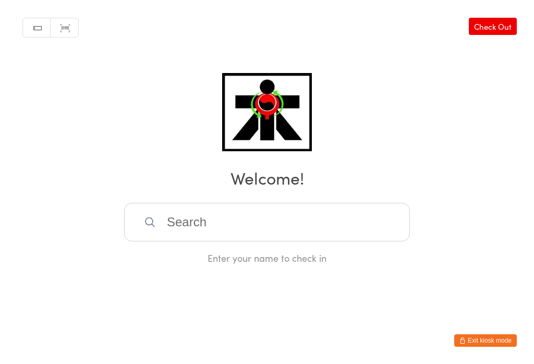
scroll to position [0, 0]
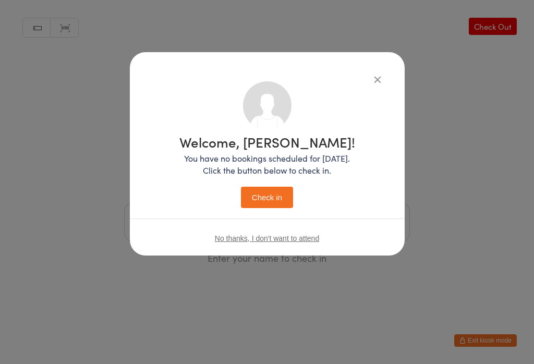
click at [261, 200] on button "Check in" at bounding box center [267, 197] width 52 height 21
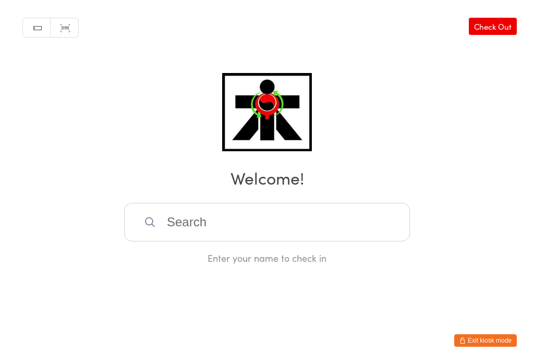
click at [269, 241] on input "search" at bounding box center [267, 222] width 286 height 39
type input "Ysabella"
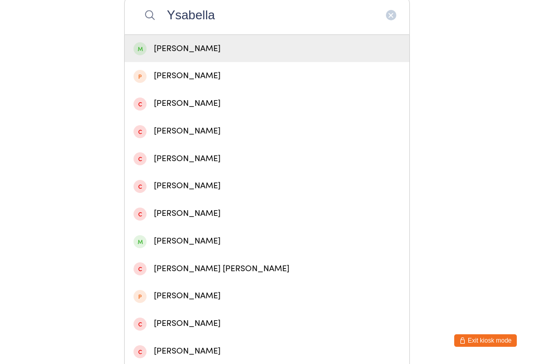
click at [144, 54] on span at bounding box center [139, 48] width 13 height 13
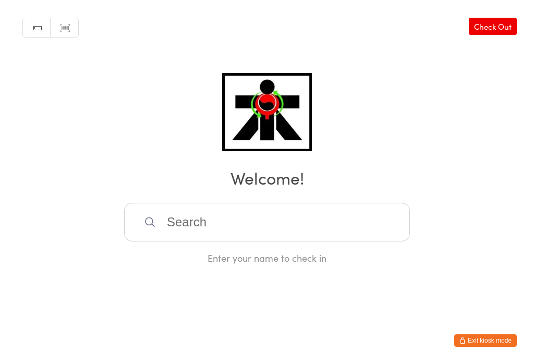
scroll to position [0, 0]
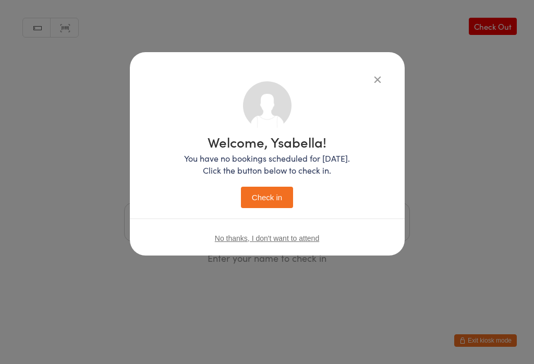
click at [276, 200] on button "Check in" at bounding box center [267, 197] width 52 height 21
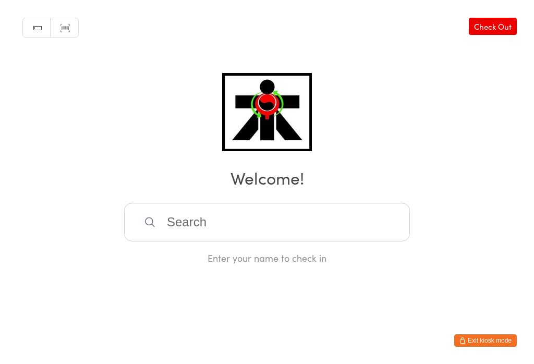
click at [366, 214] on input "search" at bounding box center [267, 222] width 286 height 39
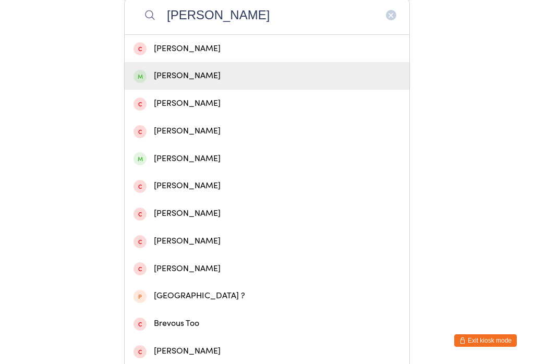
type input "[PERSON_NAME]"
click at [163, 81] on div "[PERSON_NAME]" at bounding box center [266, 76] width 267 height 14
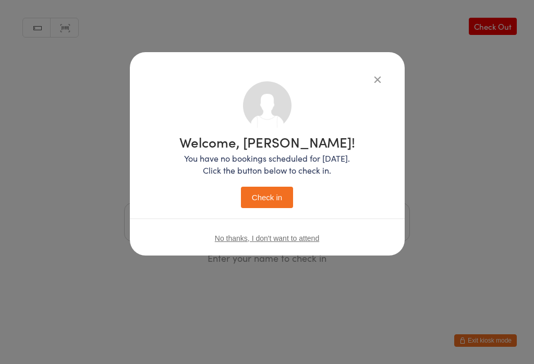
click at [259, 205] on button "Check in" at bounding box center [267, 197] width 52 height 21
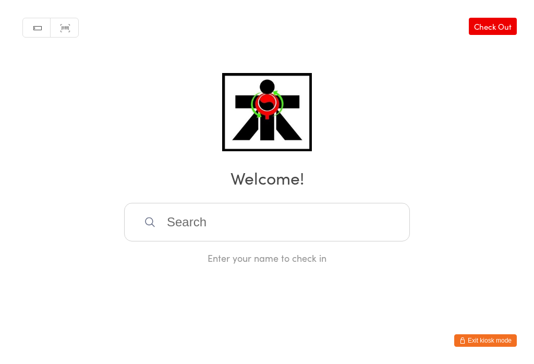
click at [261, 227] on input "search" at bounding box center [267, 222] width 286 height 39
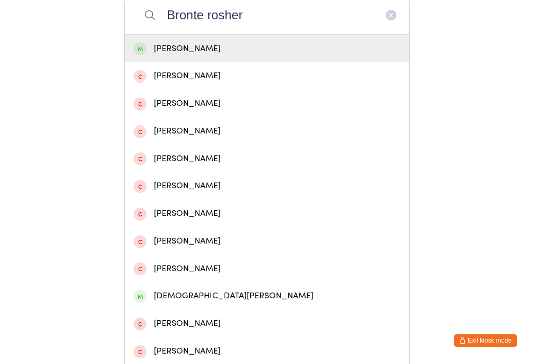
type input "Bronte rosher"
click at [286, 51] on div "[PERSON_NAME]" at bounding box center [266, 49] width 267 height 14
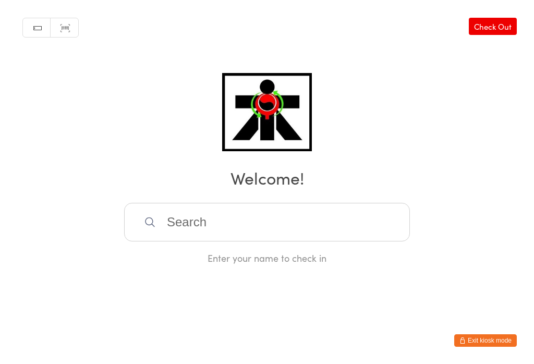
scroll to position [0, 0]
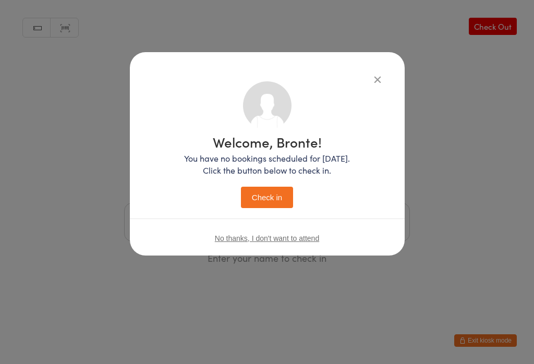
click at [264, 192] on button "Check in" at bounding box center [267, 197] width 52 height 21
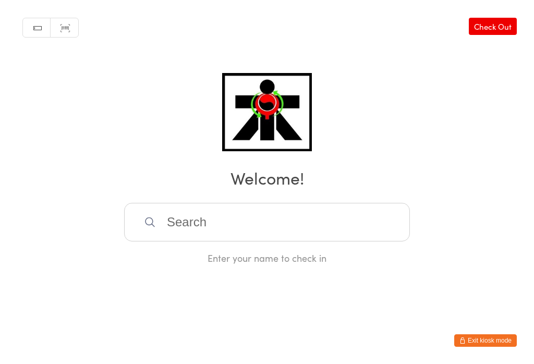
click at [183, 230] on input "search" at bounding box center [267, 222] width 286 height 39
type input "Dhamsa"
click at [192, 242] on div "[PERSON_NAME]" at bounding box center [267, 256] width 285 height 28
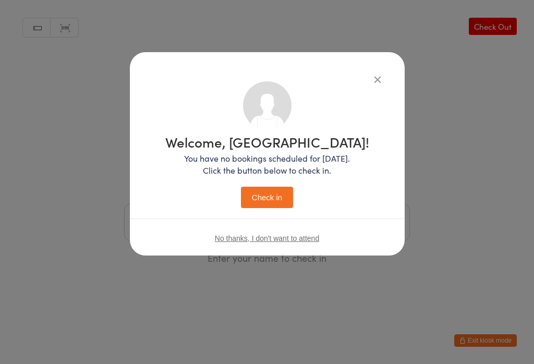
click at [248, 195] on button "Check in" at bounding box center [267, 197] width 52 height 21
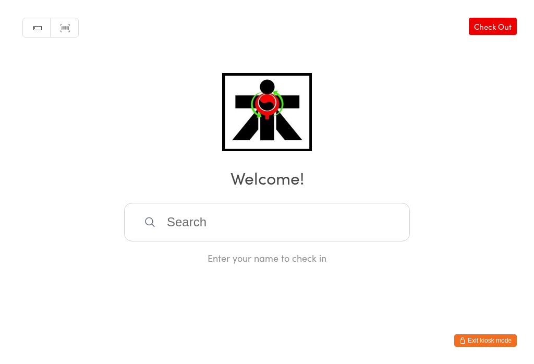
click at [174, 227] on input "search" at bounding box center [267, 222] width 286 height 39
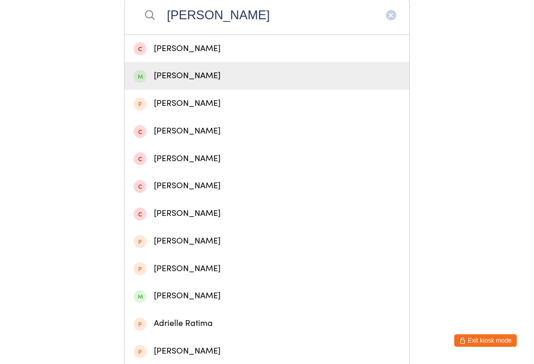
type input "[PERSON_NAME]"
click at [174, 77] on div "[PERSON_NAME]" at bounding box center [266, 76] width 267 height 14
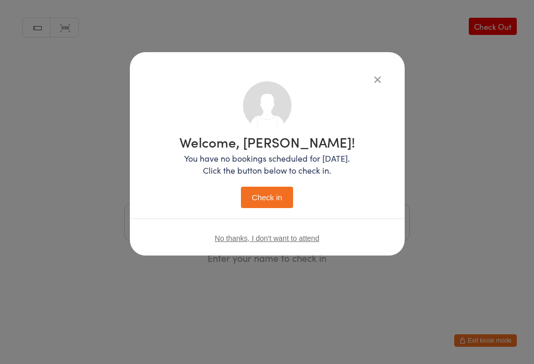
click at [266, 200] on button "Check in" at bounding box center [267, 197] width 52 height 21
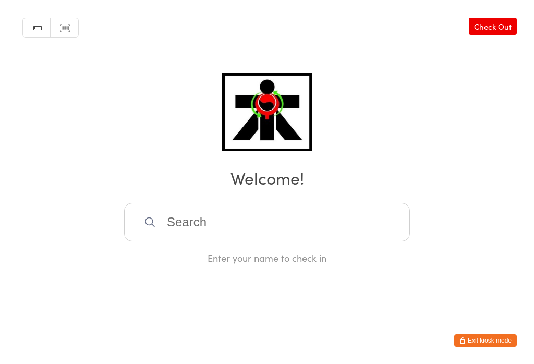
click at [225, 218] on input "search" at bounding box center [267, 222] width 286 height 39
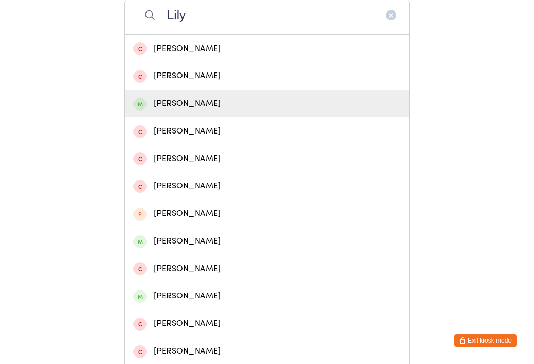
type input "Lily"
click at [176, 109] on div "[PERSON_NAME]" at bounding box center [266, 103] width 267 height 14
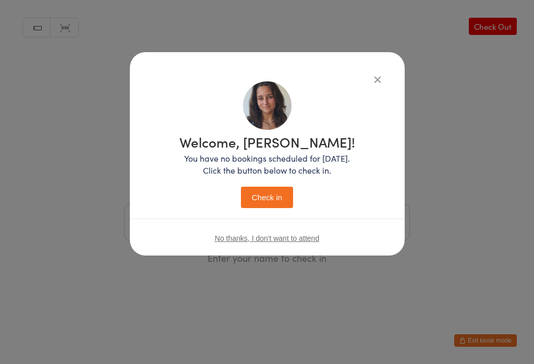
click at [260, 206] on button "Check in" at bounding box center [267, 197] width 52 height 21
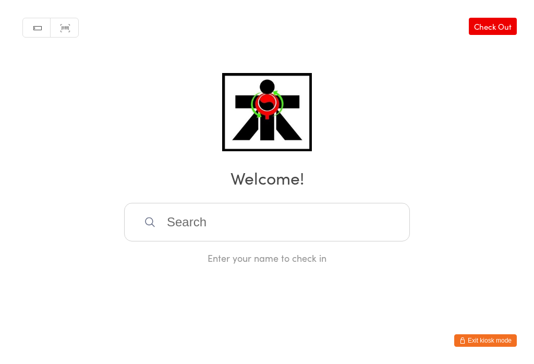
click at [235, 231] on input "search" at bounding box center [267, 222] width 286 height 39
click at [276, 220] on input "search" at bounding box center [267, 222] width 286 height 39
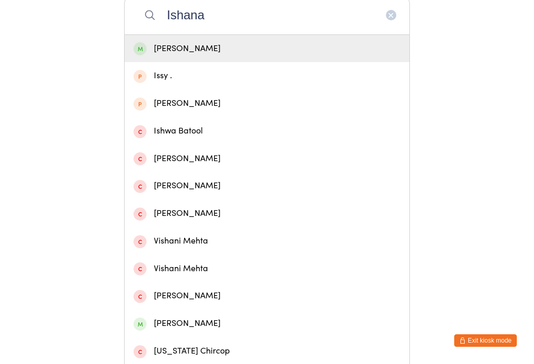
type input "Ishana"
click at [210, 61] on div "[PERSON_NAME]" at bounding box center [267, 49] width 285 height 28
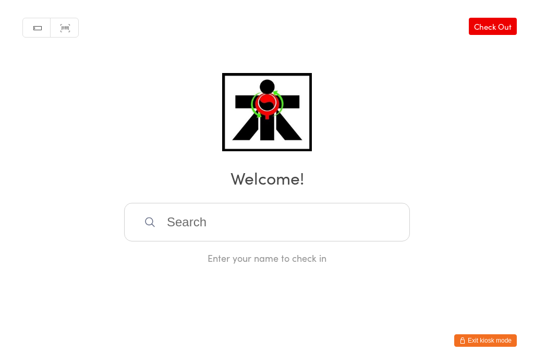
scroll to position [0, 0]
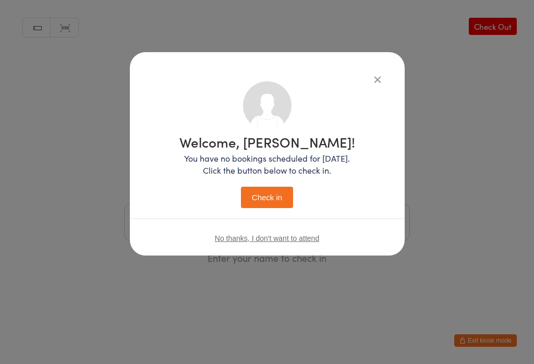
click at [274, 204] on button "Check in" at bounding box center [267, 197] width 52 height 21
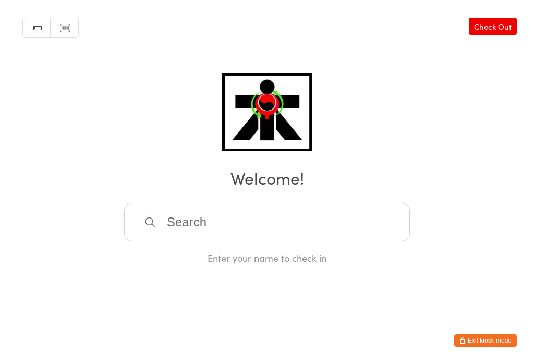
click at [263, 224] on input "search" at bounding box center [267, 222] width 286 height 39
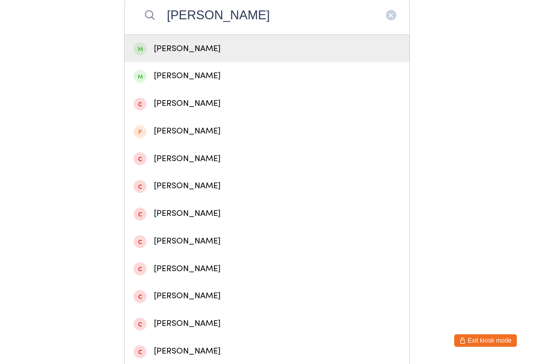
type input "[PERSON_NAME]"
click at [211, 53] on div "[PERSON_NAME]" at bounding box center [266, 49] width 267 height 14
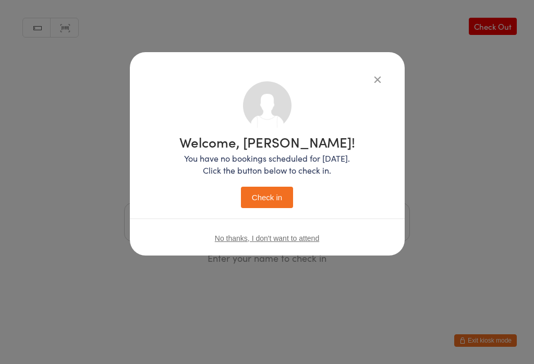
scroll to position [0, 0]
click at [267, 202] on button "Check in" at bounding box center [267, 197] width 52 height 21
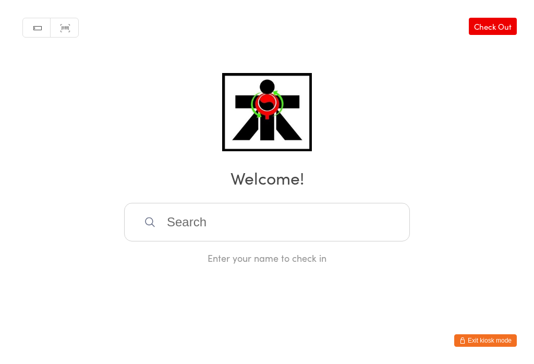
click at [216, 227] on input "search" at bounding box center [267, 222] width 286 height 39
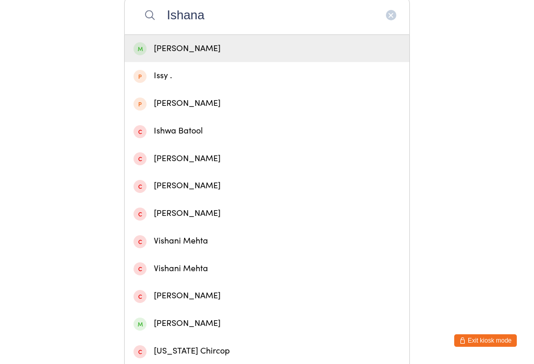
type input "Ishana"
click at [212, 50] on div "[PERSON_NAME]" at bounding box center [266, 49] width 267 height 14
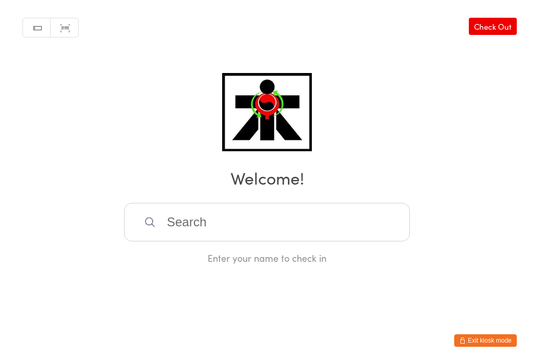
scroll to position [0, 0]
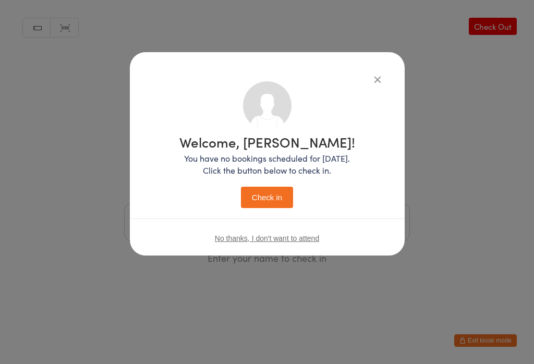
click at [267, 204] on button "Check in" at bounding box center [267, 197] width 52 height 21
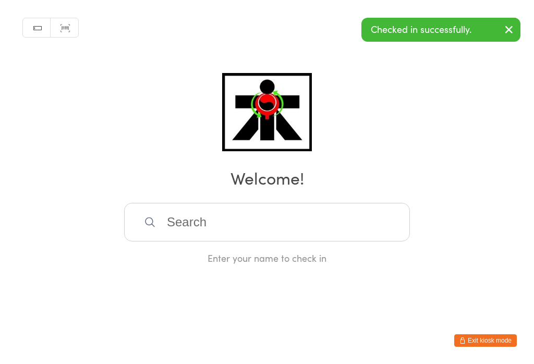
click at [248, 233] on input "search" at bounding box center [267, 222] width 286 height 39
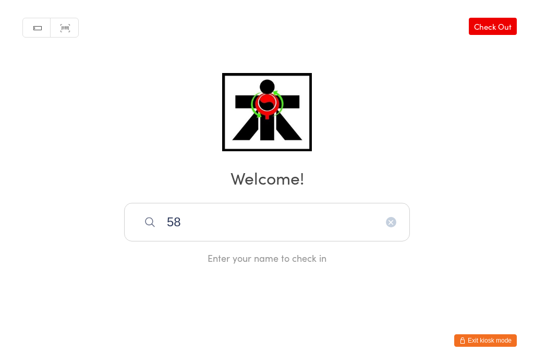
type input "5"
click at [212, 203] on input "search" at bounding box center [267, 222] width 286 height 39
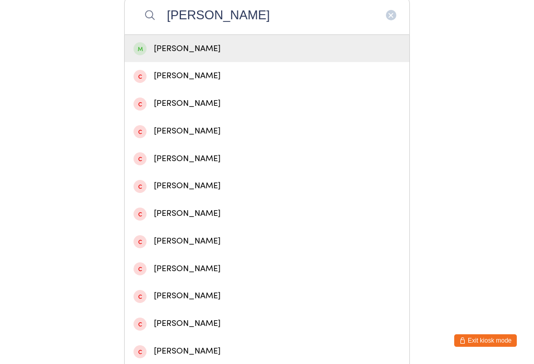
type input "[PERSON_NAME]"
click at [224, 56] on div "[PERSON_NAME]" at bounding box center [266, 49] width 267 height 14
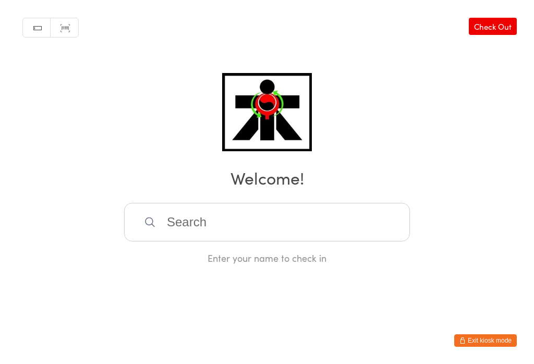
scroll to position [0, 0]
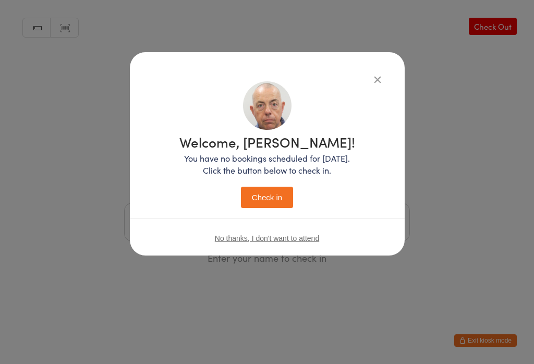
click at [286, 201] on button "Check in" at bounding box center [267, 197] width 52 height 21
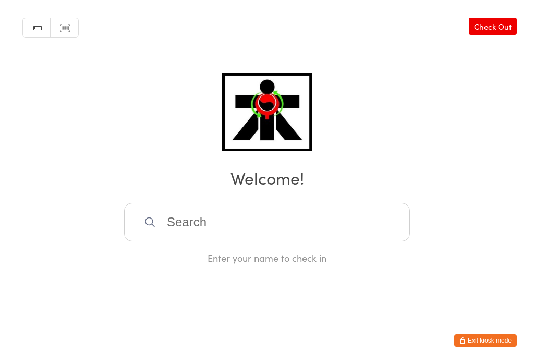
click at [368, 219] on input "search" at bounding box center [267, 222] width 286 height 39
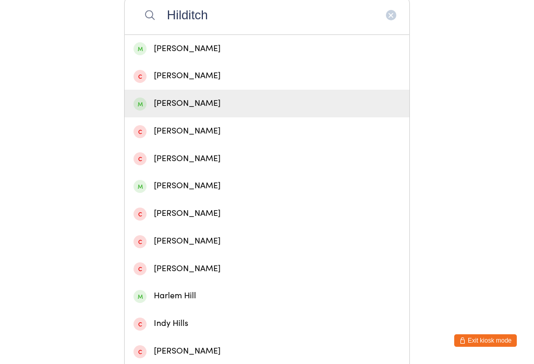
type input "Hilditch"
click at [195, 107] on div "[PERSON_NAME]" at bounding box center [266, 103] width 267 height 14
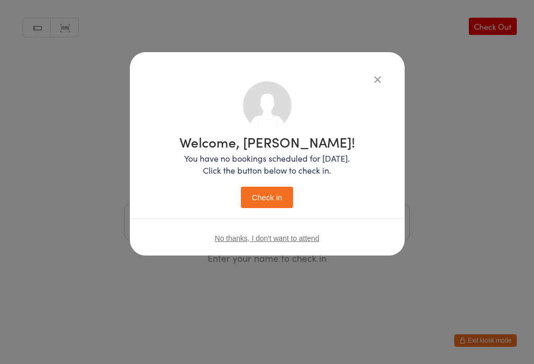
click at [268, 197] on button "Check in" at bounding box center [267, 197] width 52 height 21
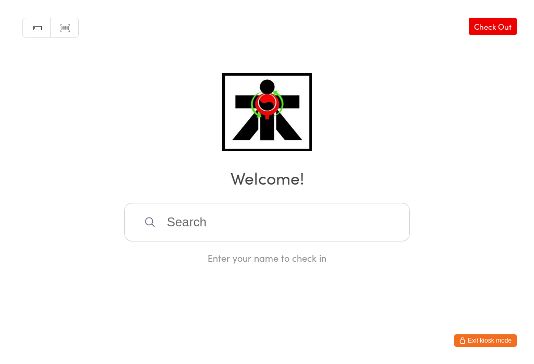
click at [175, 235] on input "search" at bounding box center [267, 222] width 286 height 39
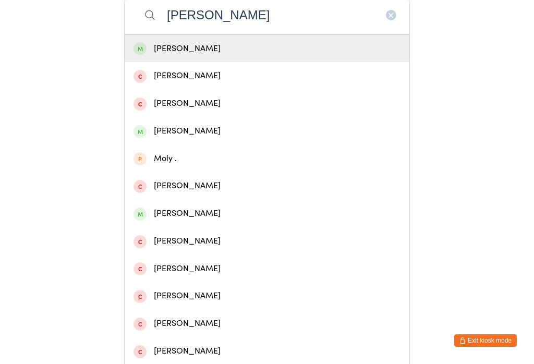
type input "[PERSON_NAME]"
click at [166, 55] on div "[PERSON_NAME]" at bounding box center [266, 49] width 267 height 14
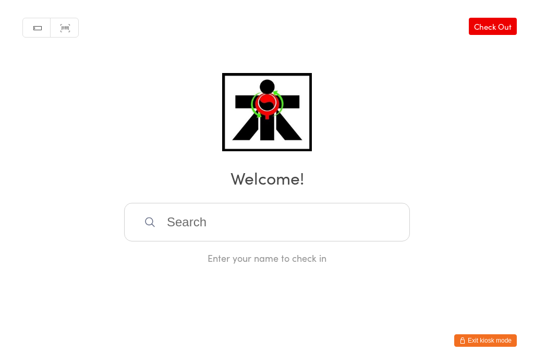
scroll to position [0, 0]
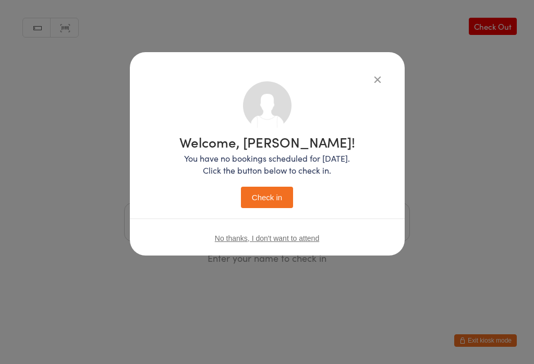
click at [255, 203] on button "Check in" at bounding box center [267, 197] width 52 height 21
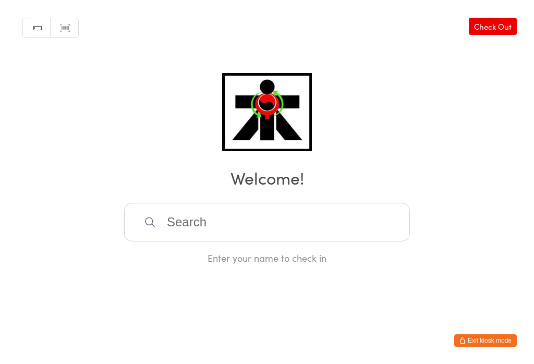
click at [349, 219] on input "search" at bounding box center [267, 222] width 286 height 39
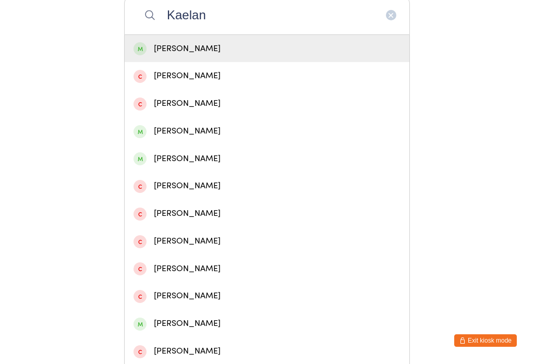
type input "Kaelan"
click at [146, 54] on span at bounding box center [139, 48] width 13 height 13
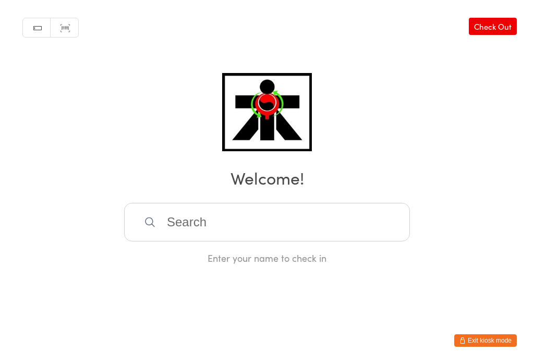
scroll to position [0, 0]
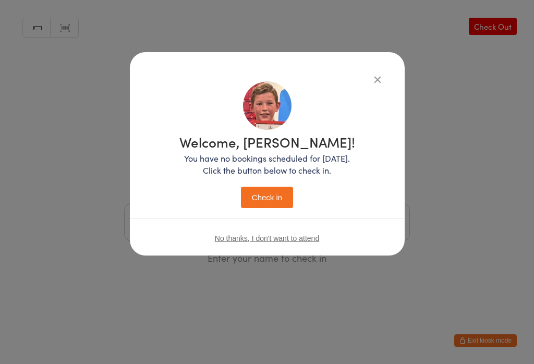
click at [252, 199] on button "Check in" at bounding box center [267, 197] width 52 height 21
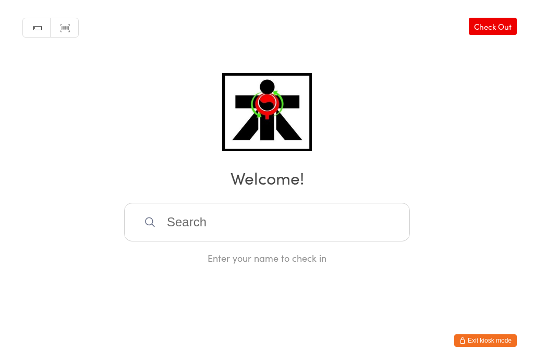
click at [187, 228] on input "search" at bounding box center [267, 222] width 286 height 39
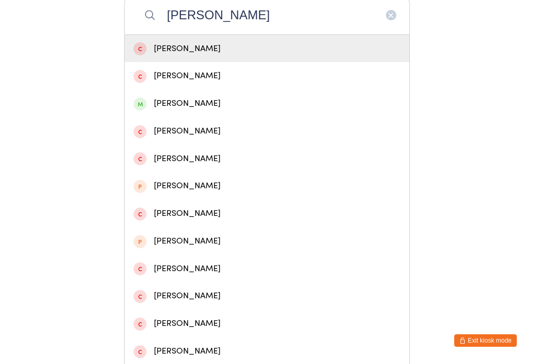
type input "[PERSON_NAME]"
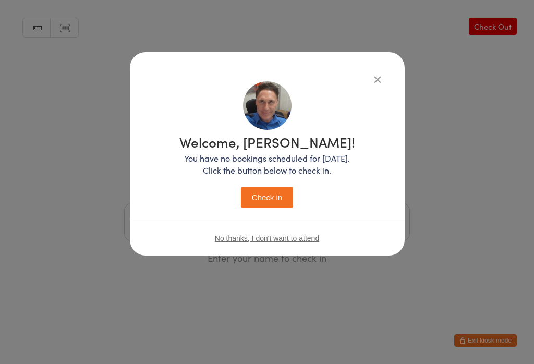
scroll to position [0, 0]
click at [262, 194] on button "Check in" at bounding box center [267, 197] width 52 height 21
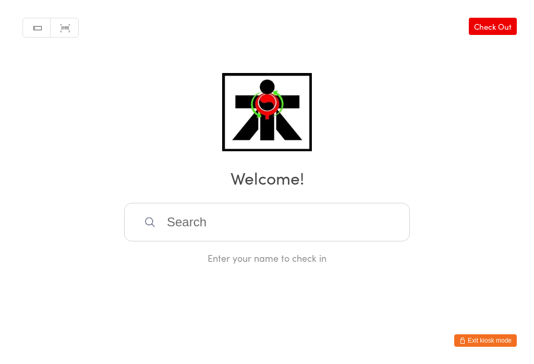
click at [238, 236] on input "search" at bounding box center [267, 222] width 286 height 39
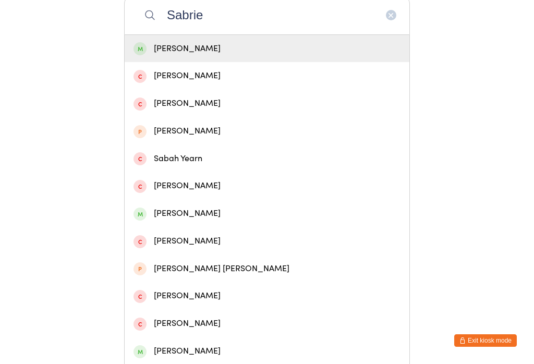
type input "Sabrie"
click at [282, 61] on div "[PERSON_NAME]" at bounding box center [267, 49] width 285 height 28
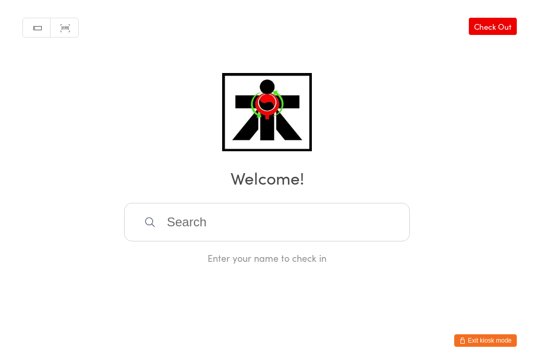
scroll to position [0, 0]
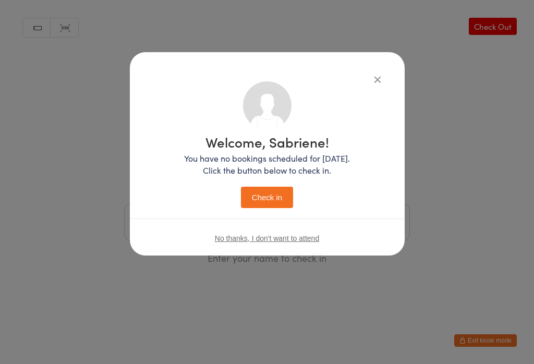
click at [269, 199] on button "Check in" at bounding box center [267, 197] width 52 height 21
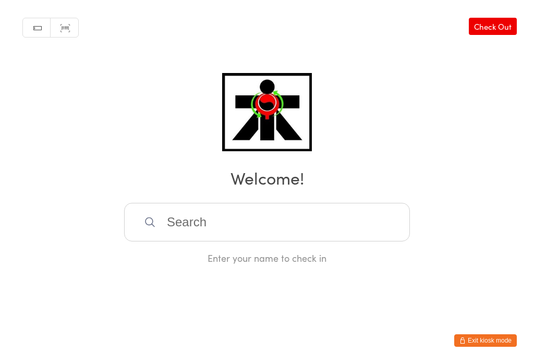
click at [223, 208] on input "search" at bounding box center [267, 222] width 286 height 39
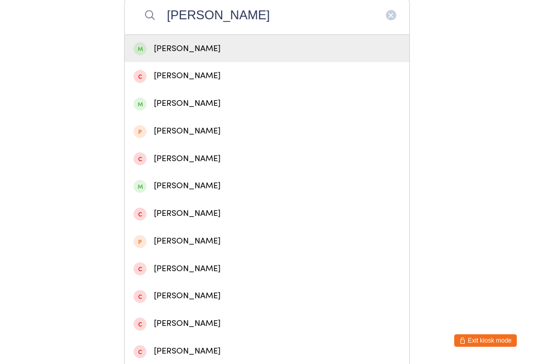
type input "[PERSON_NAME]"
click at [210, 52] on div "[PERSON_NAME]" at bounding box center [266, 49] width 267 height 14
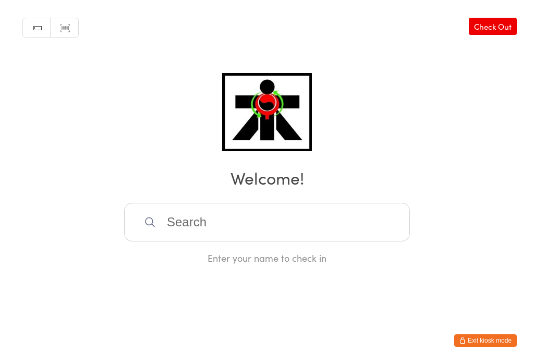
scroll to position [0, 0]
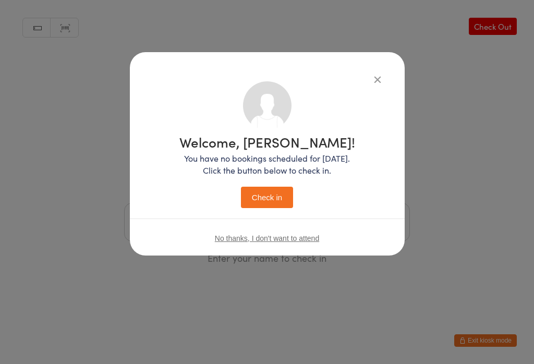
click at [275, 203] on button "Check in" at bounding box center [267, 197] width 52 height 21
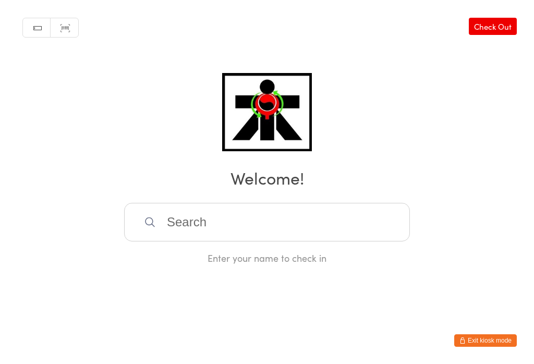
click at [240, 241] on input "search" at bounding box center [267, 222] width 286 height 39
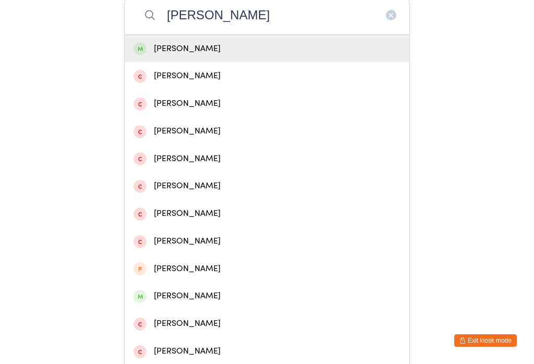
type input "[PERSON_NAME]"
click at [223, 62] on div "[PERSON_NAME]" at bounding box center [267, 49] width 285 height 28
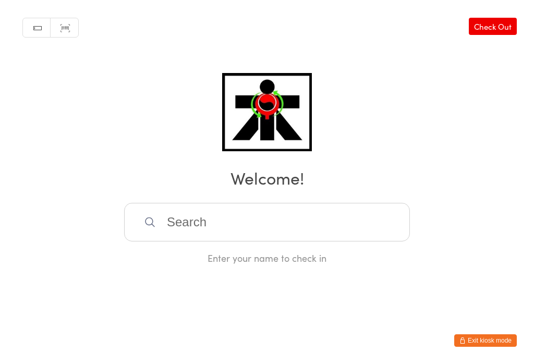
scroll to position [0, 0]
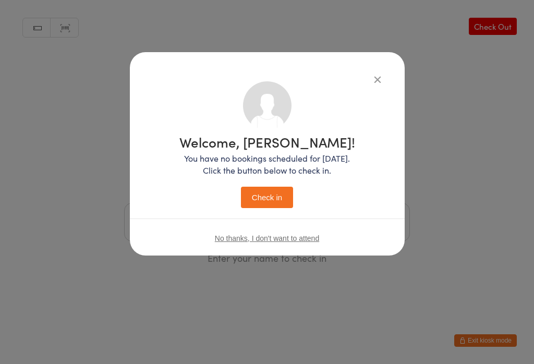
click at [281, 190] on button "Check in" at bounding box center [267, 197] width 52 height 21
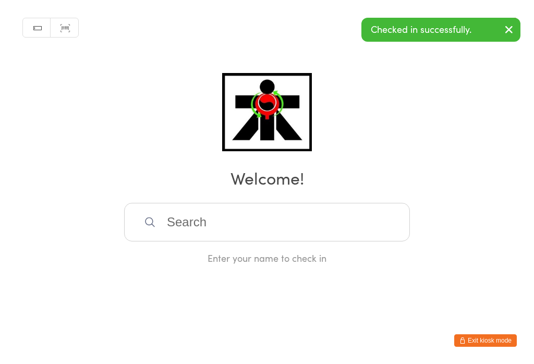
click at [187, 238] on input "search" at bounding box center [267, 222] width 286 height 39
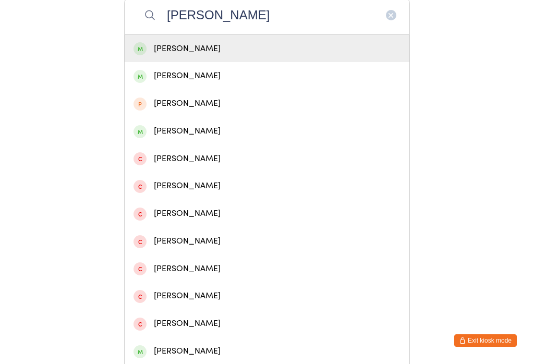
type input "[PERSON_NAME]"
click at [359, 61] on div "[PERSON_NAME]" at bounding box center [267, 49] width 285 height 28
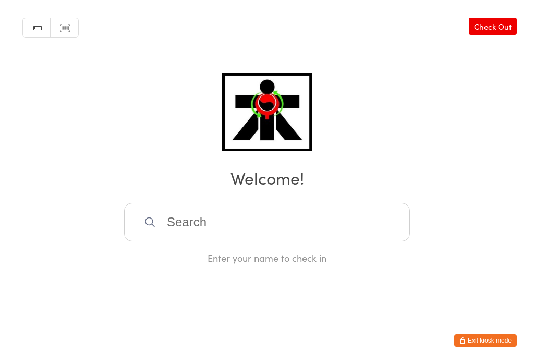
scroll to position [0, 0]
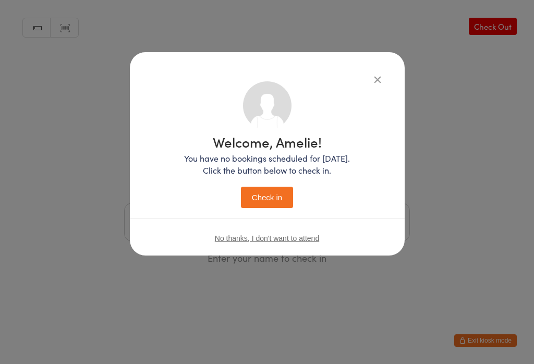
click at [273, 208] on button "Check in" at bounding box center [267, 197] width 52 height 21
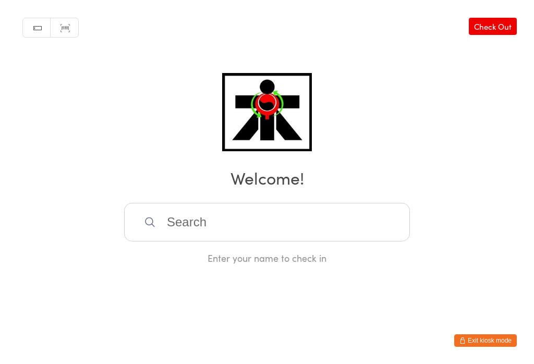
click at [360, 241] on input "search" at bounding box center [267, 222] width 286 height 39
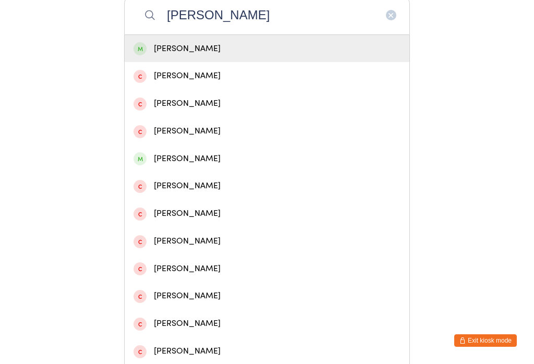
type input "[PERSON_NAME]"
click at [219, 56] on div "[PERSON_NAME]" at bounding box center [266, 49] width 267 height 14
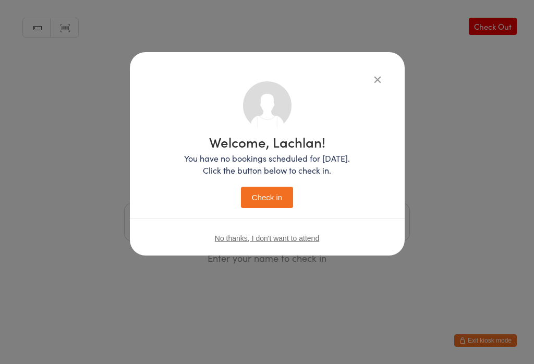
scroll to position [0, 0]
click at [269, 188] on button "Check in" at bounding box center [267, 197] width 52 height 21
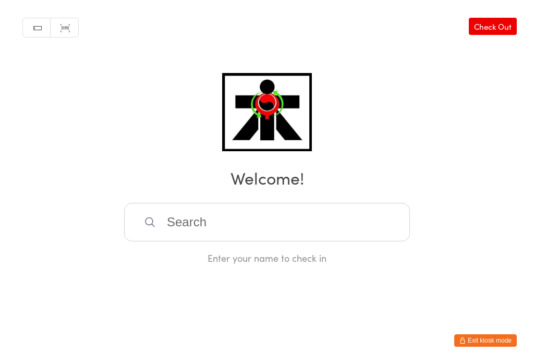
click at [181, 237] on input "search" at bounding box center [267, 222] width 286 height 39
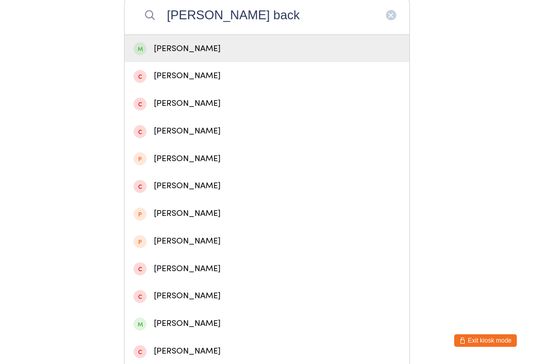
type input "[PERSON_NAME] back"
click at [163, 61] on div "[PERSON_NAME]" at bounding box center [267, 49] width 285 height 28
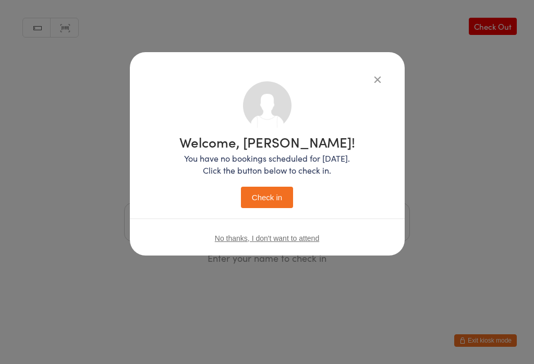
click at [260, 196] on button "Check in" at bounding box center [267, 197] width 52 height 21
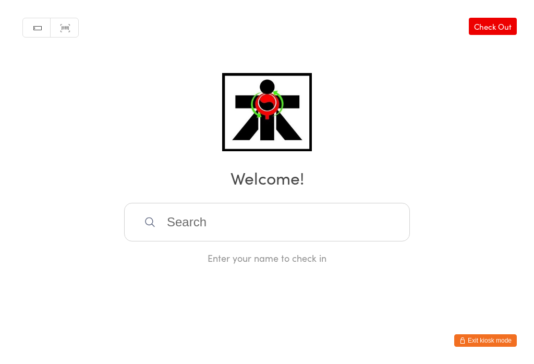
click at [201, 233] on input "search" at bounding box center [267, 222] width 286 height 39
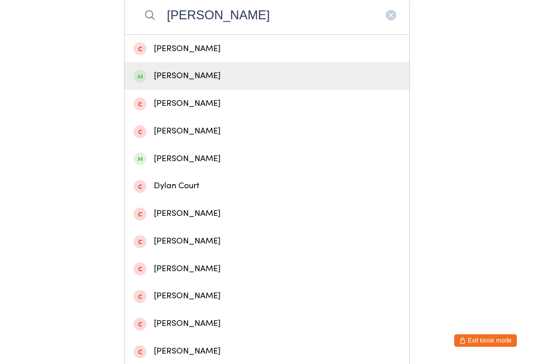
type input "[PERSON_NAME]"
click at [170, 83] on div "[PERSON_NAME]" at bounding box center [266, 76] width 267 height 14
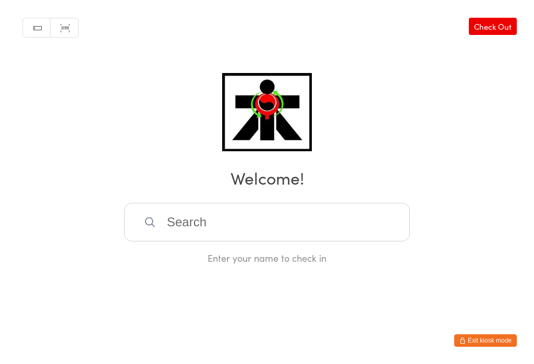
scroll to position [0, 0]
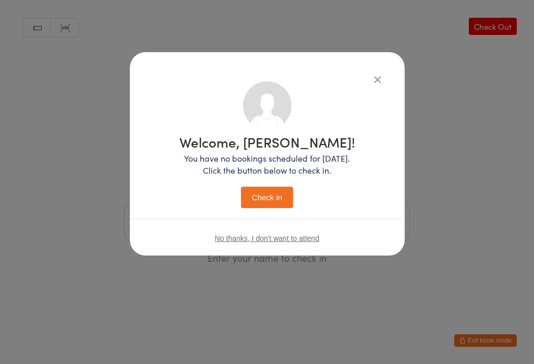
click at [268, 196] on button "Check in" at bounding box center [267, 197] width 52 height 21
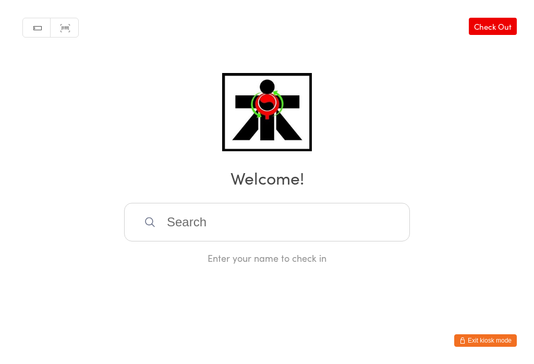
click at [233, 231] on input "search" at bounding box center [267, 222] width 286 height 39
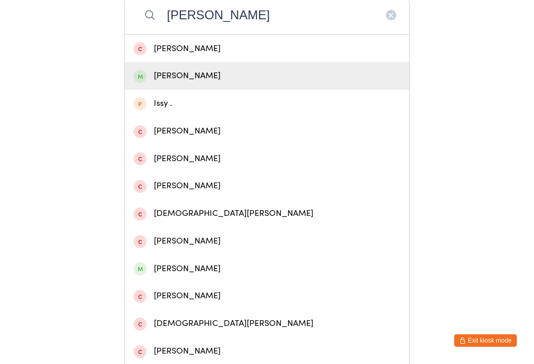
type input "[PERSON_NAME]"
click at [220, 81] on div "[PERSON_NAME]" at bounding box center [266, 76] width 267 height 14
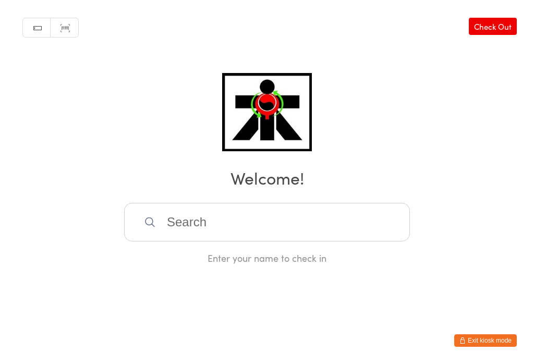
scroll to position [0, 0]
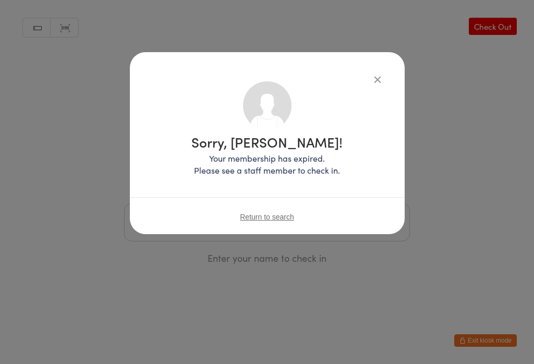
click at [265, 213] on span "Return to search" at bounding box center [267, 217] width 54 height 8
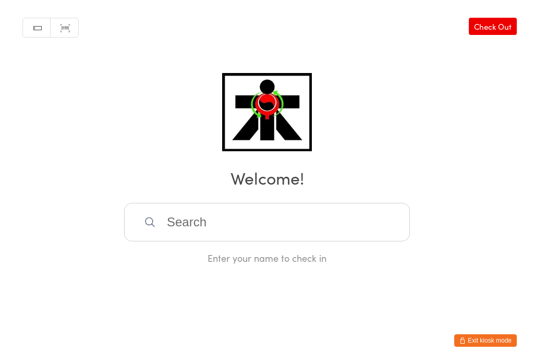
click at [238, 231] on input "search" at bounding box center [267, 222] width 286 height 39
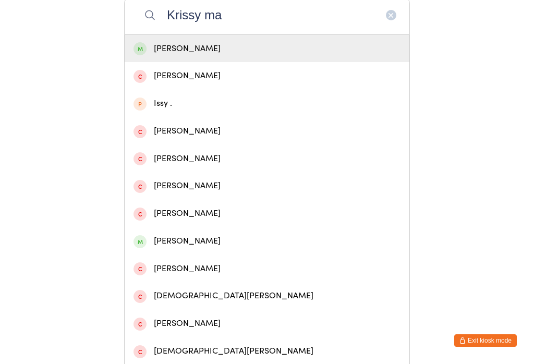
type input "Krissy ma"
click at [232, 51] on div "[PERSON_NAME]" at bounding box center [266, 49] width 267 height 14
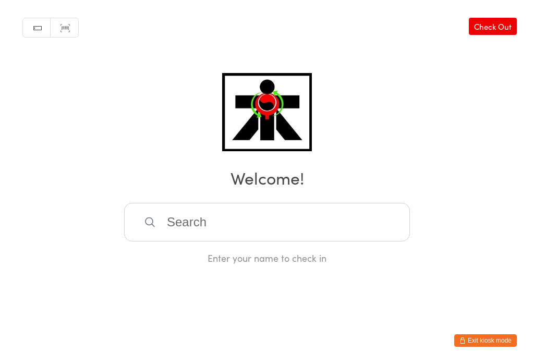
scroll to position [0, 0]
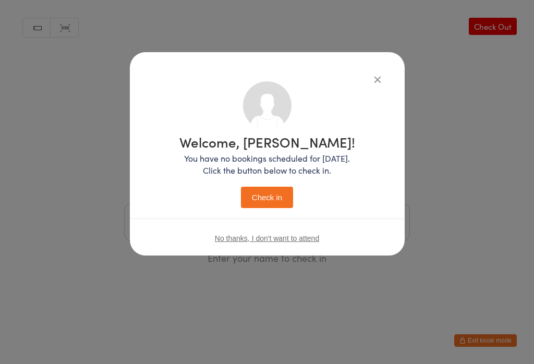
click at [274, 194] on button "Check in" at bounding box center [267, 197] width 52 height 21
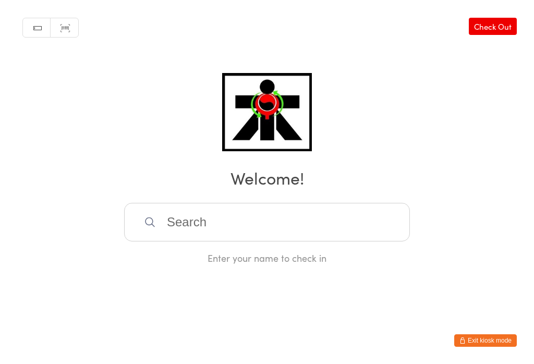
click at [168, 233] on input "search" at bounding box center [267, 222] width 286 height 39
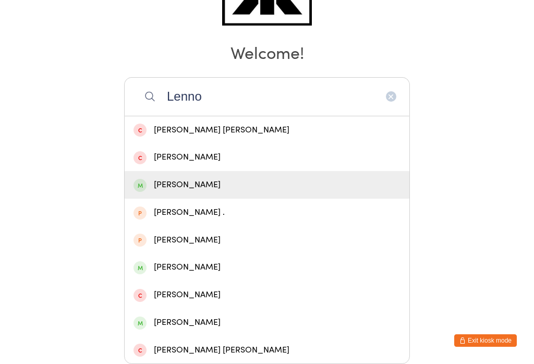
type input "Lenno"
click at [143, 171] on div "[PERSON_NAME]" at bounding box center [267, 185] width 285 height 28
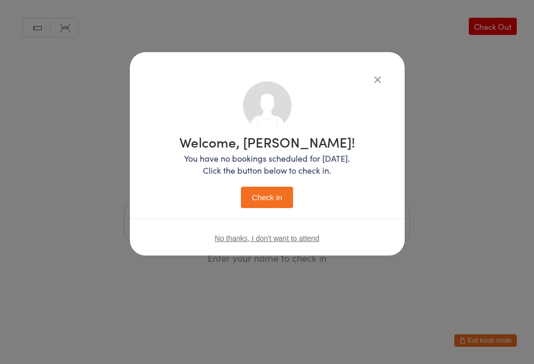
scroll to position [0, 0]
click at [249, 207] on button "Check in" at bounding box center [267, 197] width 52 height 21
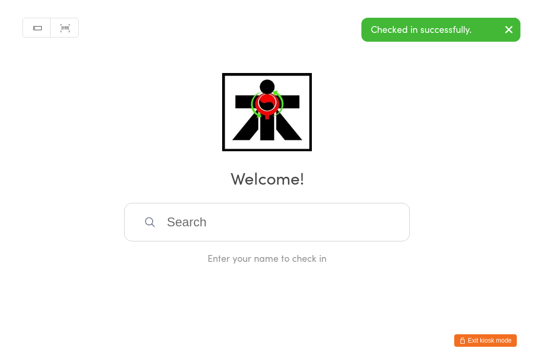
click at [286, 225] on input "search" at bounding box center [267, 222] width 286 height 39
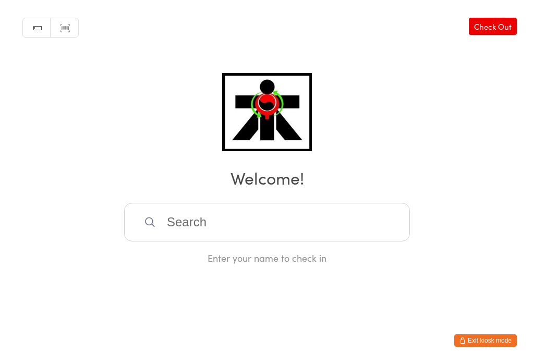
scroll to position [207, 0]
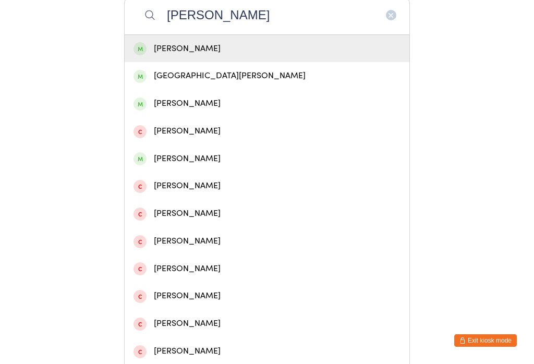
type input "[PERSON_NAME]"
click at [241, 51] on div "[PERSON_NAME]" at bounding box center [266, 49] width 267 height 14
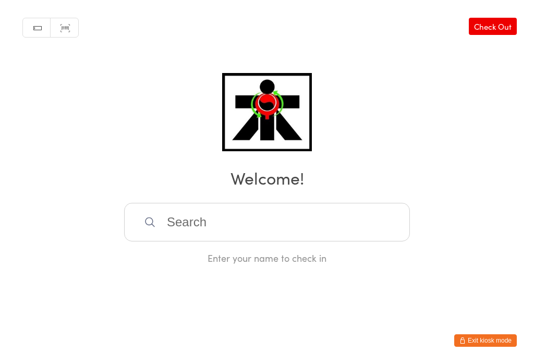
scroll to position [0, 0]
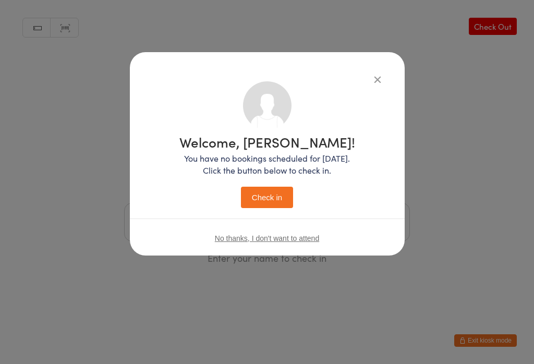
click at [274, 181] on div "Welcome, [PERSON_NAME]! You have no bookings scheduled for [DATE]. Click the bu…" at bounding box center [267, 171] width 176 height 73
click at [270, 203] on button "Check in" at bounding box center [267, 197] width 52 height 21
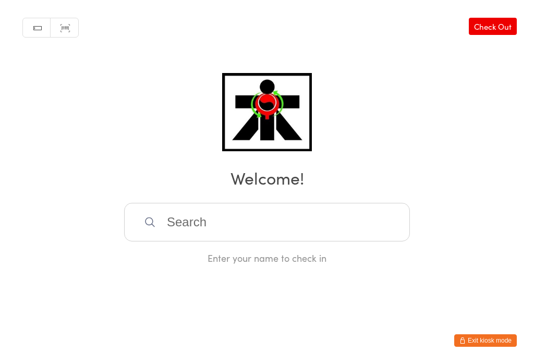
click at [210, 241] on input "search" at bounding box center [267, 222] width 286 height 39
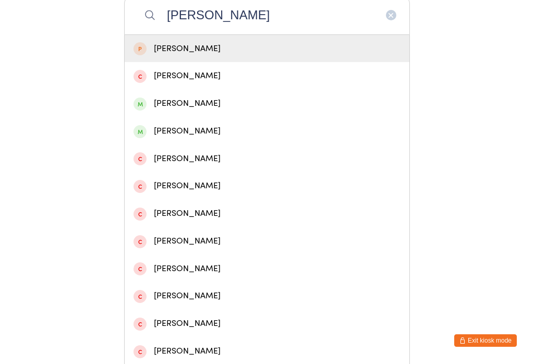
type input "[PERSON_NAME]"
click at [193, 110] on div "[PERSON_NAME]" at bounding box center [266, 103] width 267 height 14
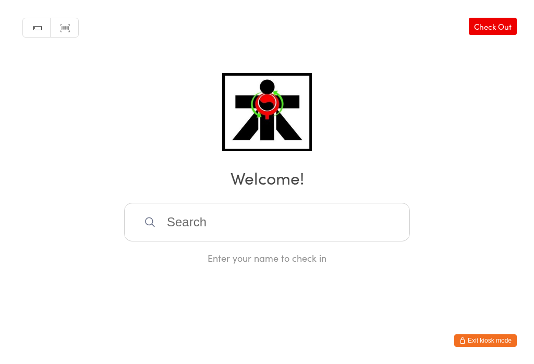
scroll to position [0, 0]
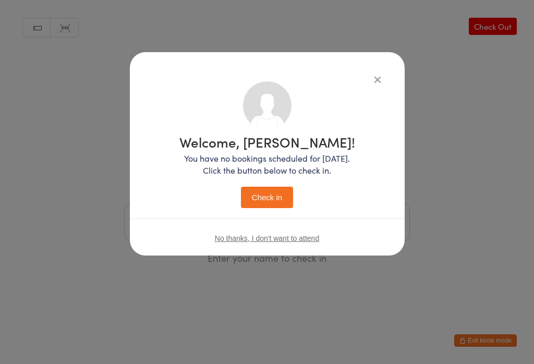
click at [277, 195] on button "Check in" at bounding box center [267, 197] width 52 height 21
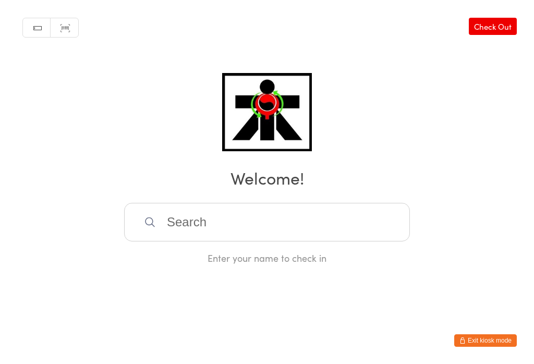
click at [267, 226] on input "search" at bounding box center [267, 222] width 286 height 39
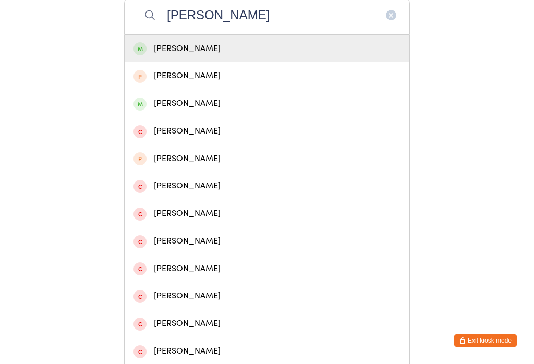
type input "[PERSON_NAME]"
click at [199, 56] on div "[PERSON_NAME]" at bounding box center [266, 49] width 267 height 14
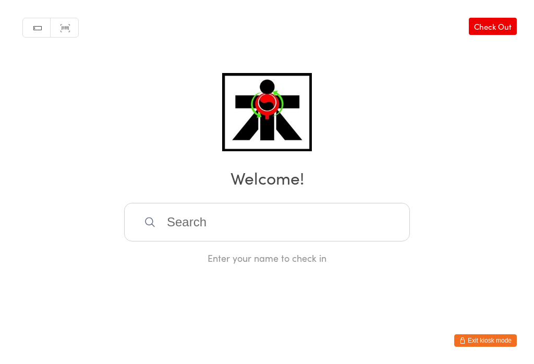
scroll to position [0, 0]
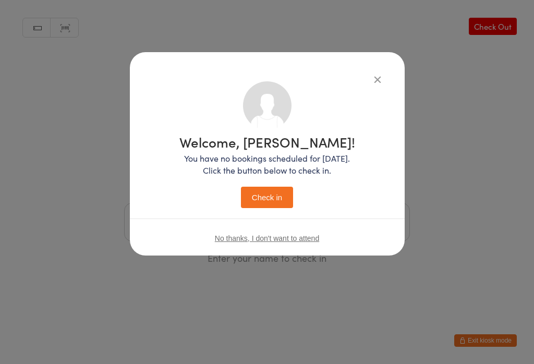
click at [274, 200] on button "Check in" at bounding box center [267, 197] width 52 height 21
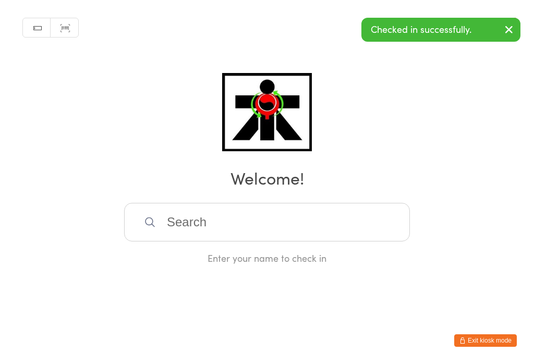
click at [169, 228] on input "search" at bounding box center [267, 222] width 286 height 39
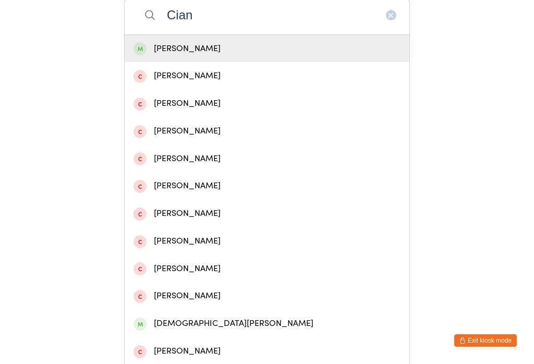
type input "Cian"
click at [144, 48] on div "[PERSON_NAME]" at bounding box center [266, 49] width 267 height 14
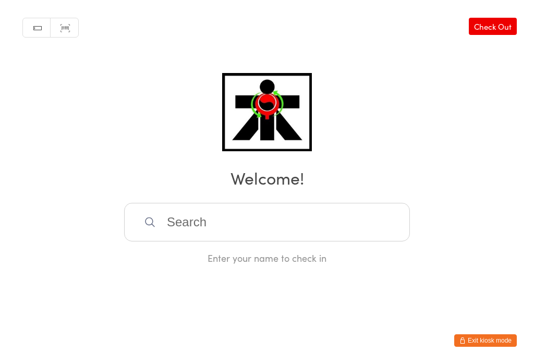
scroll to position [0, 0]
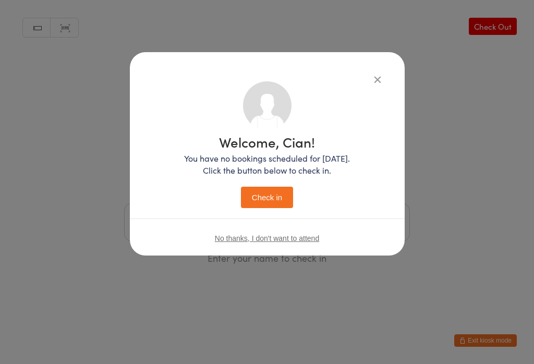
click at [258, 195] on button "Check in" at bounding box center [267, 197] width 52 height 21
